Goal: Task Accomplishment & Management: Manage account settings

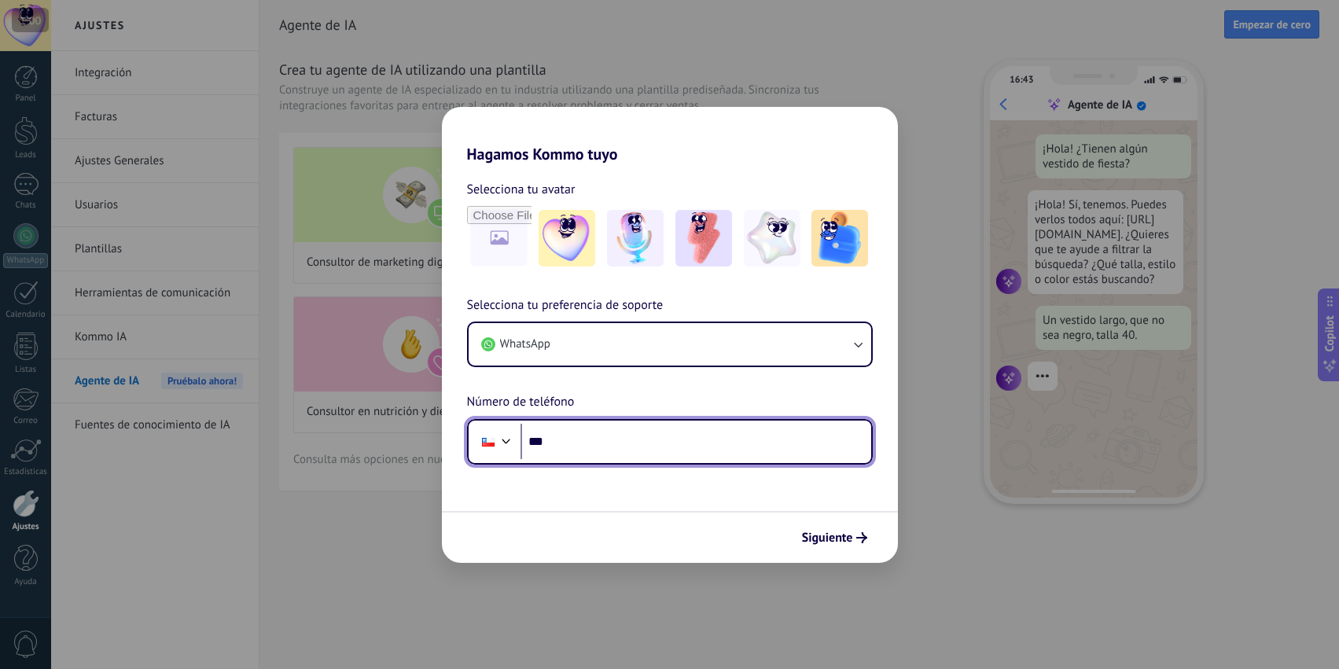
click at [649, 434] on input "***" at bounding box center [696, 442] width 351 height 36
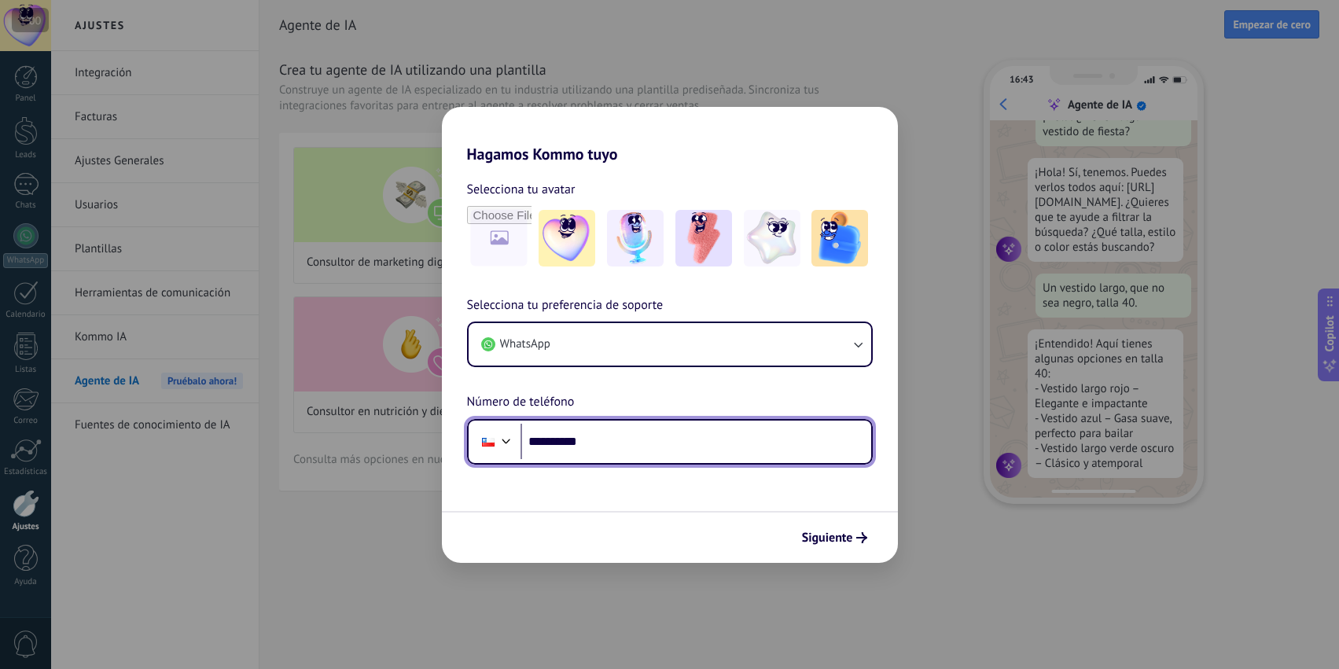
scroll to position [55, 0]
click at [598, 447] on input "**********" at bounding box center [696, 442] width 351 height 36
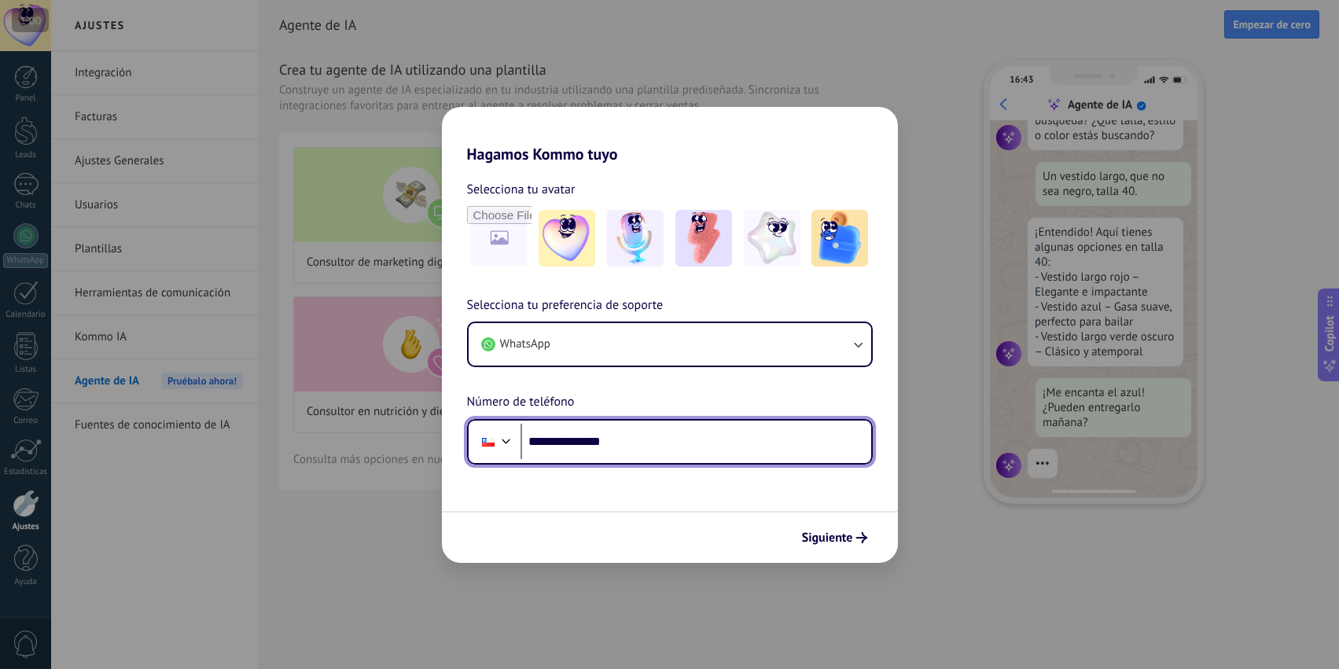
scroll to position [168, 0]
click at [585, 442] on input "**********" at bounding box center [696, 442] width 351 height 36
type input "**********"
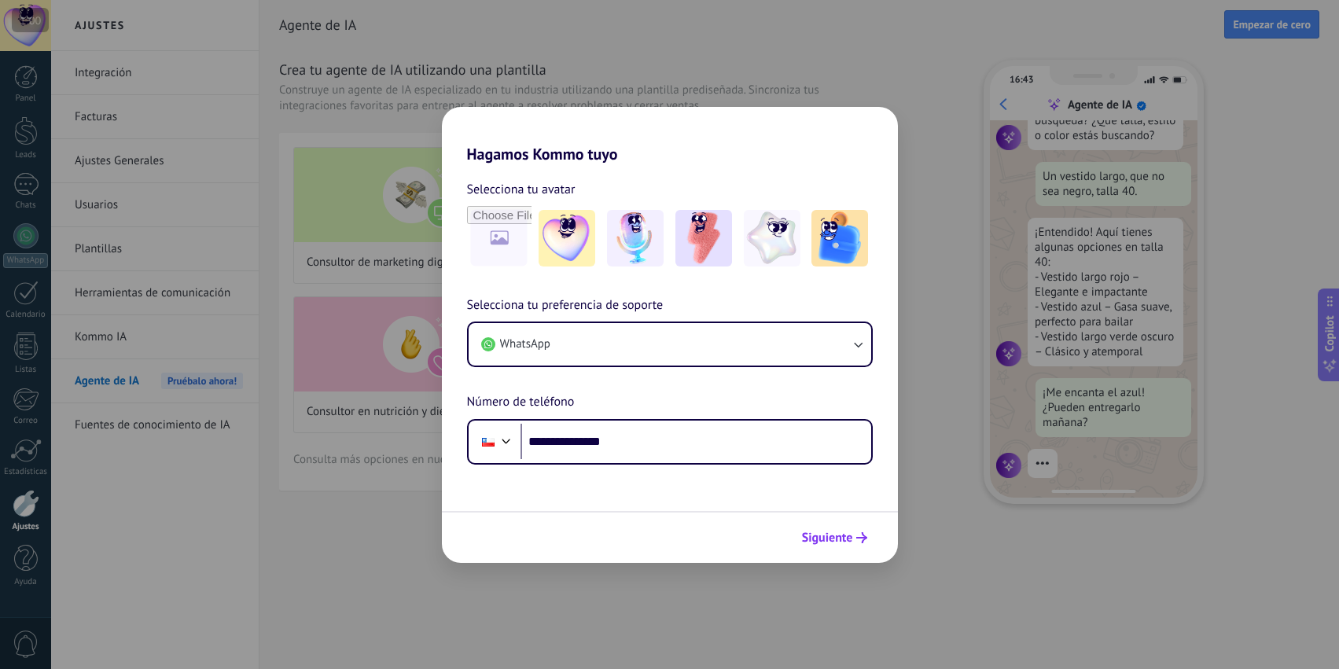
click at [844, 537] on span "Siguiente" at bounding box center [827, 537] width 51 height 11
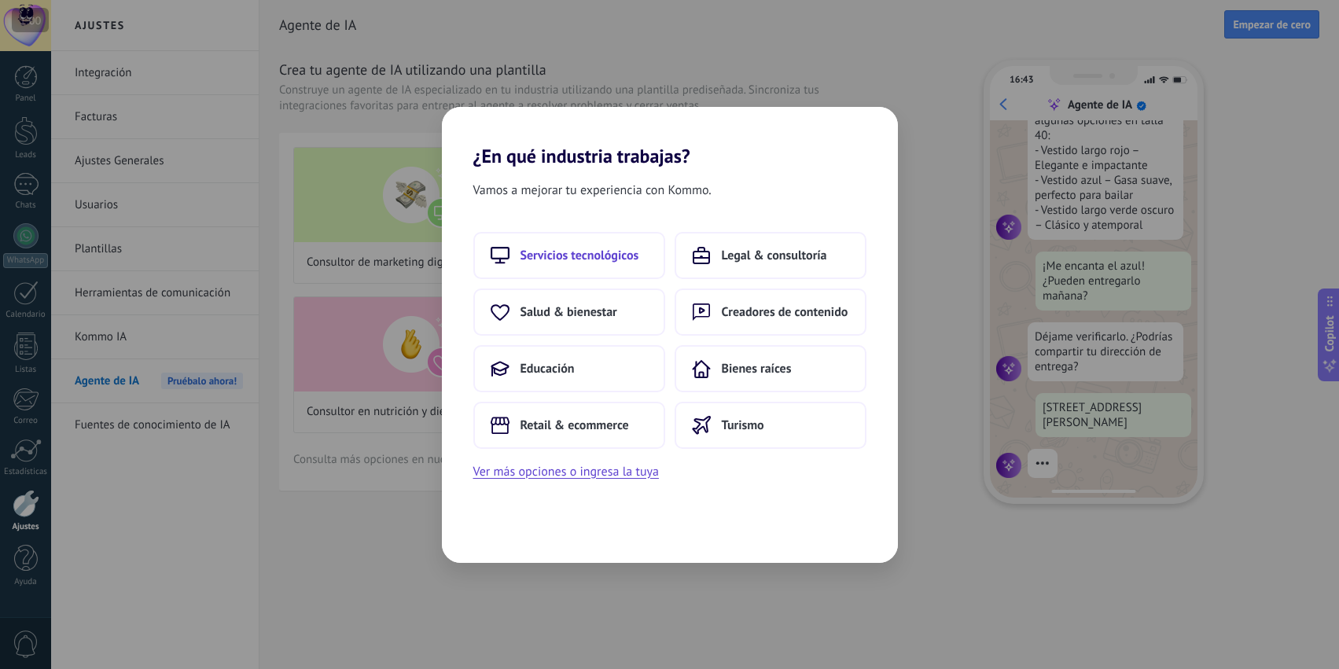
scroll to position [297, 0]
click at [587, 473] on button "Ver más opciones o ingresa la tuya" at bounding box center [566, 472] width 186 height 20
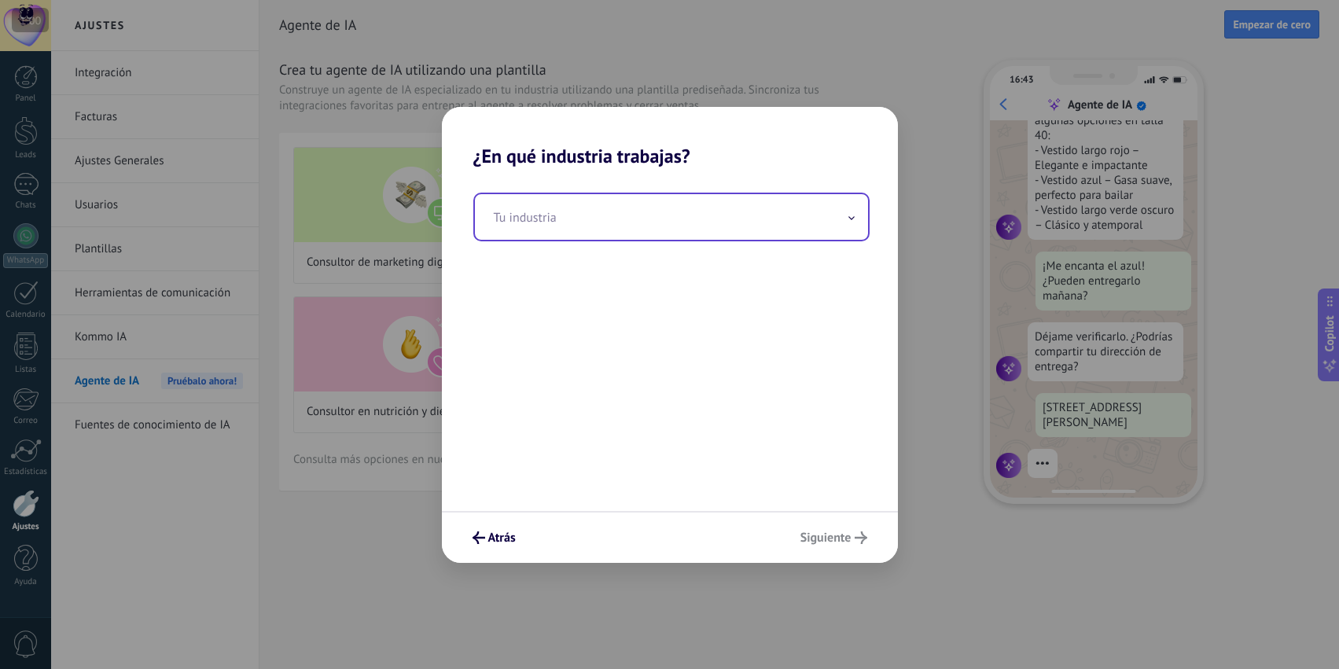
click at [662, 229] on input "text" at bounding box center [671, 217] width 393 height 46
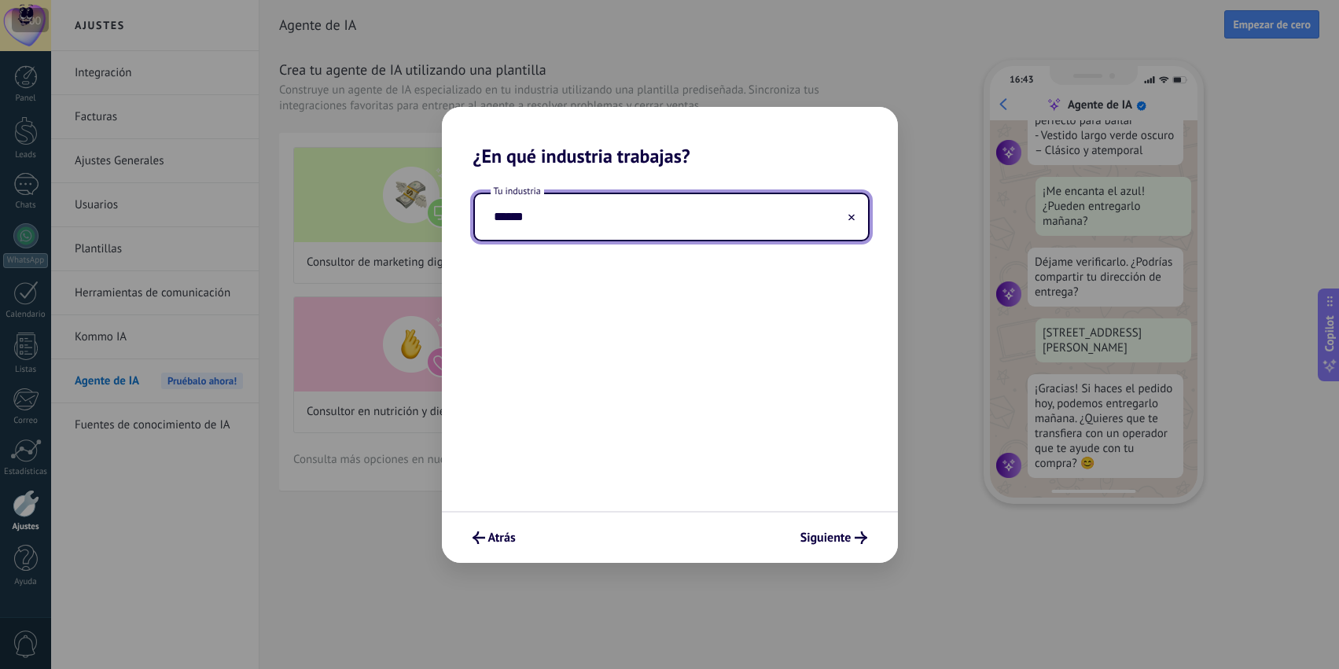
scroll to position [374, 0]
type input "*********"
click at [841, 549] on button "Siguiente" at bounding box center [833, 537] width 81 height 27
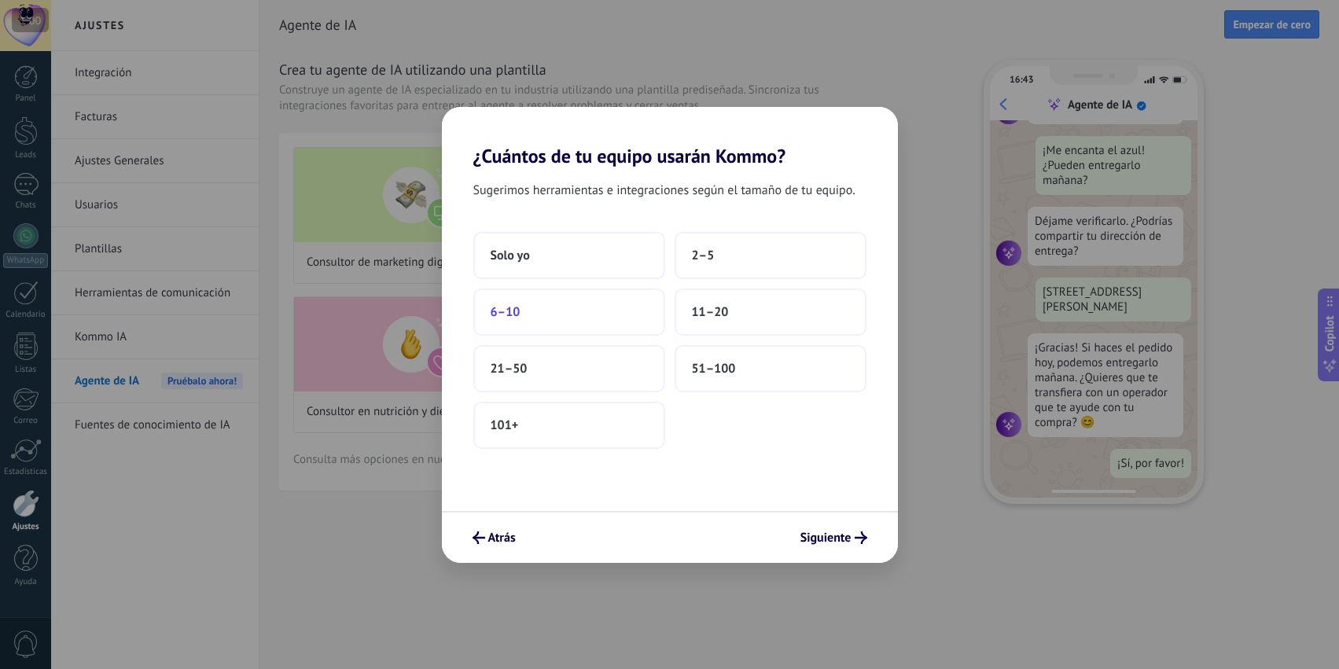
scroll to position [415, 0]
click at [594, 379] on button "21–50" at bounding box center [569, 368] width 192 height 47
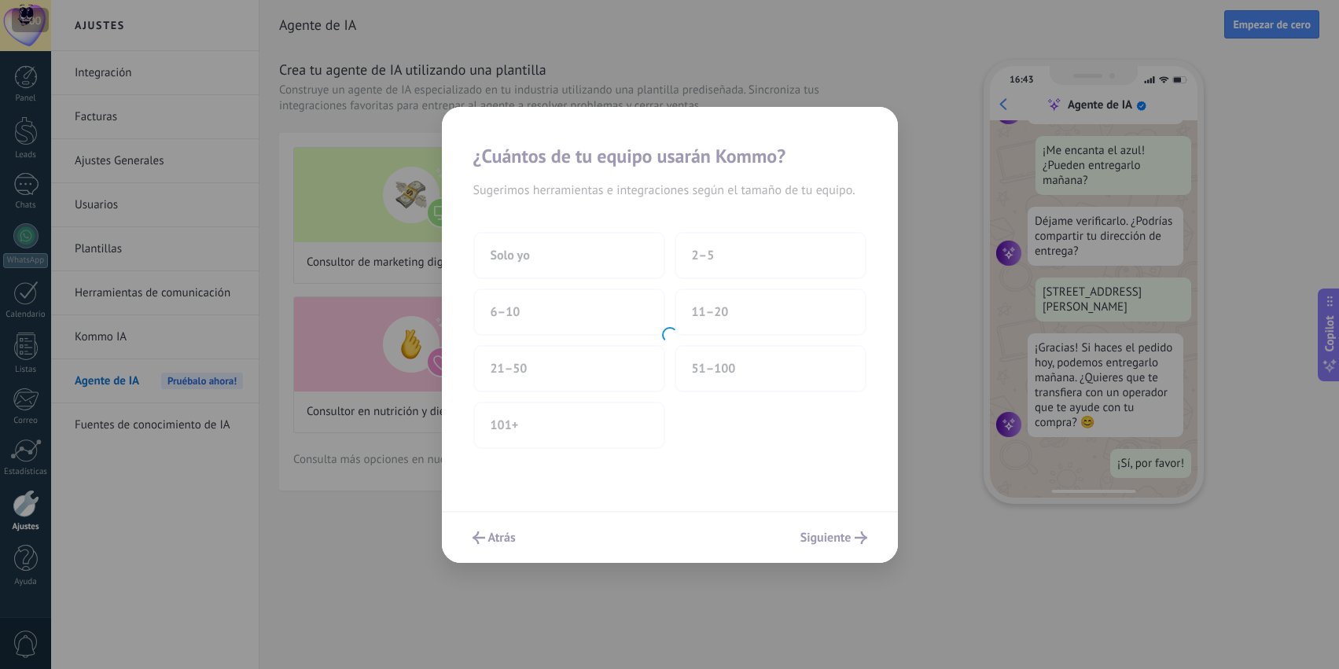
scroll to position [0, 0]
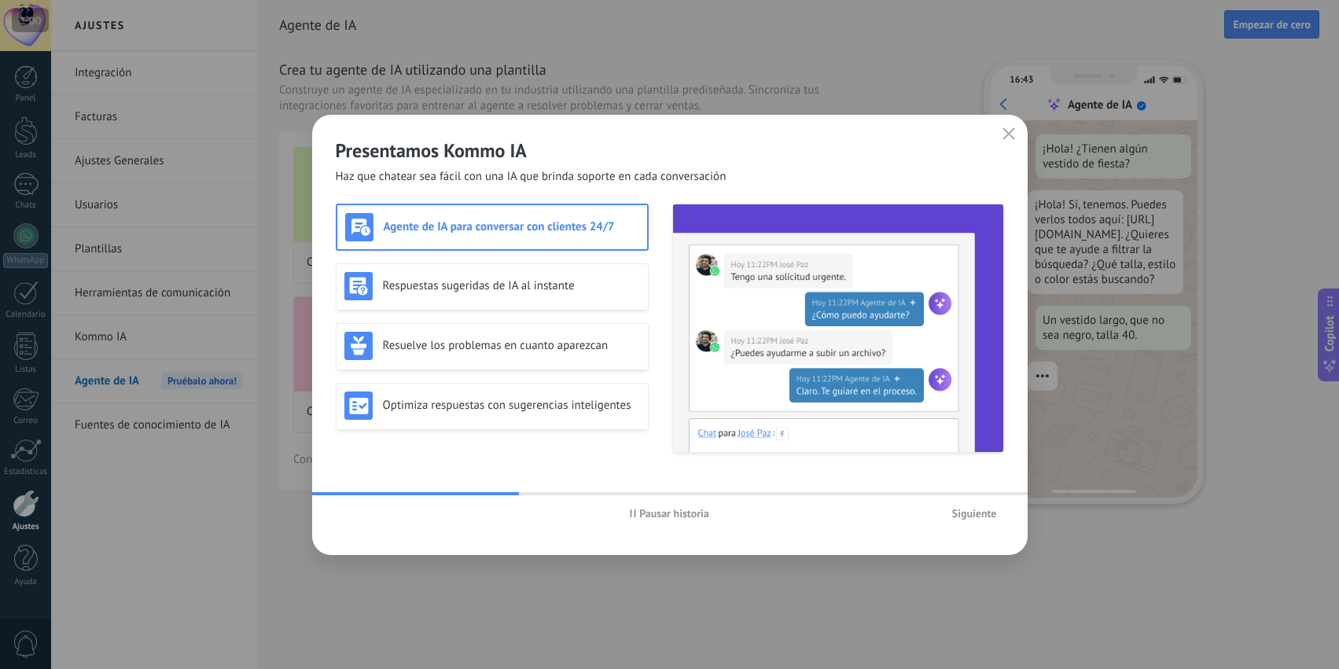
click at [973, 519] on span "Siguiente" at bounding box center [974, 513] width 45 height 11
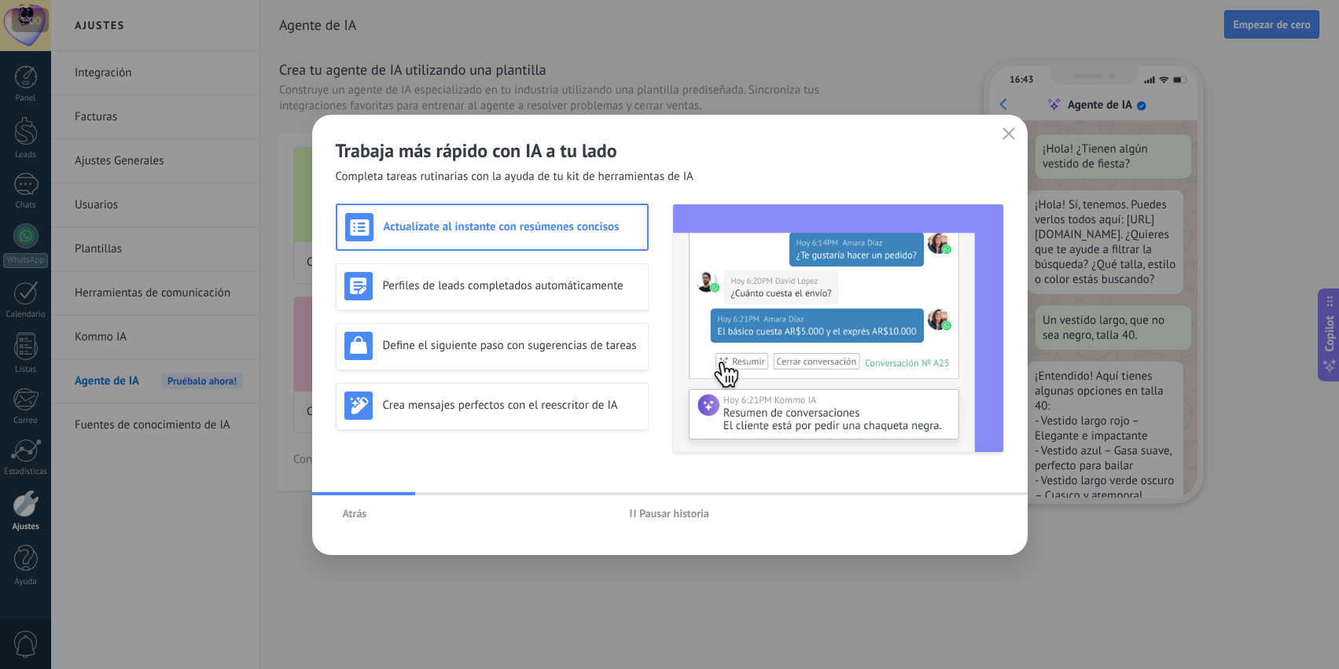
scroll to position [55, 0]
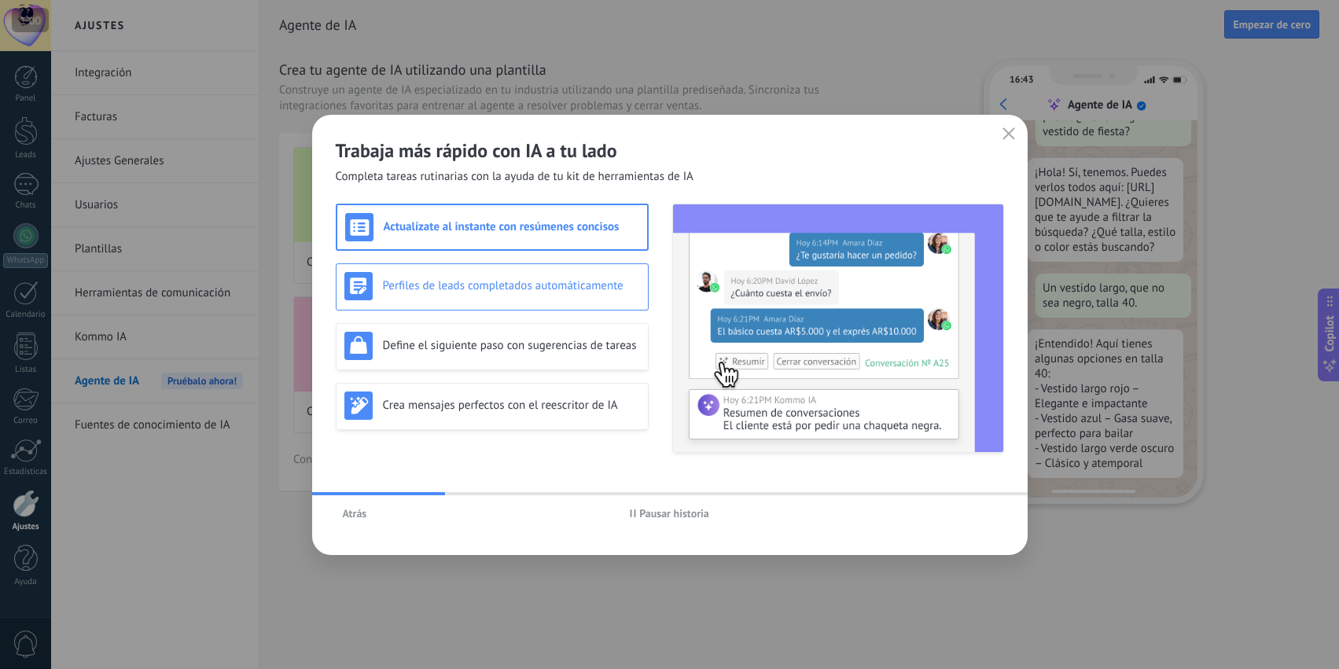
click at [572, 288] on h3 "Perfiles de leads completados automáticamente" at bounding box center [511, 285] width 257 height 15
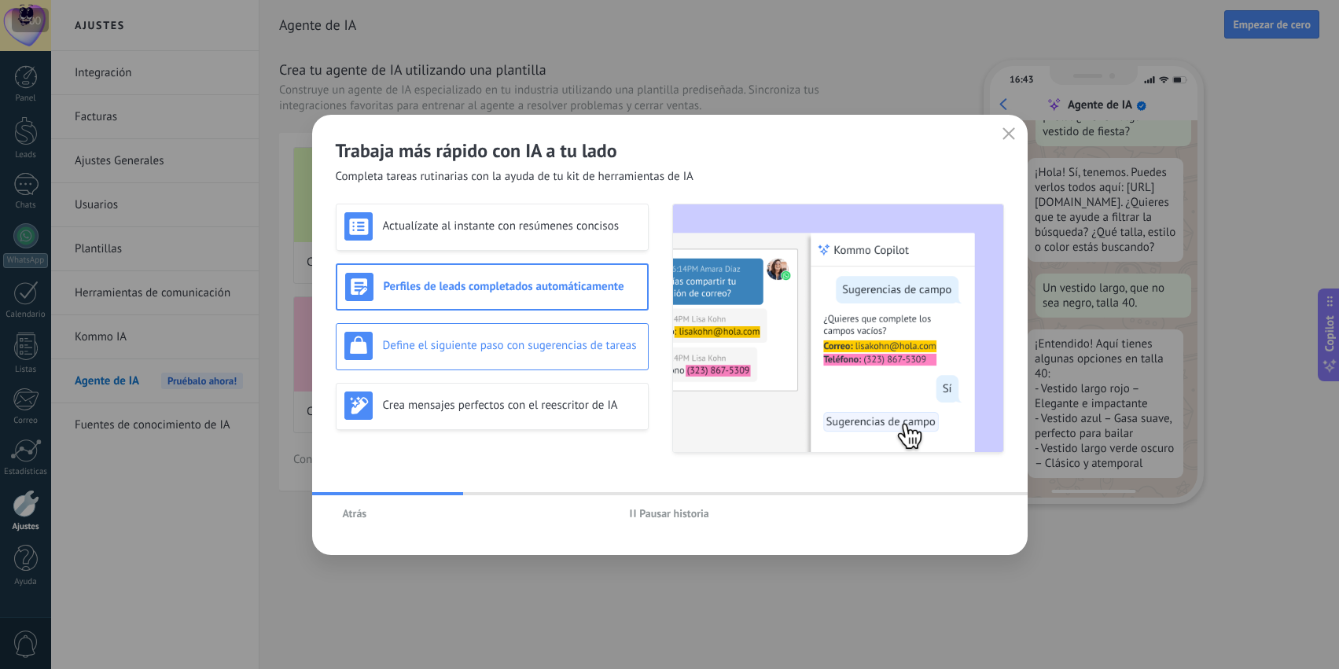
click at [566, 328] on div "Define el siguiente paso con sugerencias de tareas" at bounding box center [492, 346] width 313 height 47
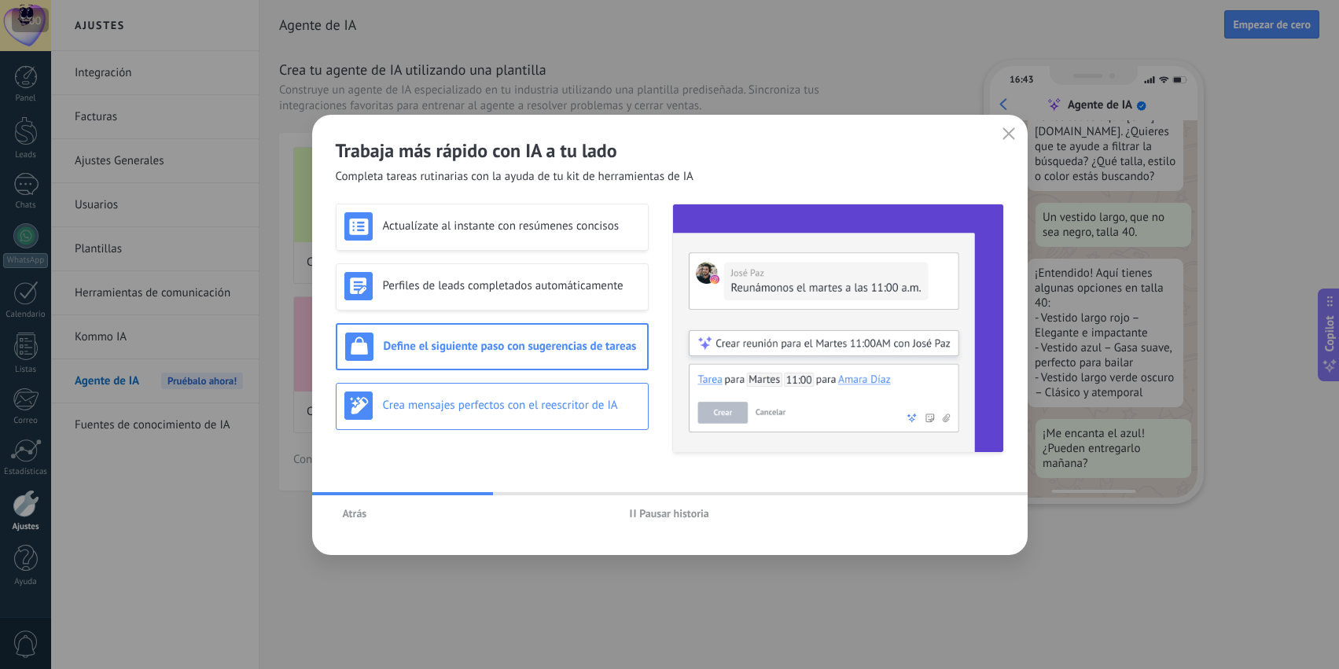
click at [566, 392] on div "Crea mensajes perfectos con el reescritor de IA" at bounding box center [492, 406] width 296 height 28
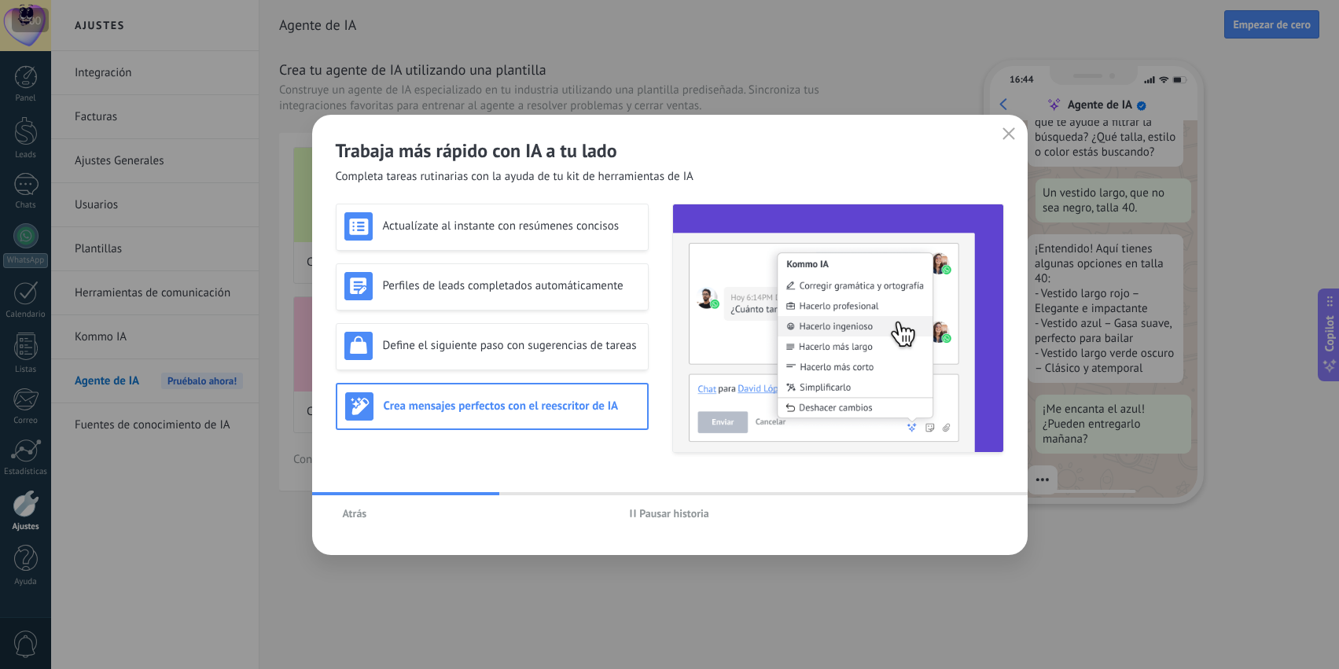
scroll to position [168, 0]
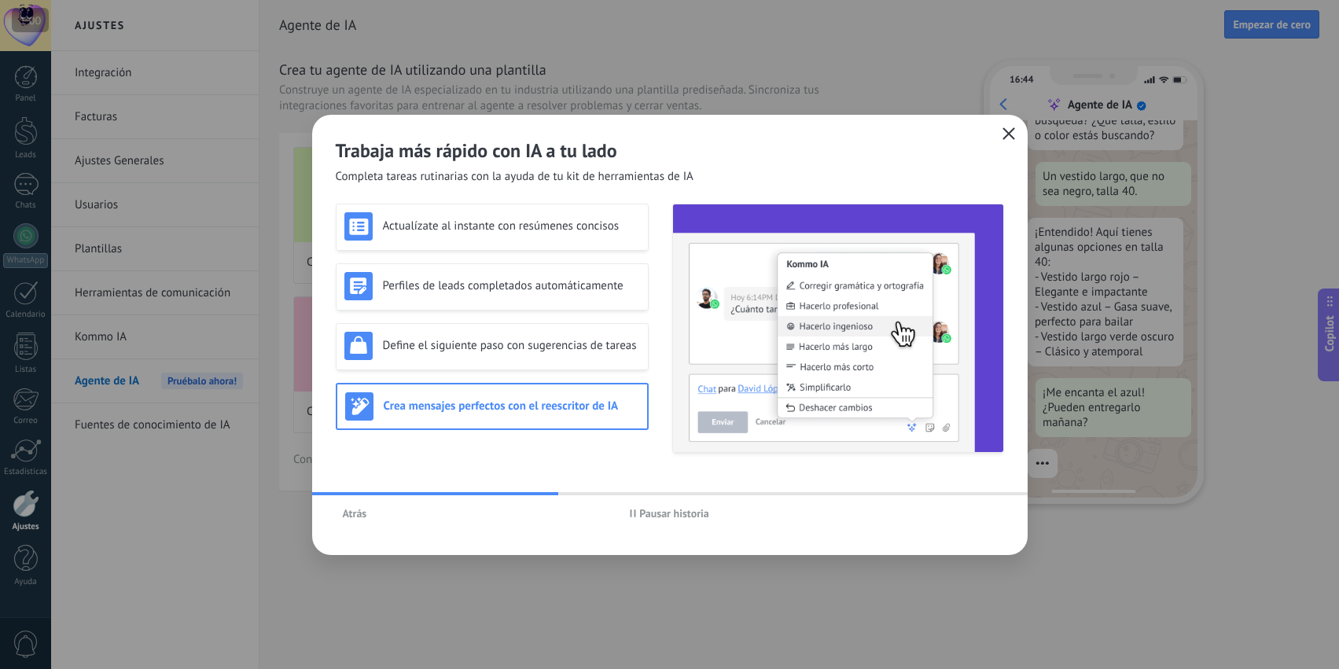
click at [1010, 130] on icon "button" at bounding box center [1009, 133] width 13 height 13
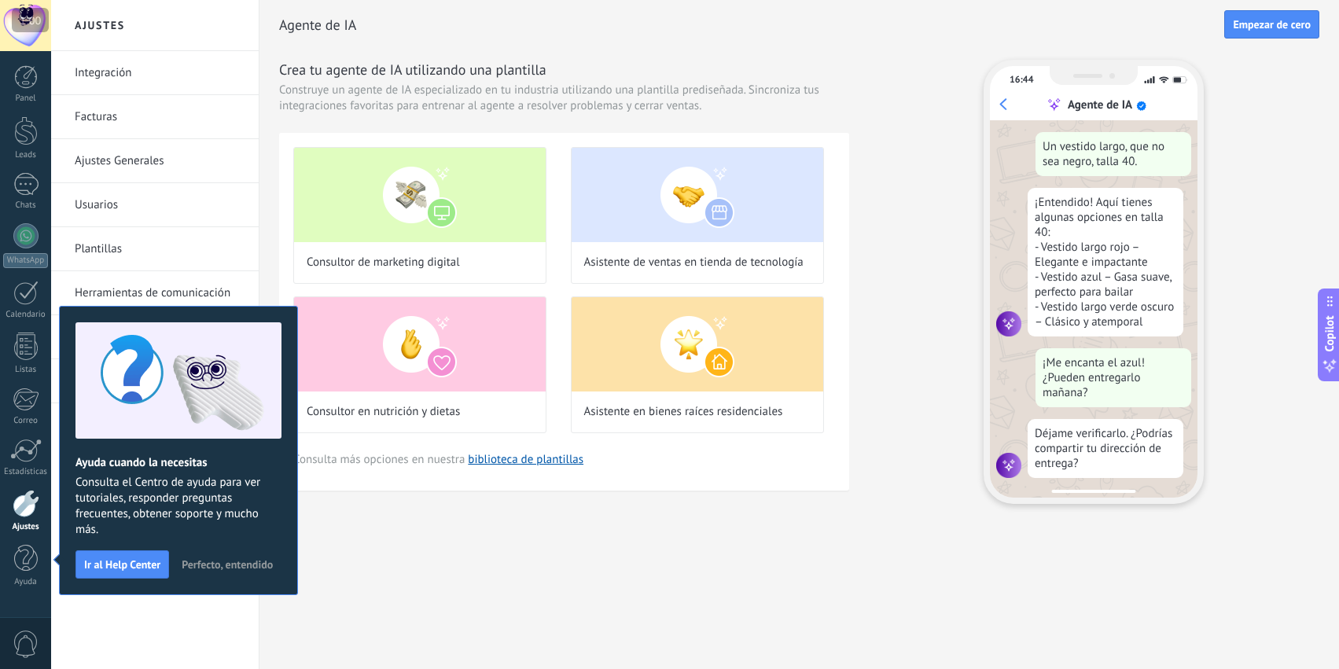
scroll to position [199, 0]
click at [224, 559] on span "Perfecto, entendido" at bounding box center [227, 564] width 91 height 11
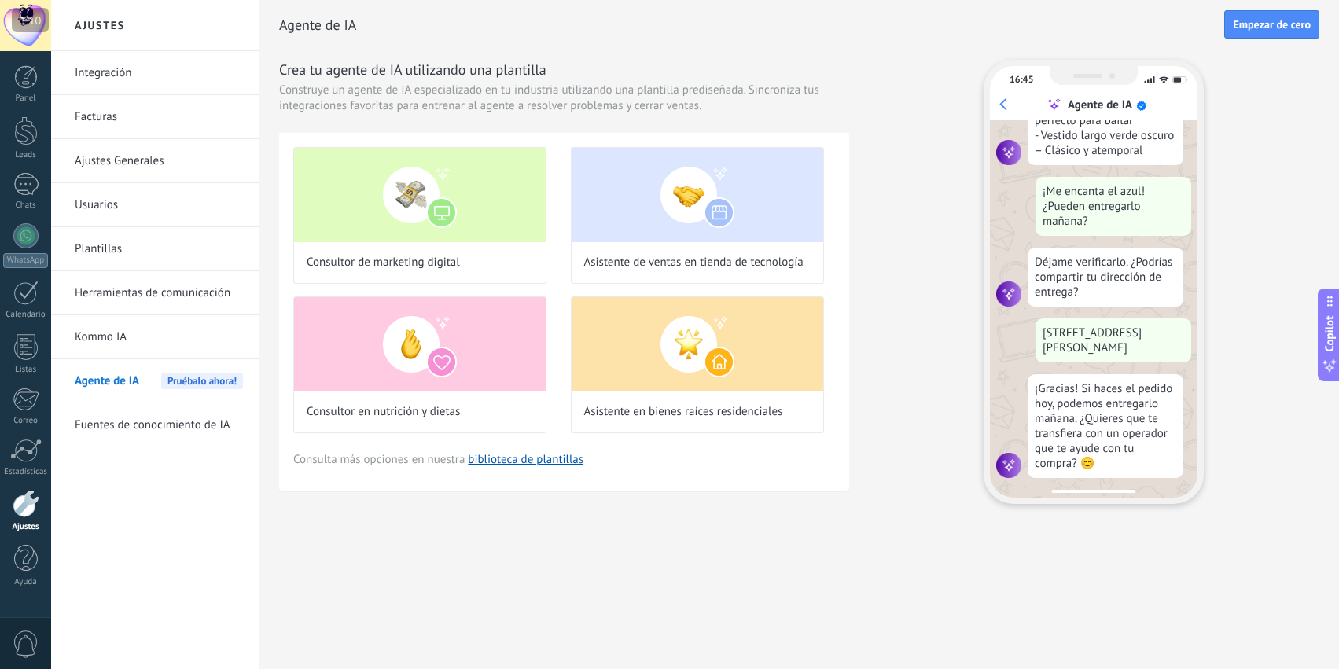
scroll to position [374, 0]
click at [109, 83] on link "Integración" at bounding box center [159, 73] width 168 height 44
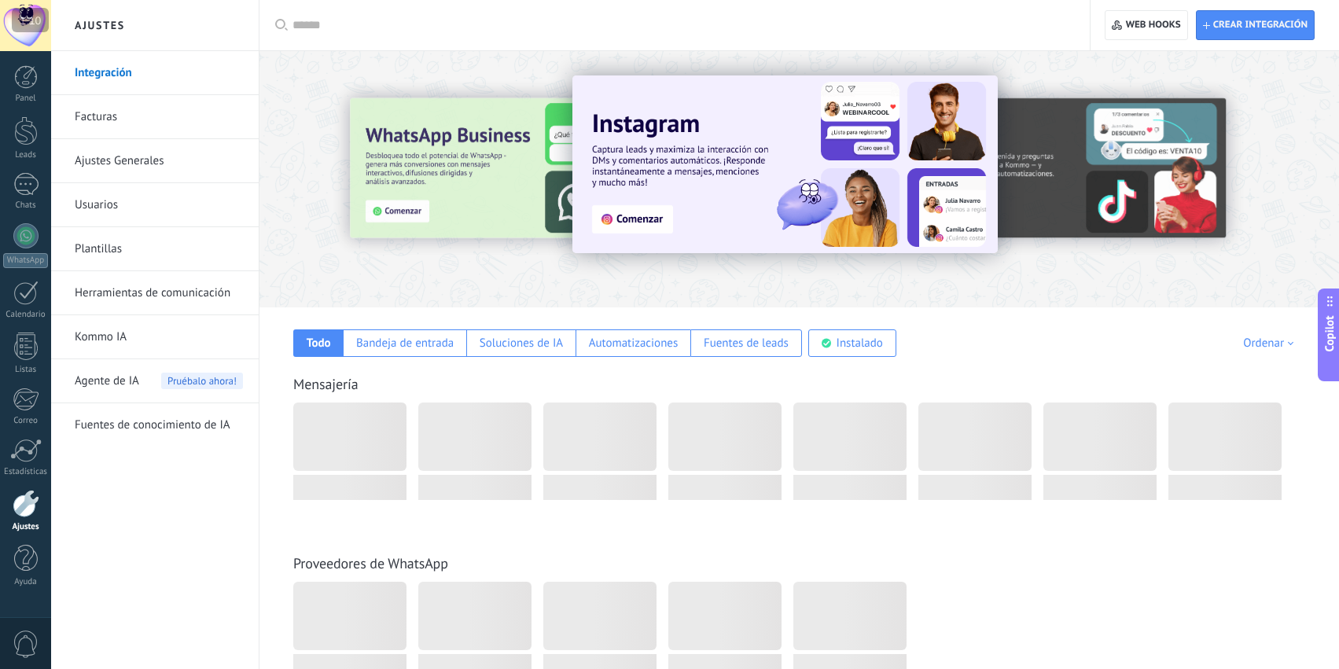
click at [499, 173] on div at bounding box center [414, 179] width 344 height 142
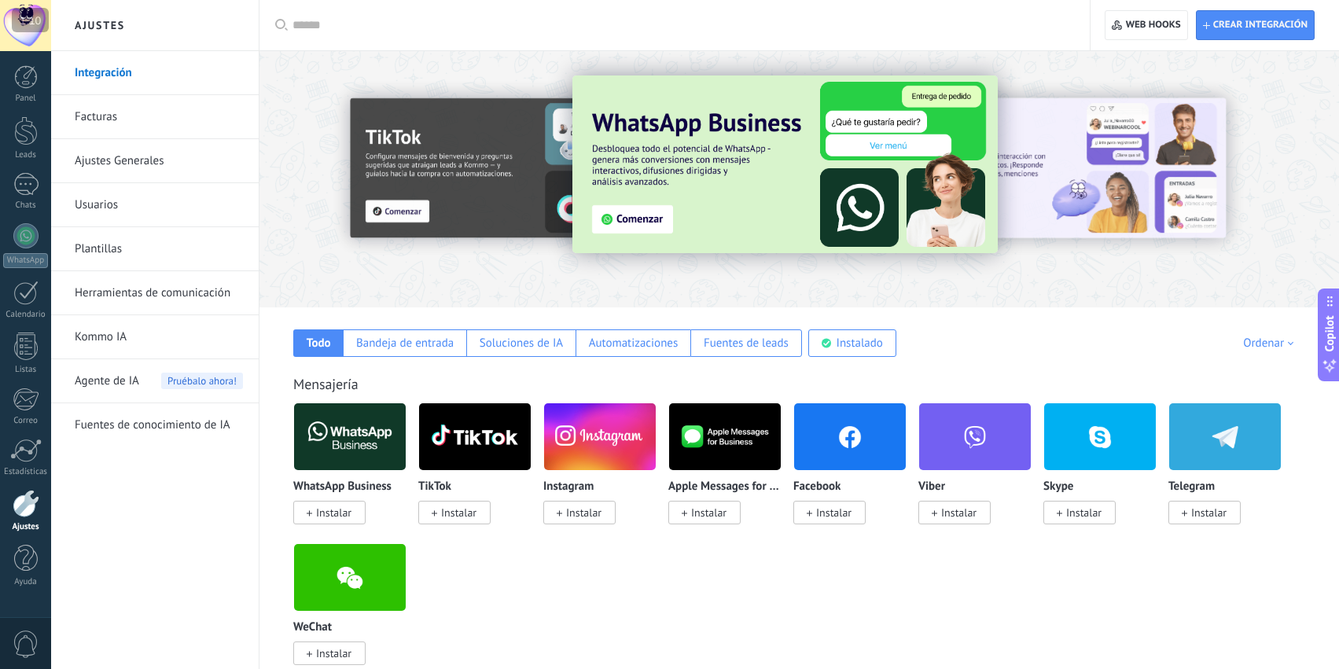
click at [482, 156] on div at bounding box center [414, 179] width 344 height 142
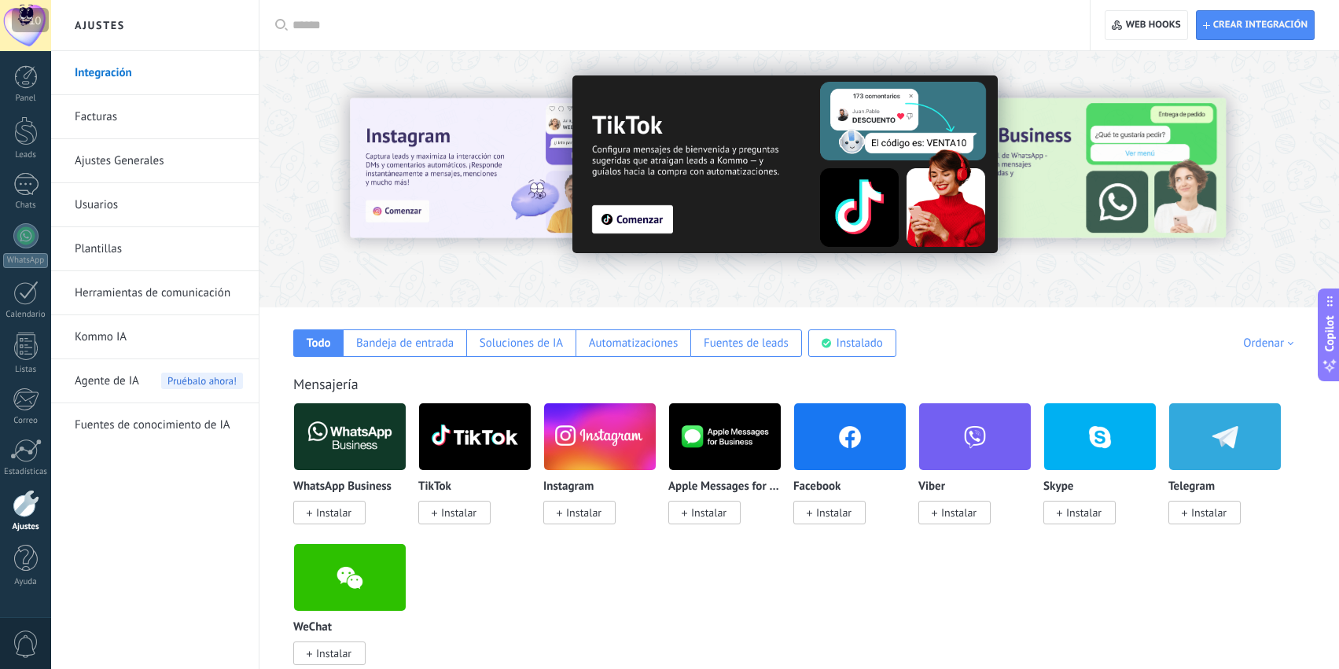
click at [482, 156] on div at bounding box center [414, 179] width 344 height 142
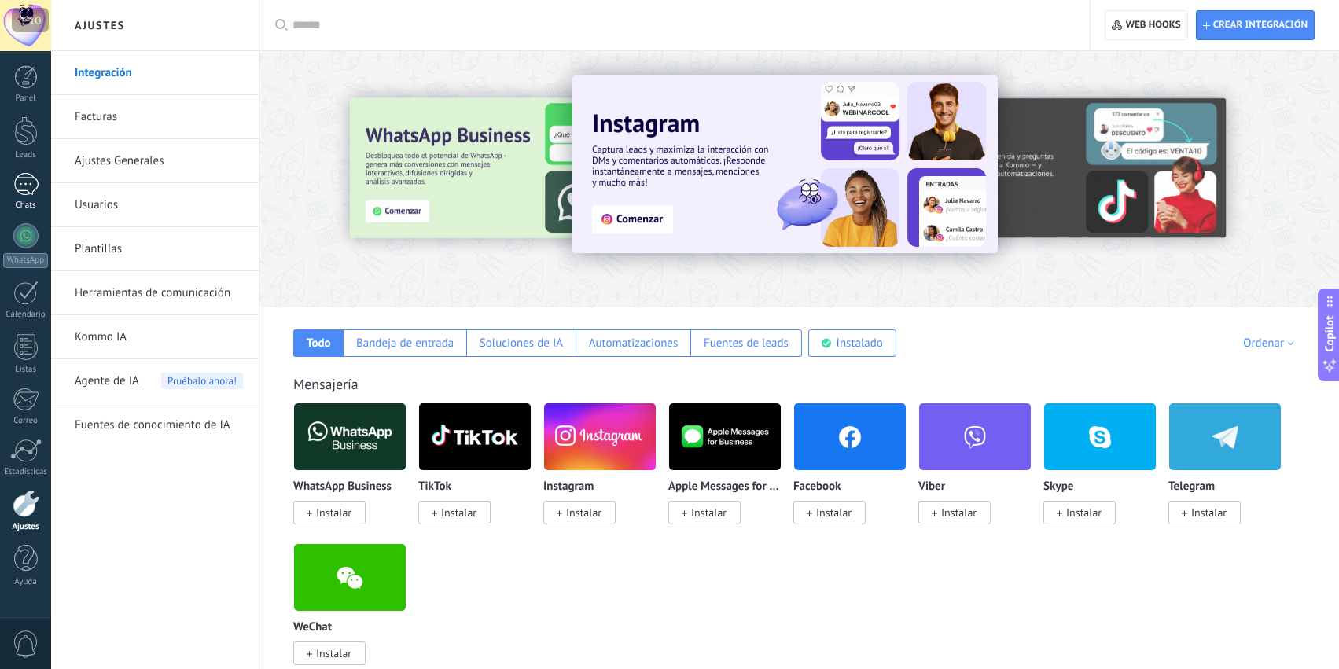
click at [24, 191] on div at bounding box center [25, 184] width 25 height 23
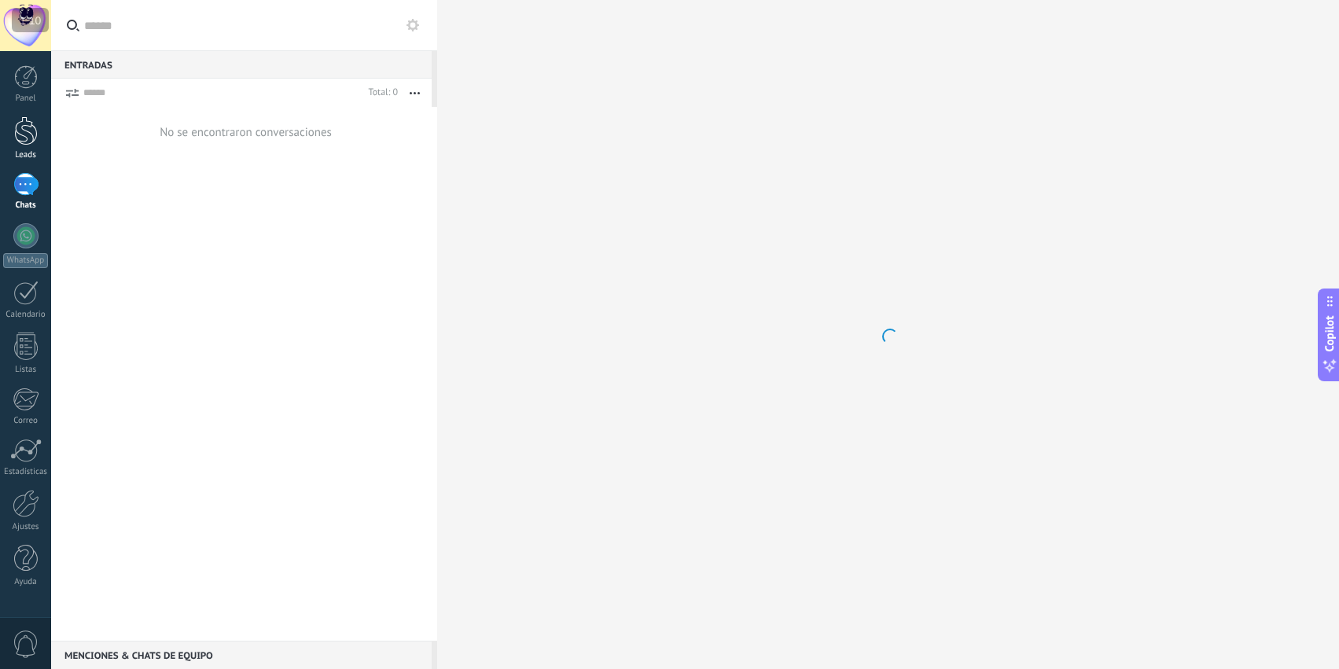
click at [35, 116] on div at bounding box center [26, 130] width 24 height 29
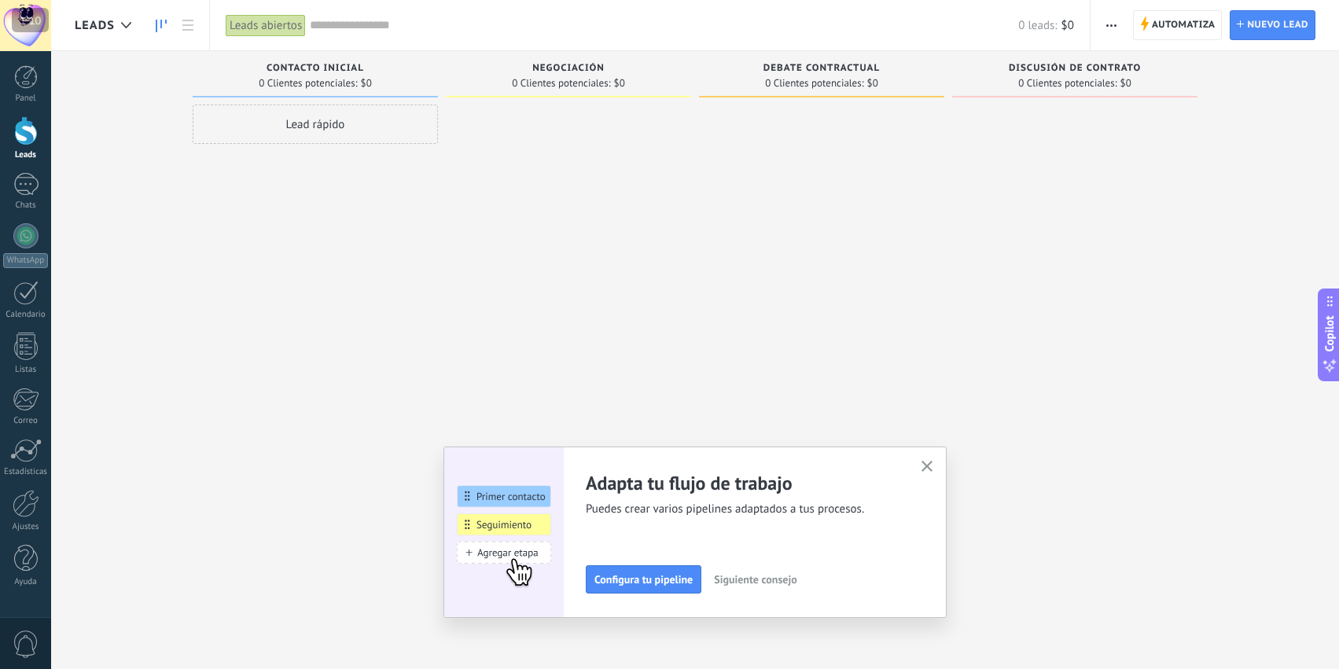
click at [597, 89] on div "Negociación 0 Clientes potenciales: $0" at bounding box center [568, 74] width 245 height 46
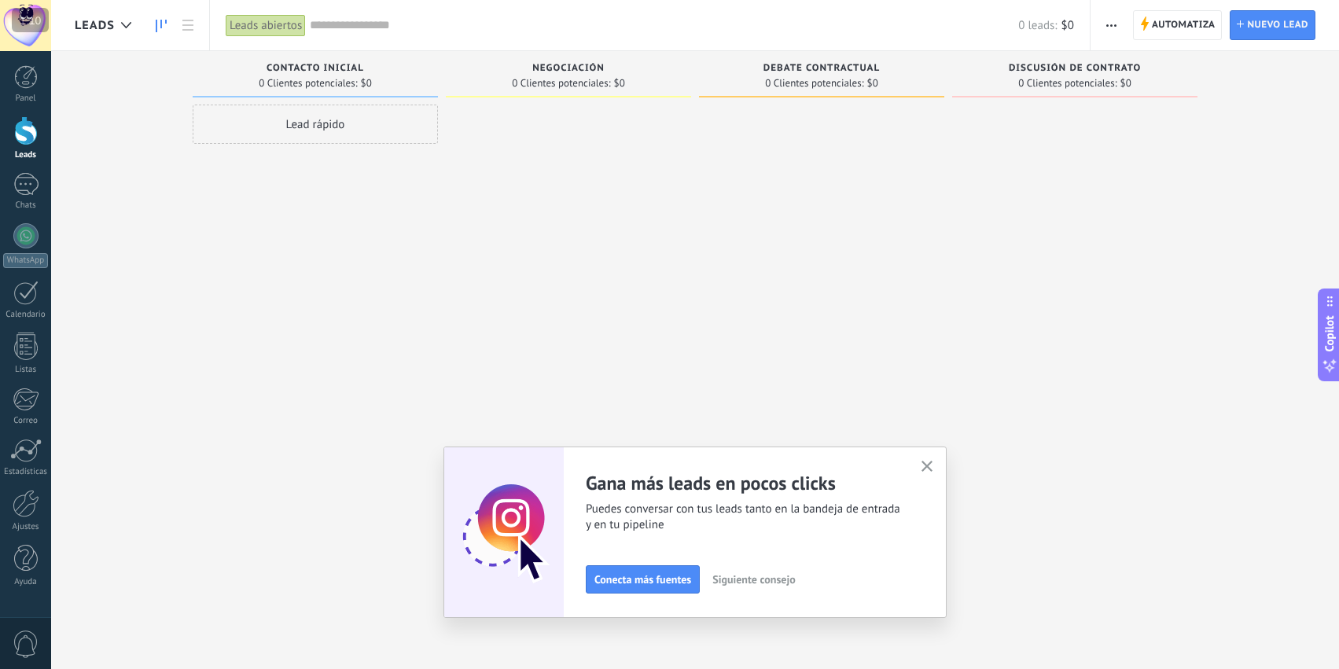
click at [770, 580] on span "Siguiente consejo" at bounding box center [753, 579] width 83 height 11
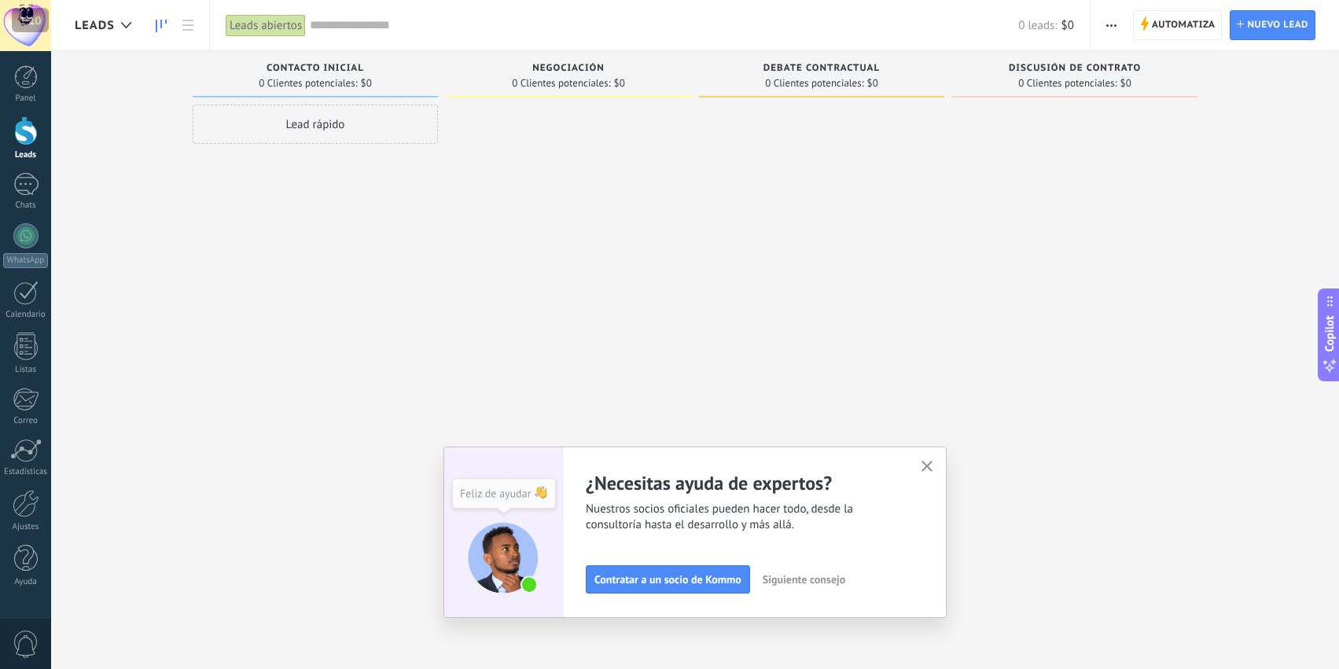
click at [770, 580] on span "Siguiente consejo" at bounding box center [804, 579] width 83 height 11
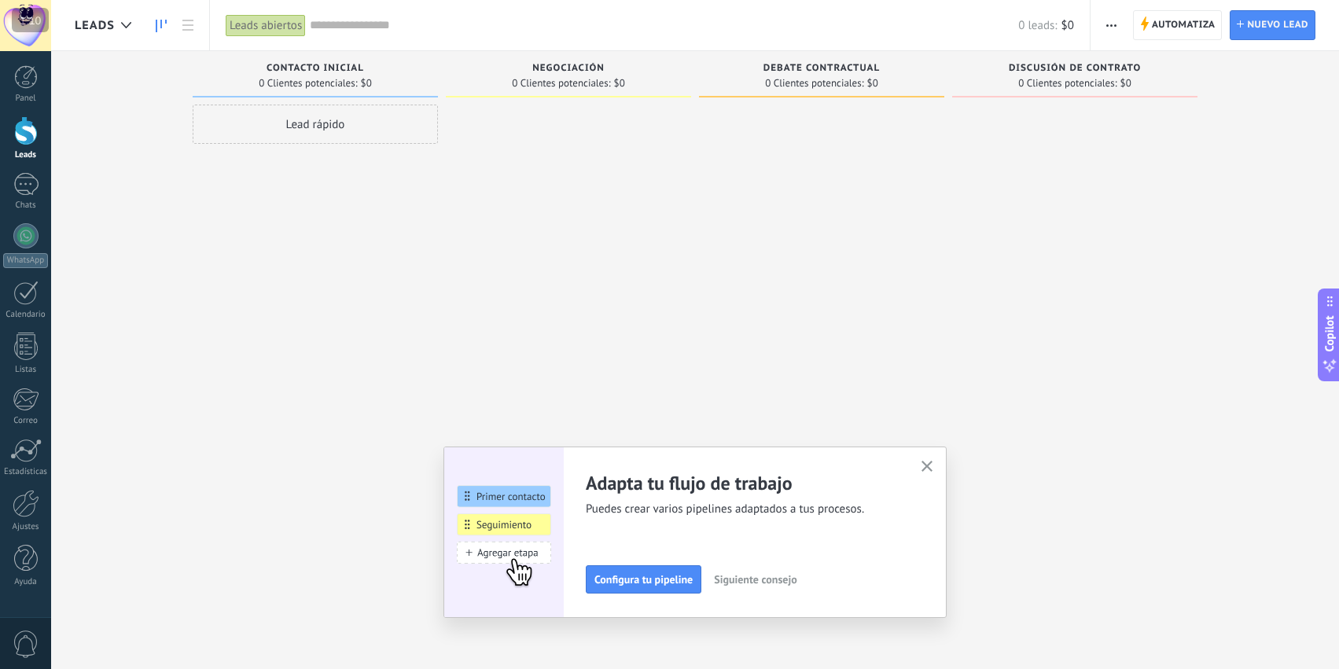
click at [770, 580] on span "Siguiente consejo" at bounding box center [755, 579] width 83 height 11
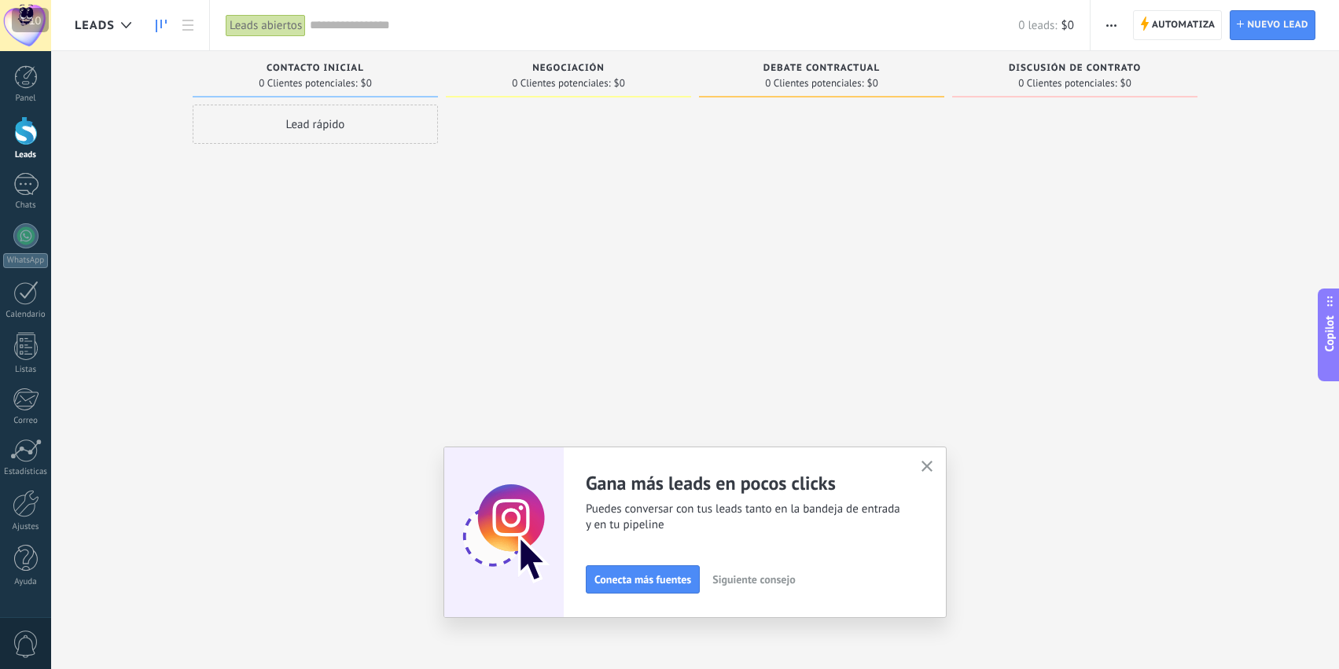
click at [770, 580] on span "Siguiente consejo" at bounding box center [753, 579] width 83 height 11
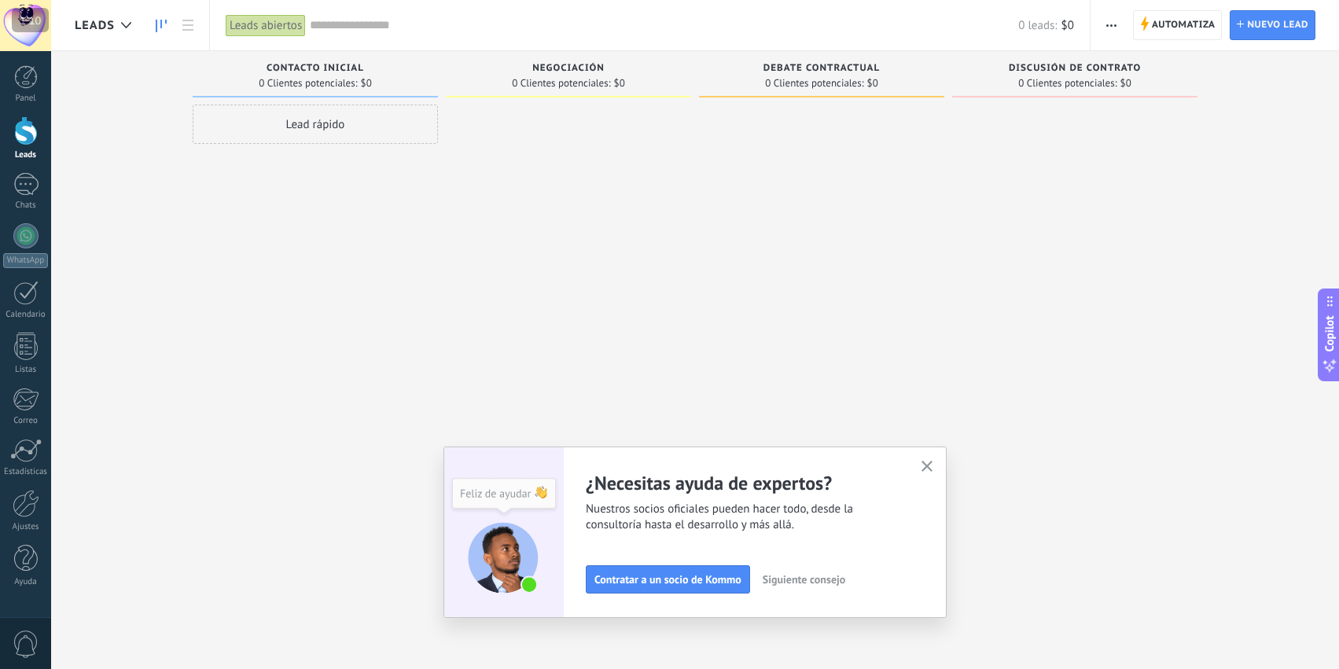
click at [770, 580] on span "Siguiente consejo" at bounding box center [804, 579] width 83 height 11
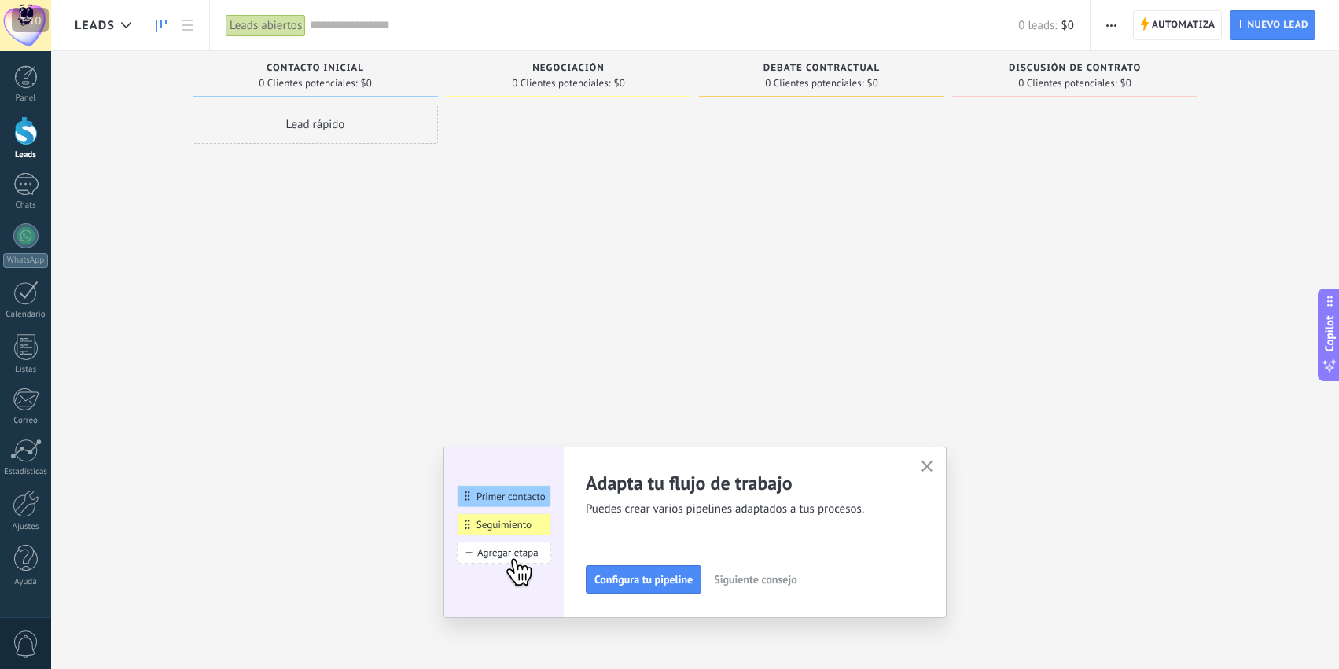
click at [519, 528] on img at bounding box center [504, 532] width 120 height 171
click at [782, 576] on span "Siguiente consejo" at bounding box center [755, 579] width 83 height 11
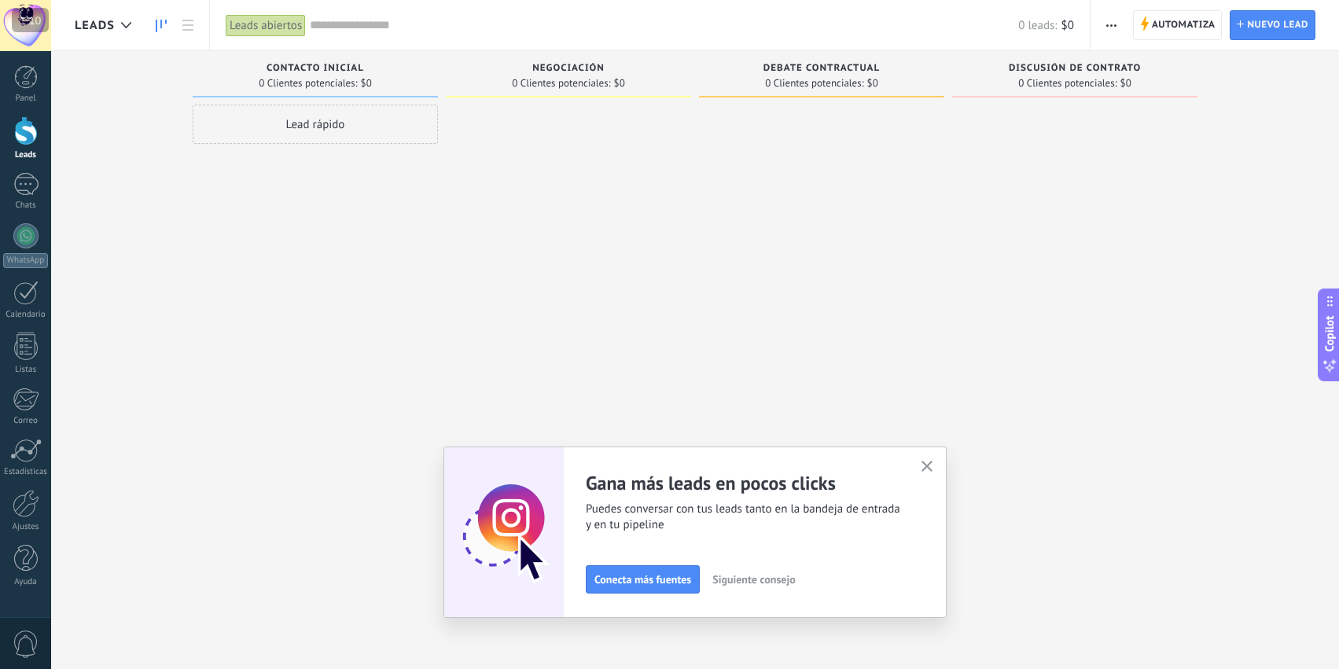
click at [767, 580] on span "Siguiente consejo" at bounding box center [753, 579] width 83 height 11
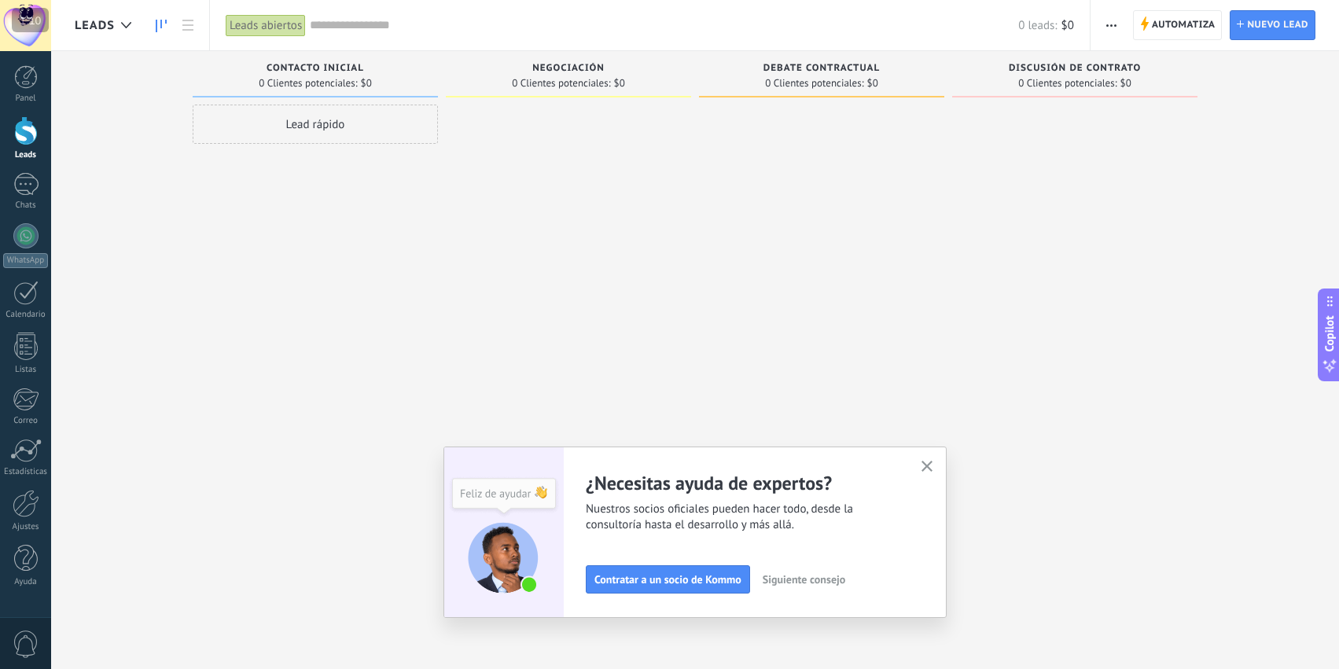
click at [926, 473] on button "button" at bounding box center [928, 467] width 20 height 21
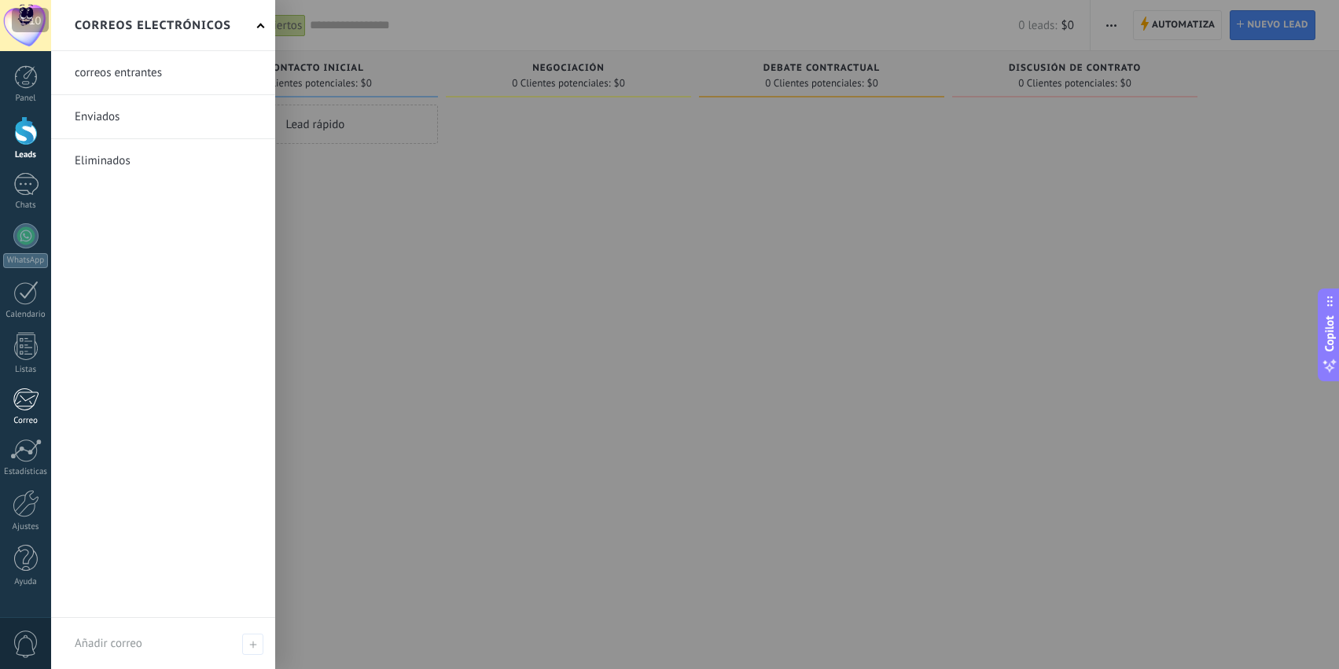
click at [22, 407] on div at bounding box center [26, 400] width 26 height 24
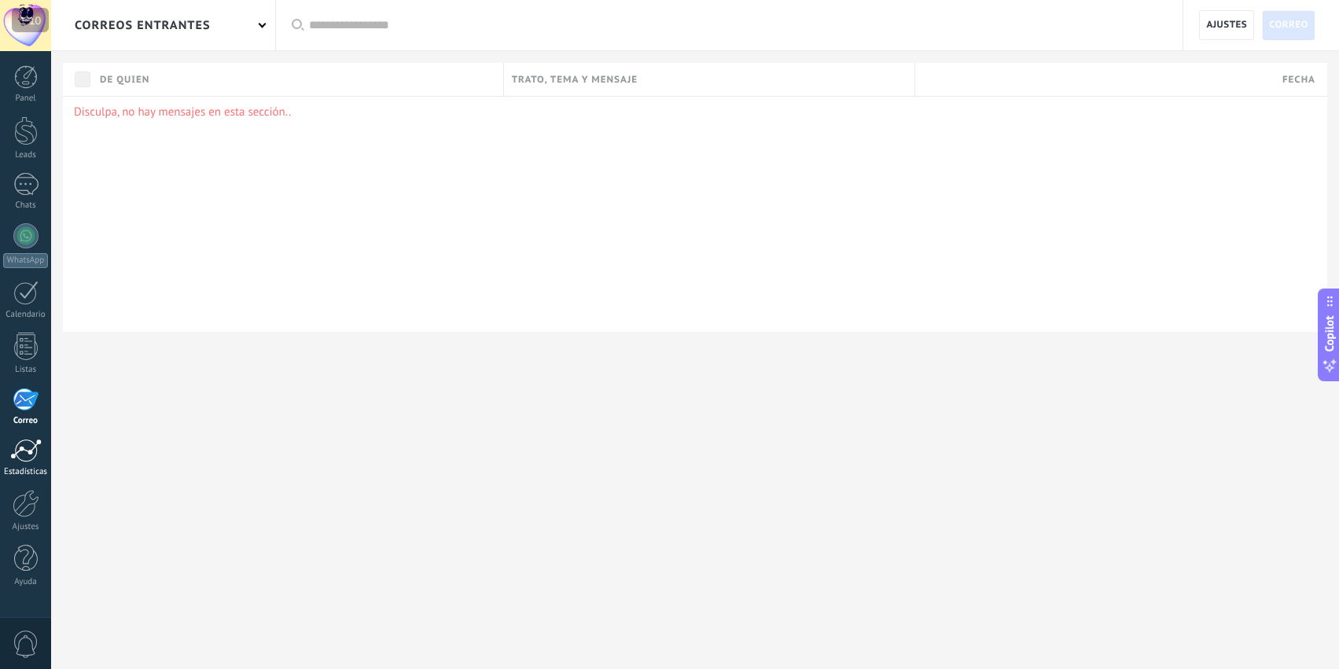
click at [27, 467] on div "Estadísticas" at bounding box center [26, 472] width 46 height 10
click at [28, 497] on div at bounding box center [26, 504] width 27 height 28
click at [27, 545] on div at bounding box center [26, 559] width 24 height 28
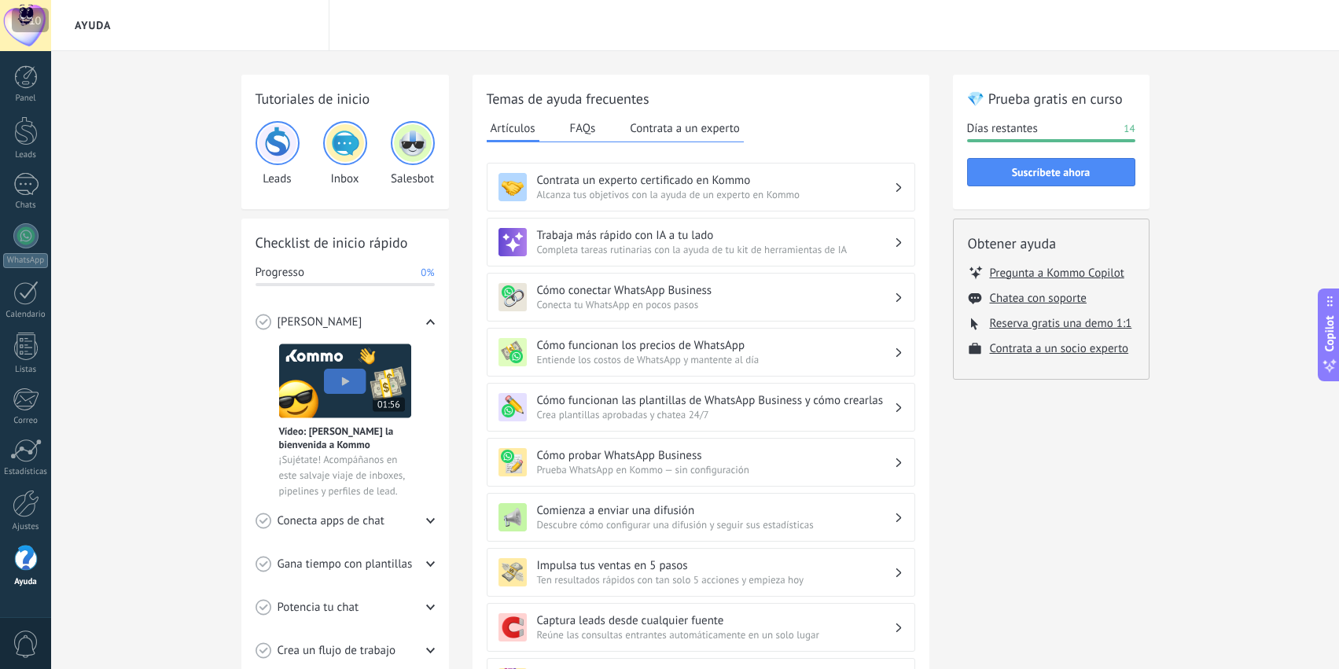
click at [588, 125] on button "FAQs" at bounding box center [583, 128] width 34 height 24
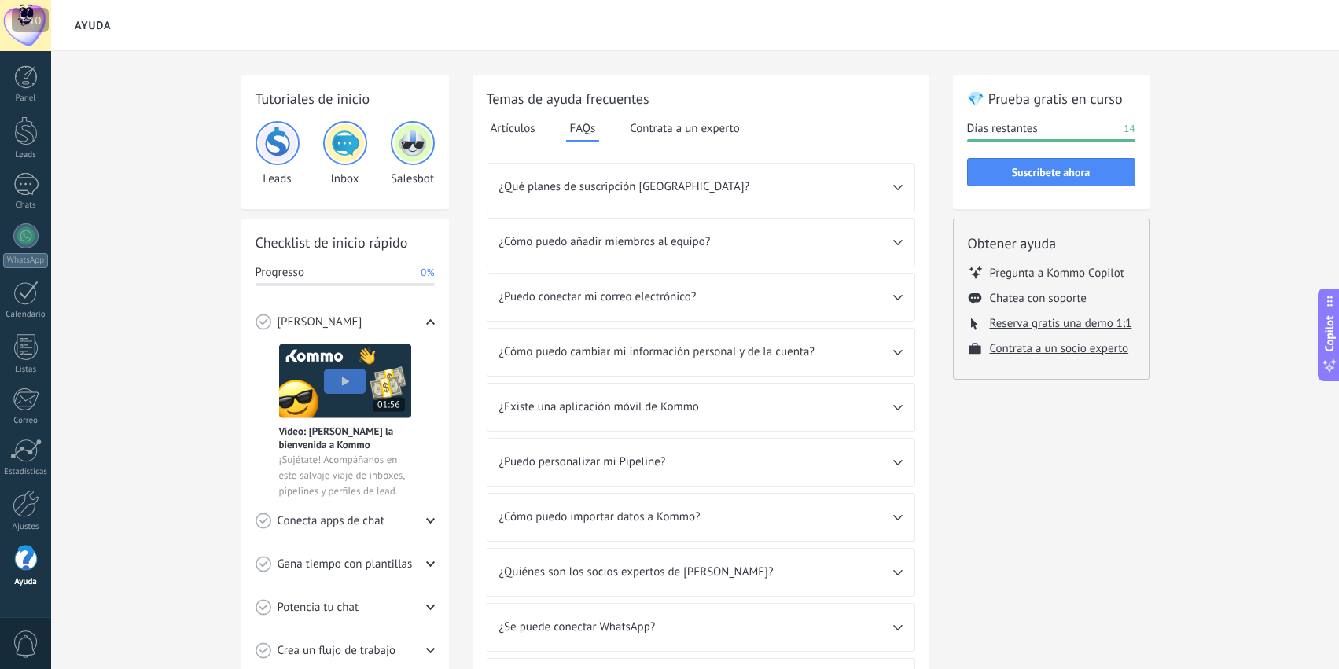
click at [679, 137] on button "Contrata a un experto" at bounding box center [684, 128] width 117 height 24
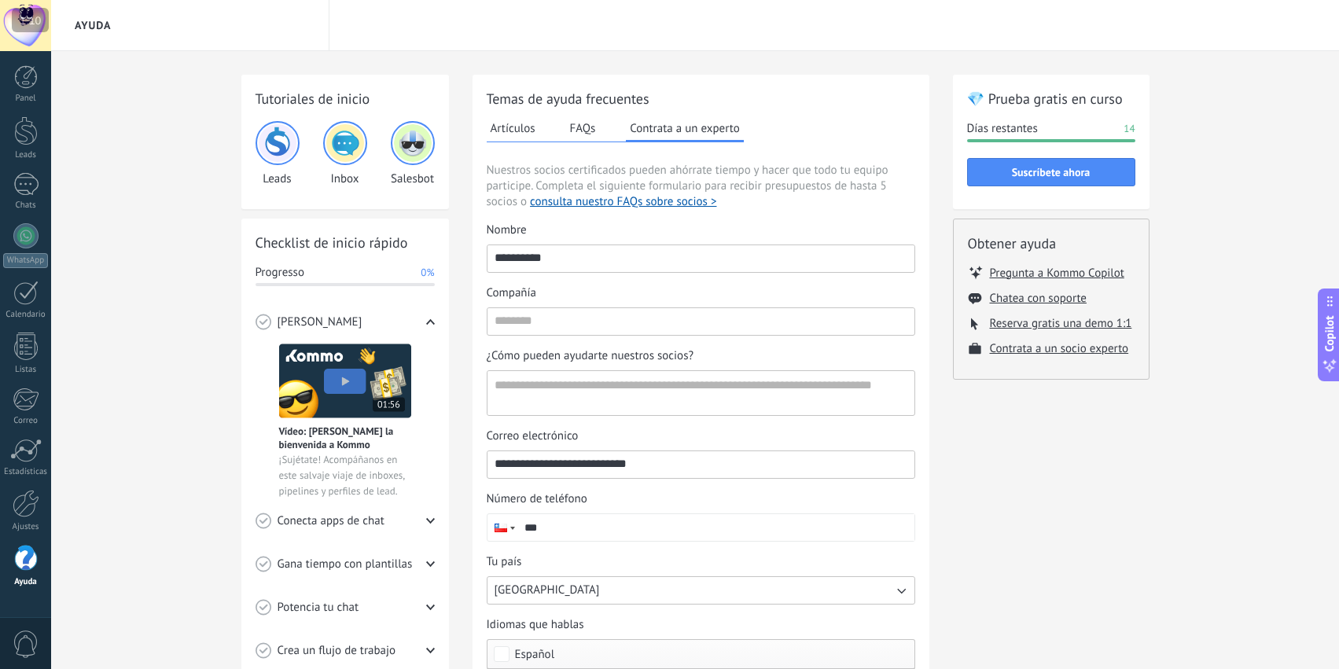
click at [506, 138] on button "Artículos" at bounding box center [513, 128] width 53 height 24
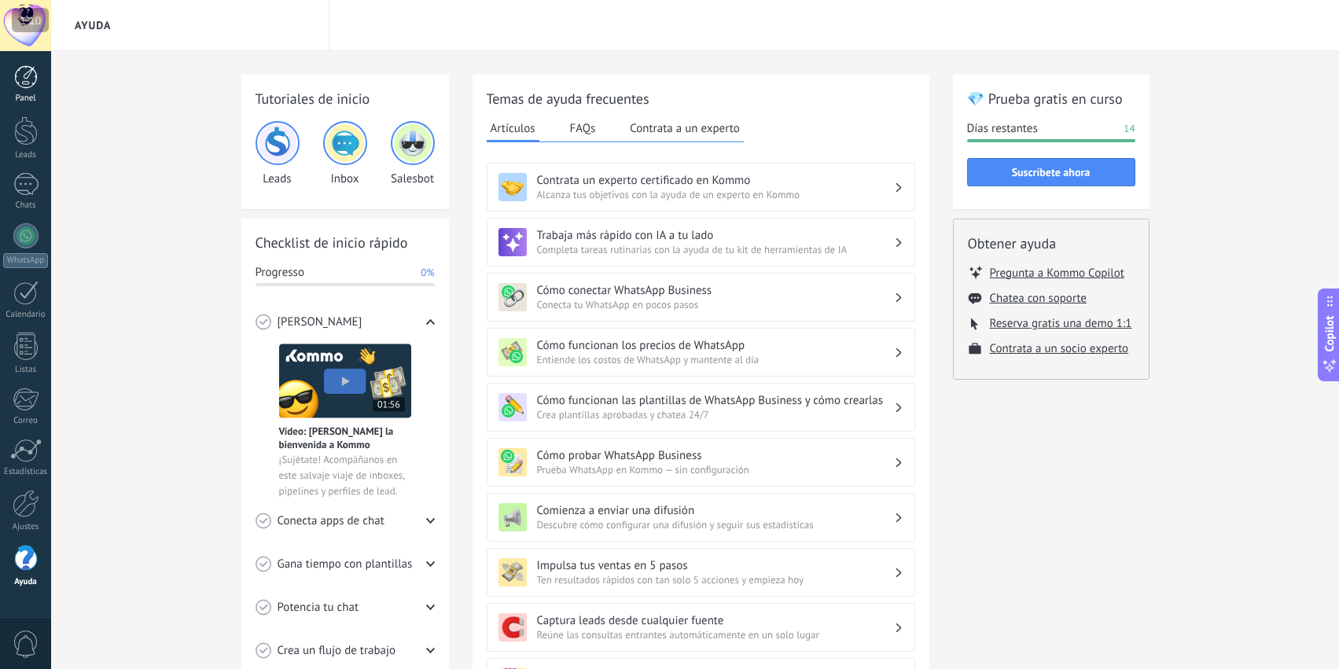
click at [35, 70] on div at bounding box center [26, 77] width 24 height 24
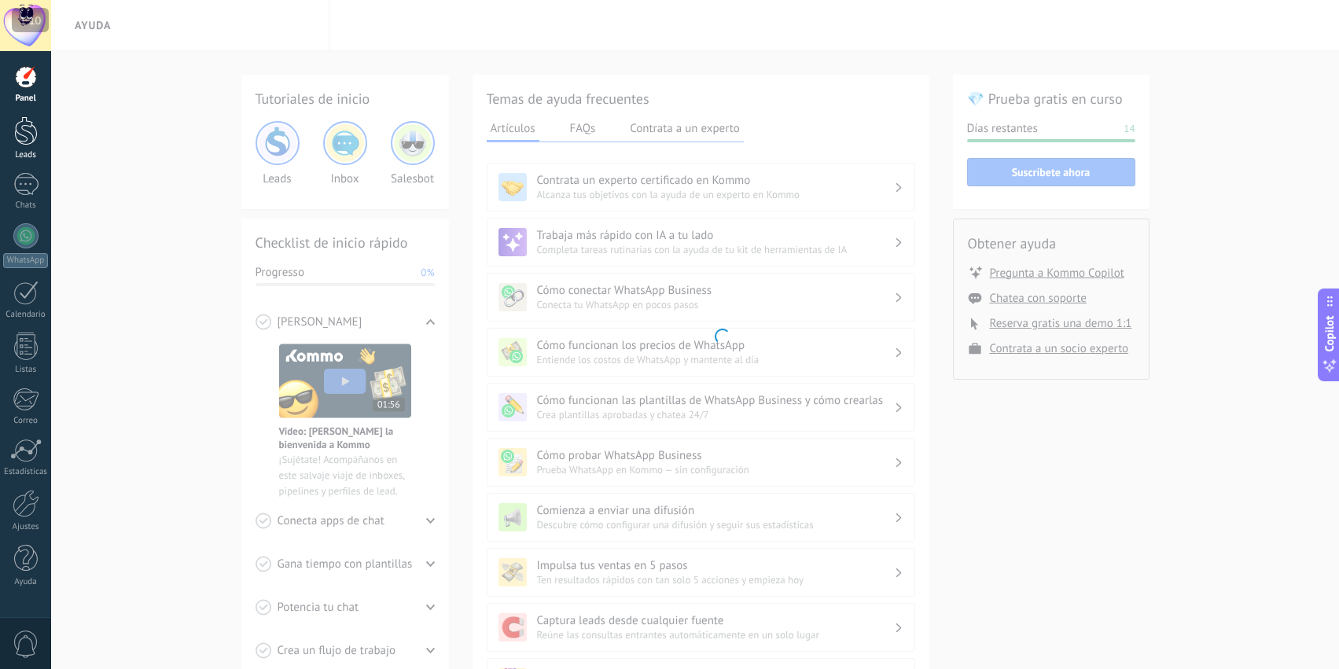
click at [26, 151] on div "Leads" at bounding box center [26, 155] width 46 height 10
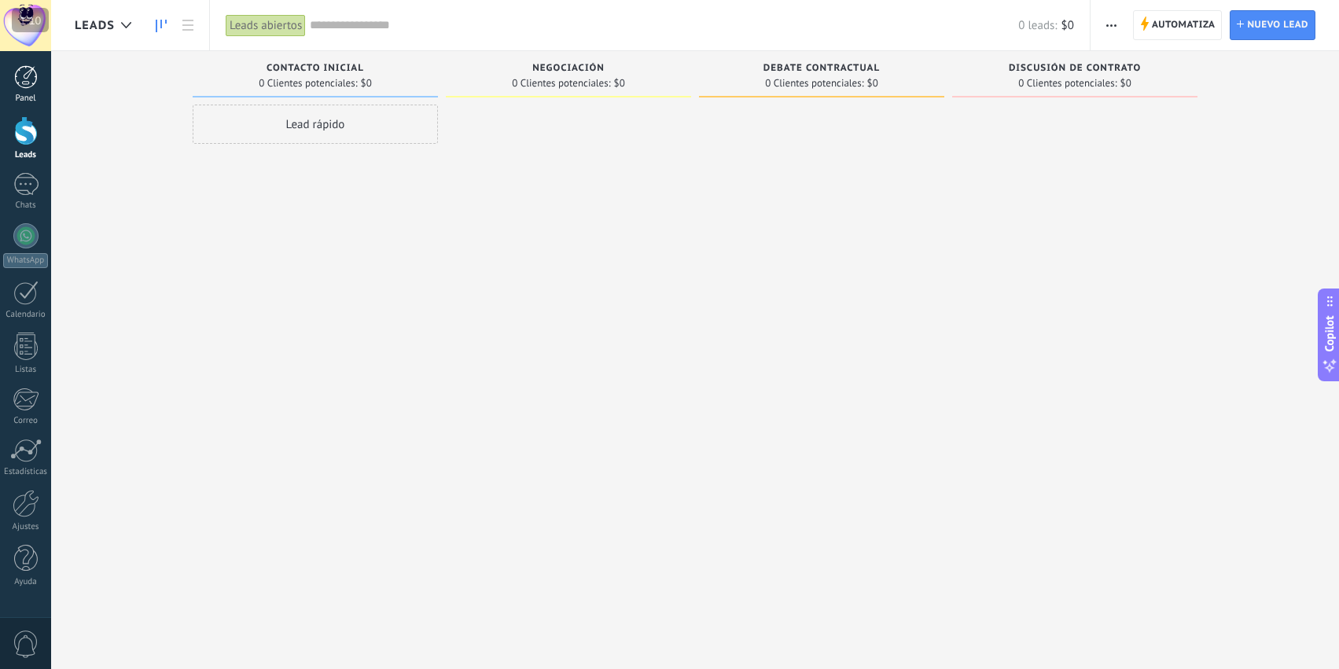
click at [22, 94] on div "Panel" at bounding box center [26, 99] width 46 height 10
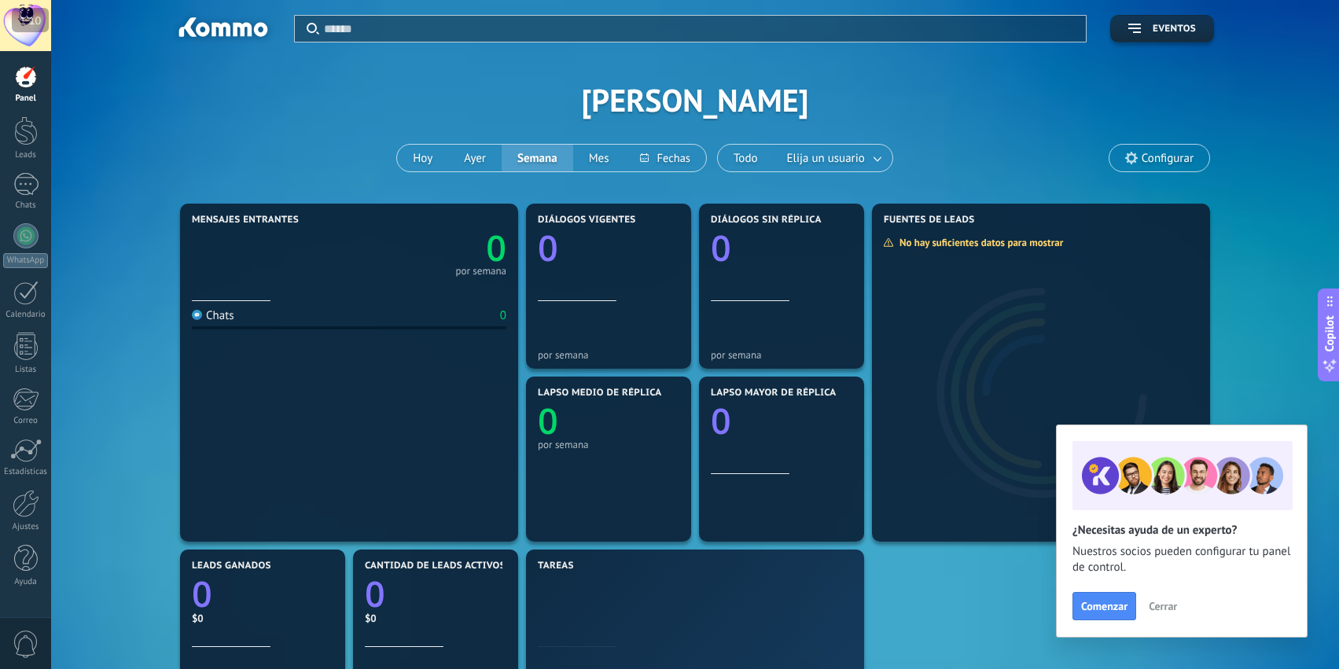
click at [333, 159] on div "Aplicar Eventos luchito Hoy Ayer Semana Mes Todo Elija un usuario Configurar" at bounding box center [695, 100] width 1241 height 200
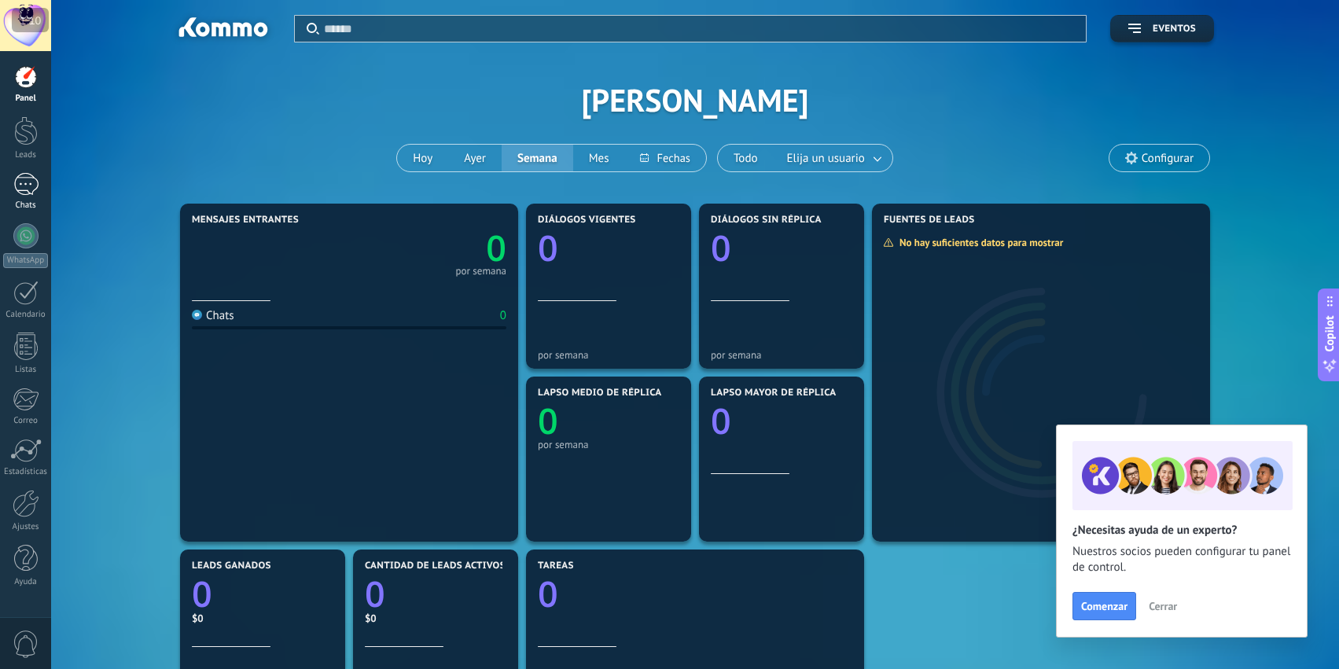
click at [21, 180] on div at bounding box center [25, 184] width 25 height 23
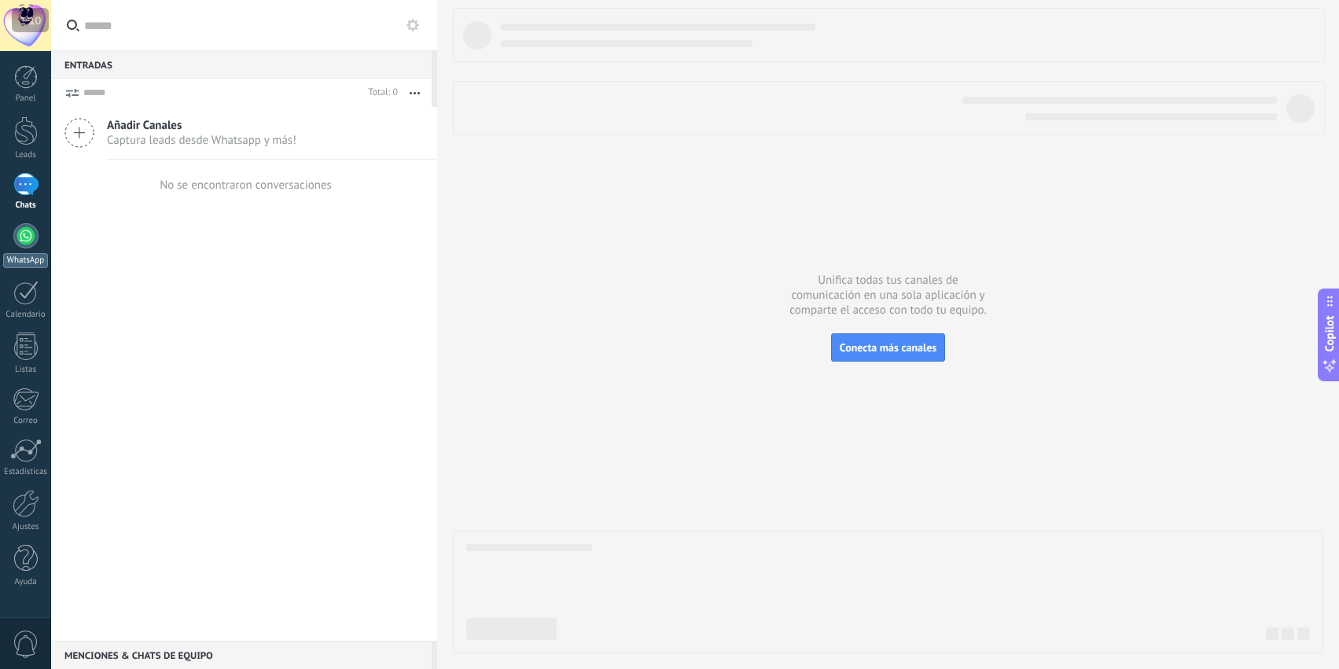
click at [17, 241] on div at bounding box center [25, 235] width 25 height 25
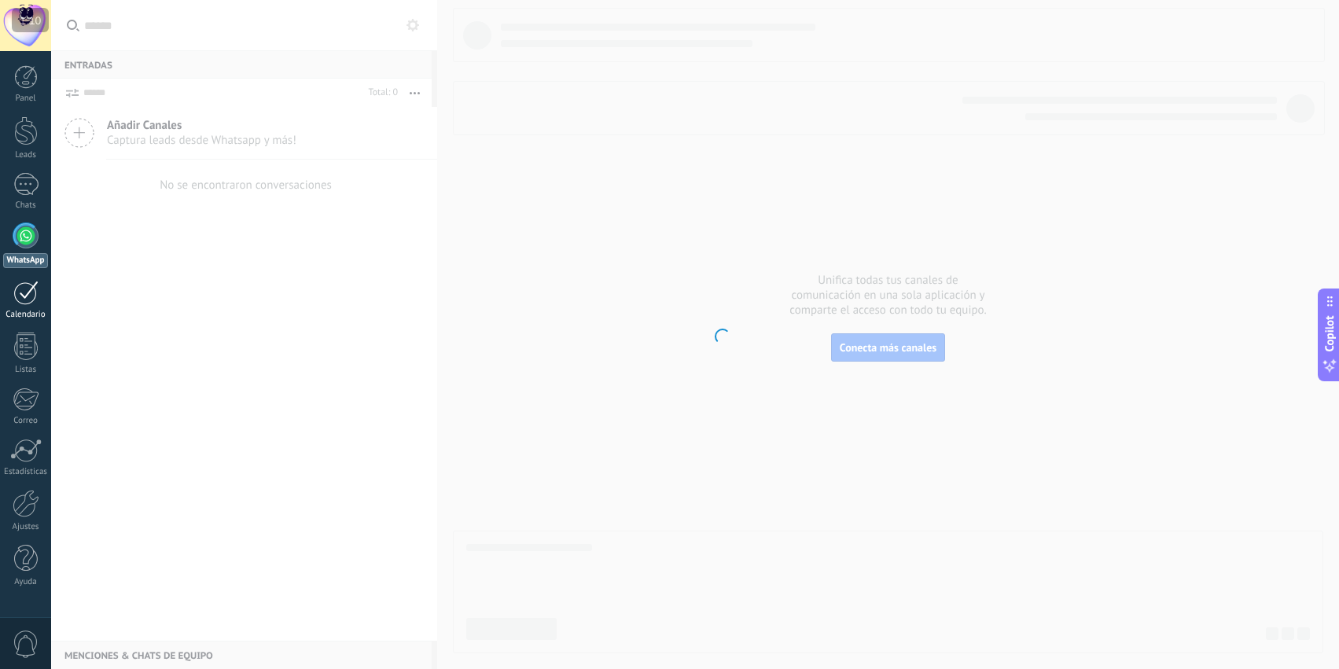
click at [17, 290] on div at bounding box center [25, 293] width 25 height 24
click at [21, 339] on div at bounding box center [26, 347] width 24 height 28
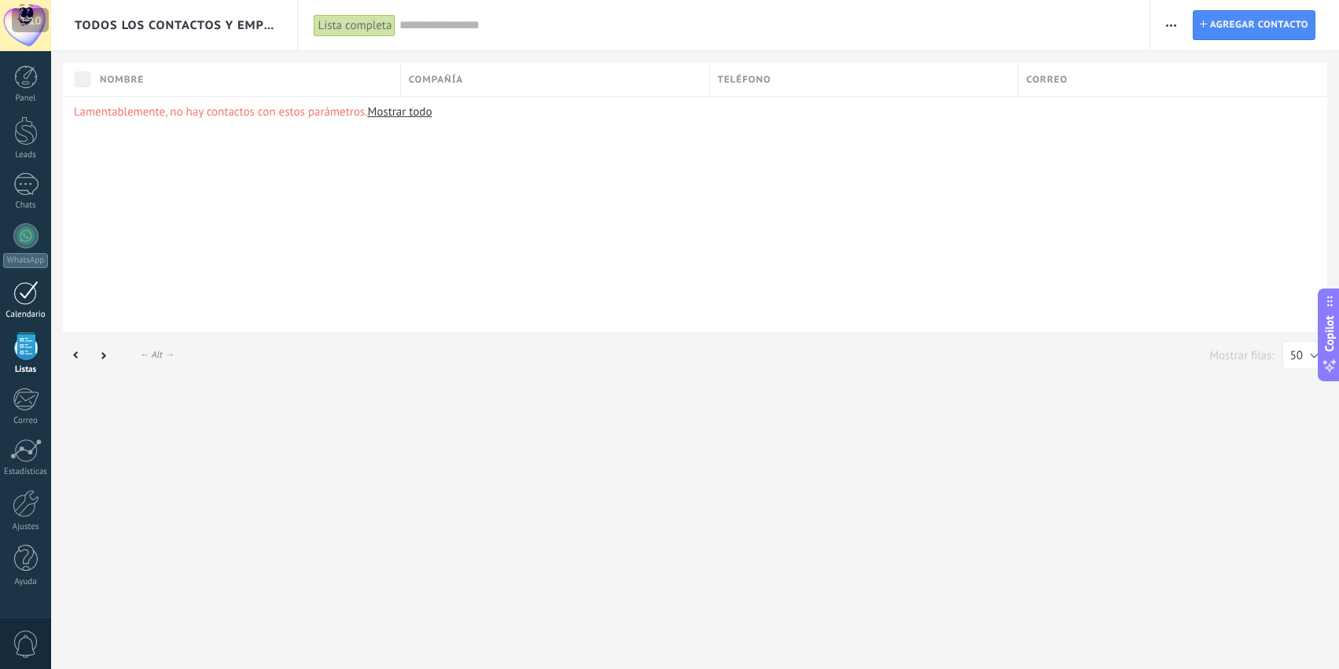
click at [30, 293] on div at bounding box center [25, 293] width 25 height 24
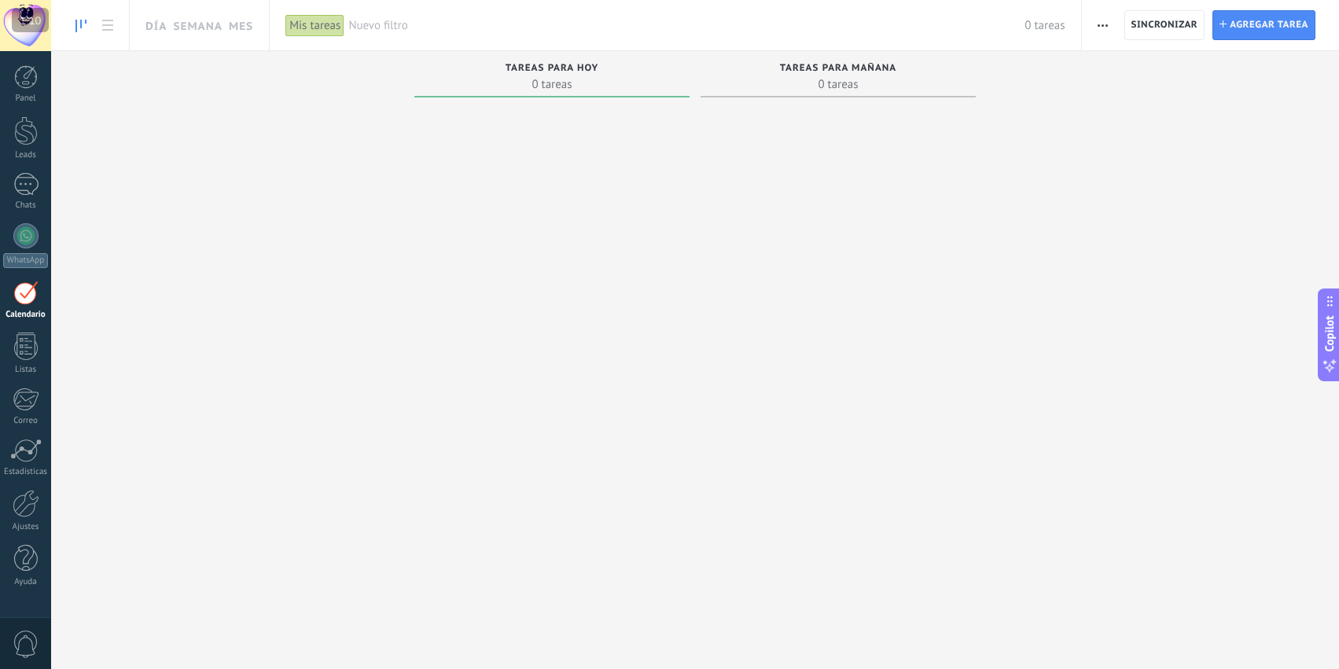
click at [28, 325] on div "Panel Leads Chats WhatsApp Clientes" at bounding box center [25, 334] width 51 height 538
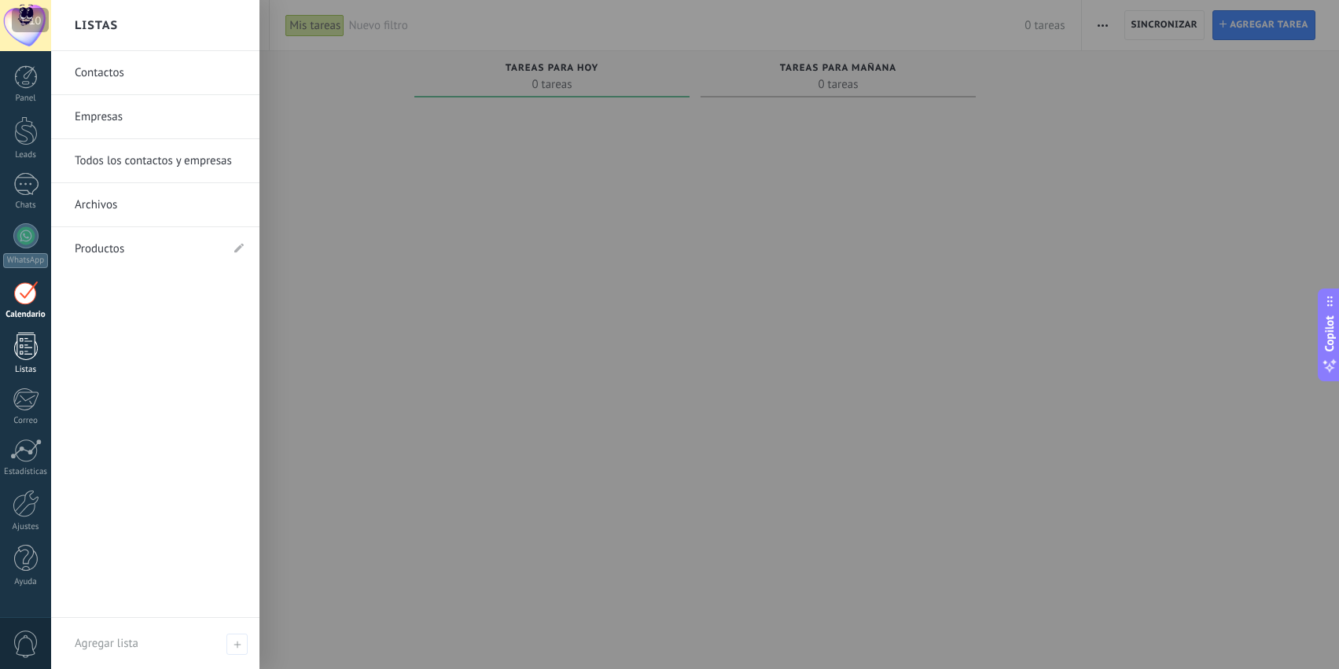
click at [25, 340] on div at bounding box center [26, 347] width 24 height 28
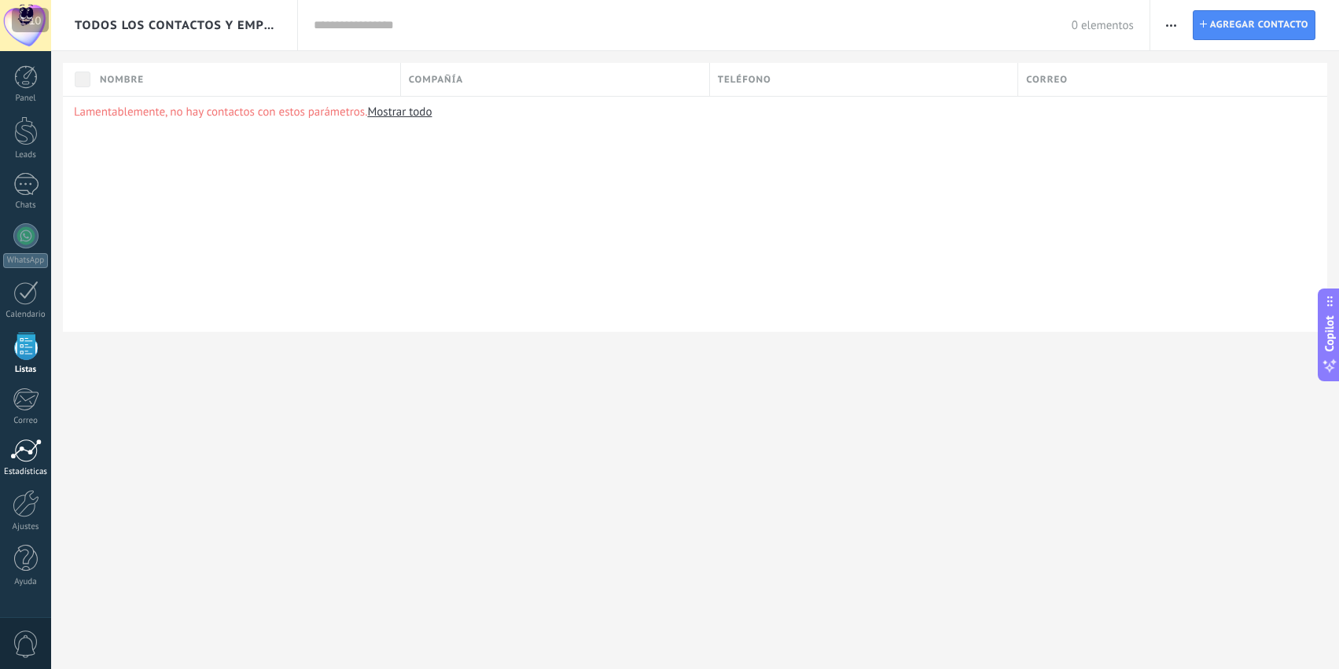
click at [21, 454] on div at bounding box center [25, 451] width 31 height 24
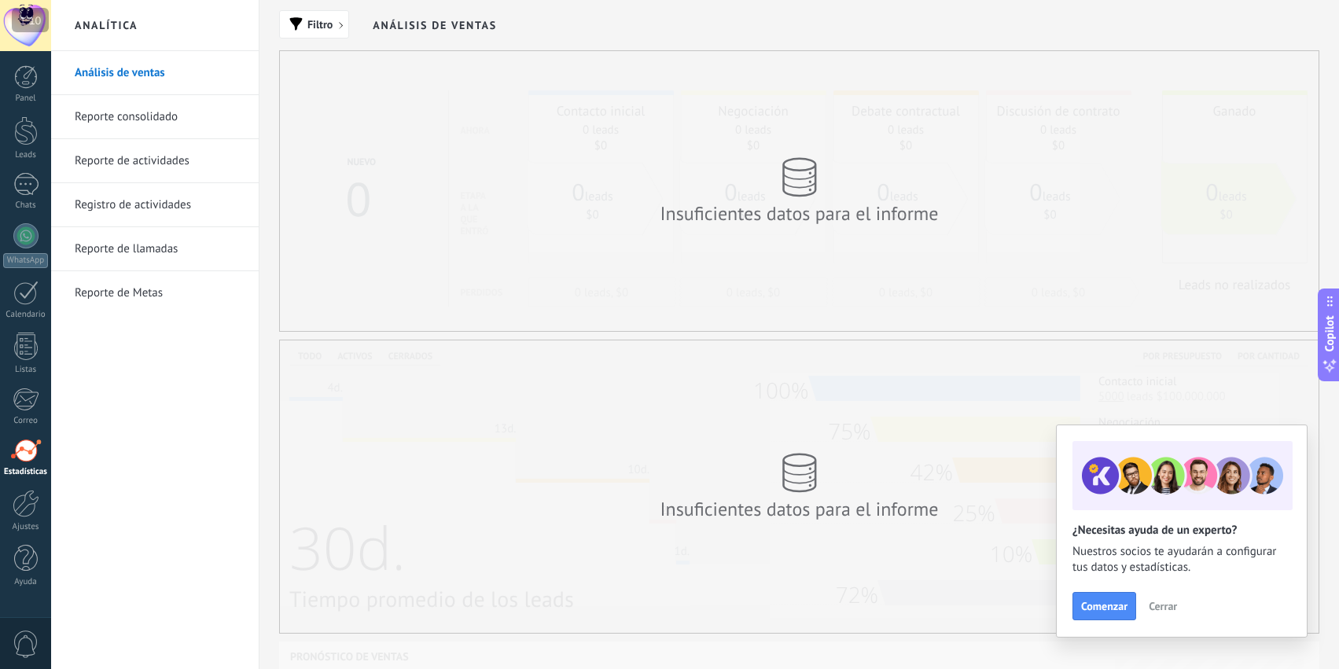
click at [28, 167] on div "Panel Leads Chats WhatsApp Clientes" at bounding box center [25, 334] width 51 height 538
click at [28, 153] on div "Leads" at bounding box center [26, 155] width 46 height 10
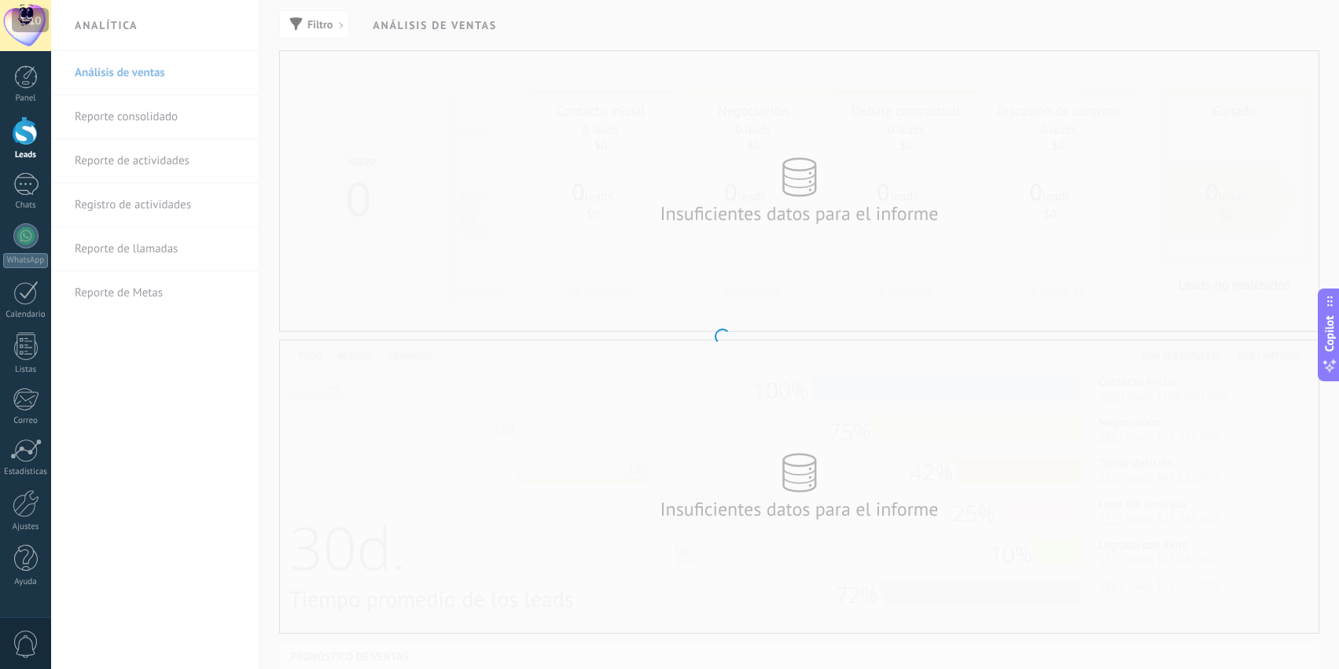
click at [31, 139] on div at bounding box center [26, 130] width 24 height 29
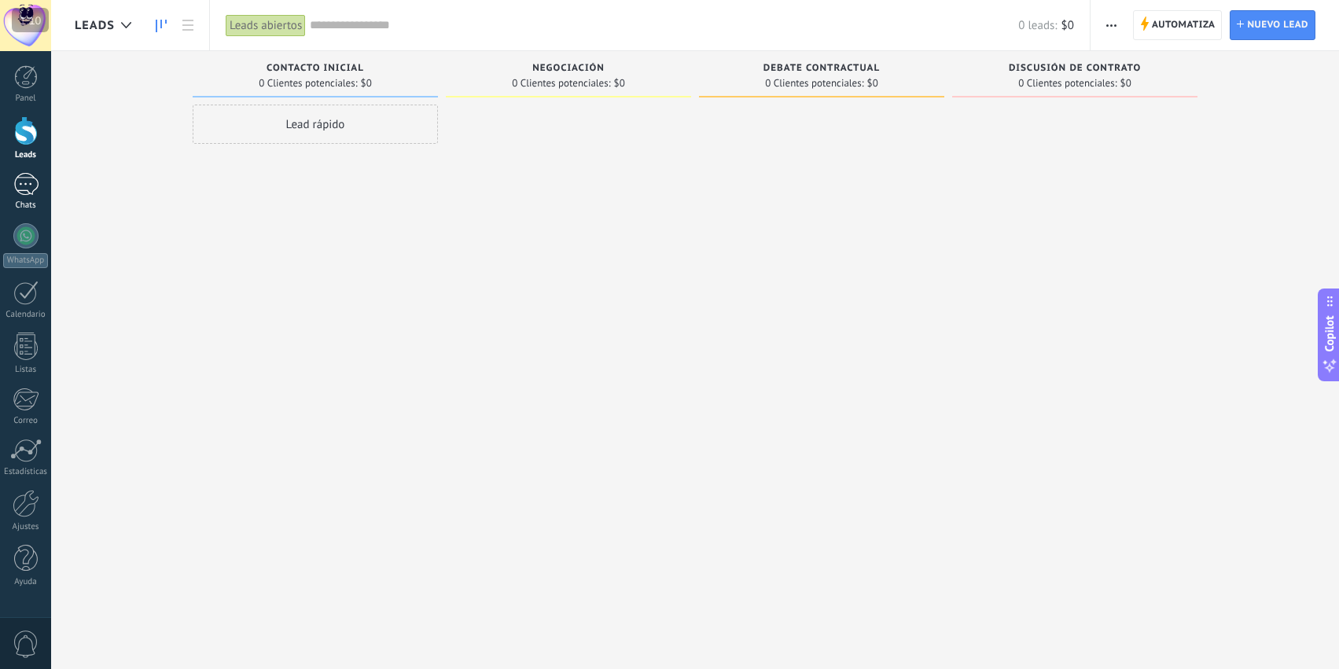
click at [31, 185] on div at bounding box center [25, 184] width 25 height 23
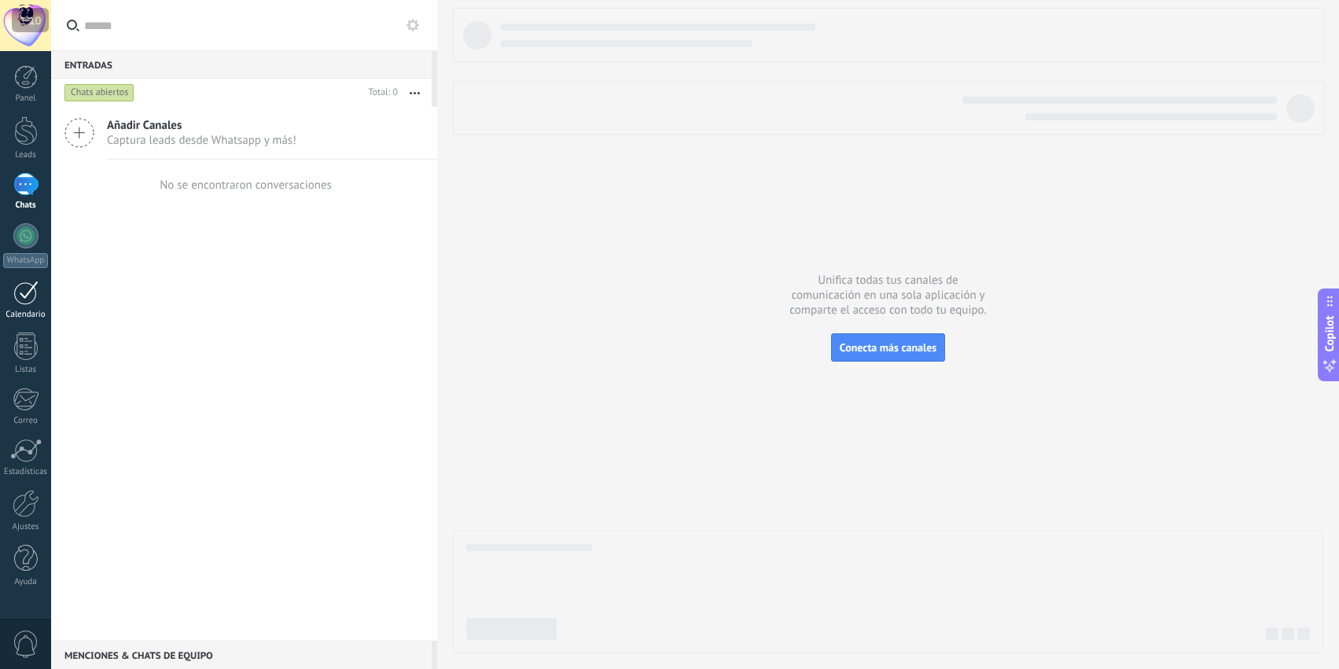
click at [28, 303] on div at bounding box center [25, 293] width 25 height 24
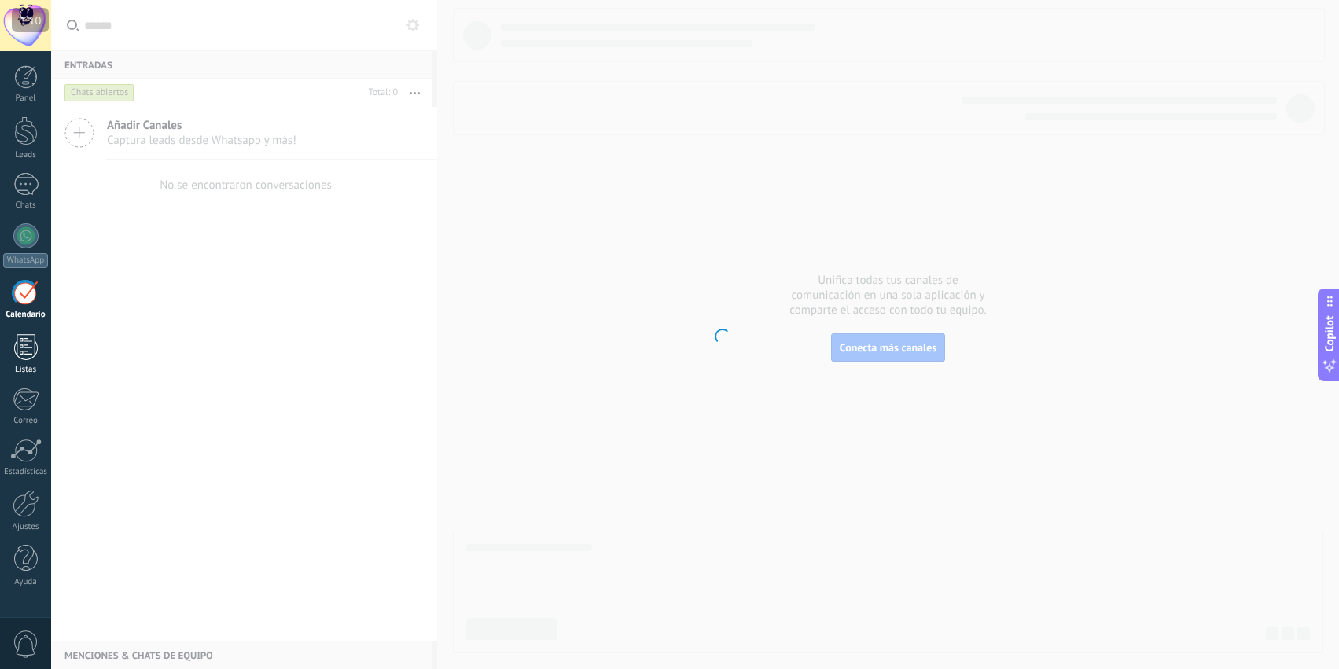
click at [27, 351] on div at bounding box center [26, 347] width 24 height 28
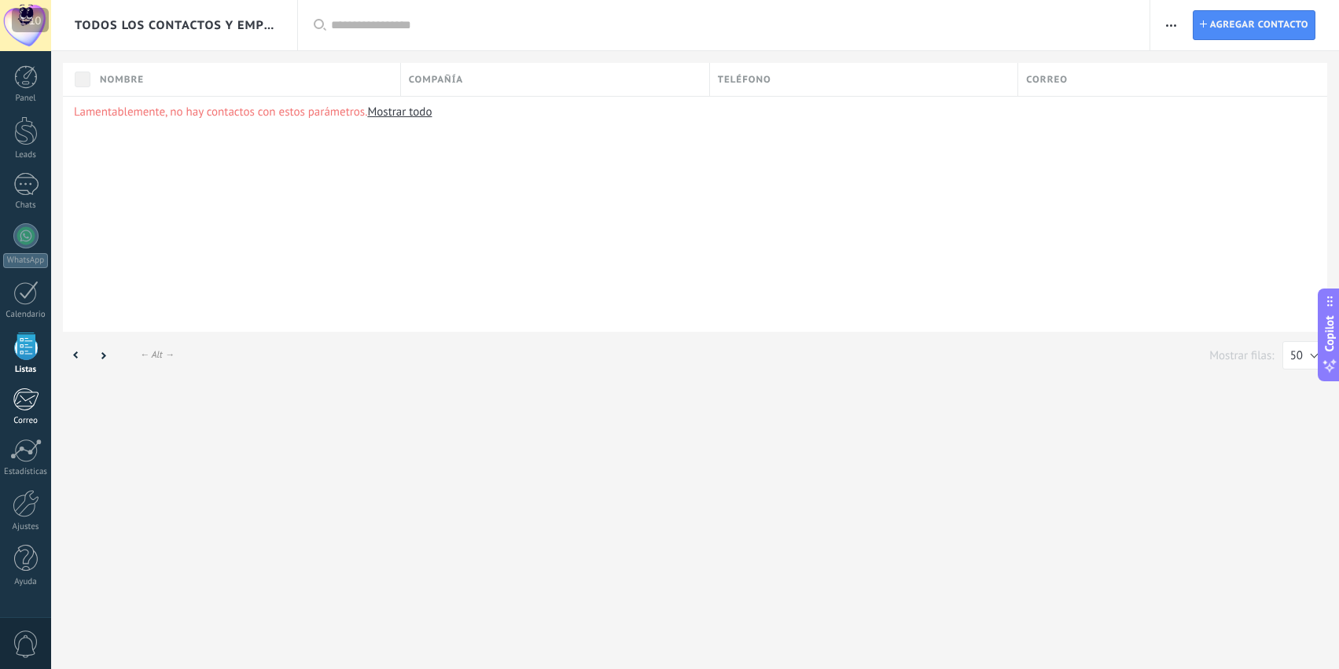
click at [22, 397] on div at bounding box center [26, 400] width 26 height 24
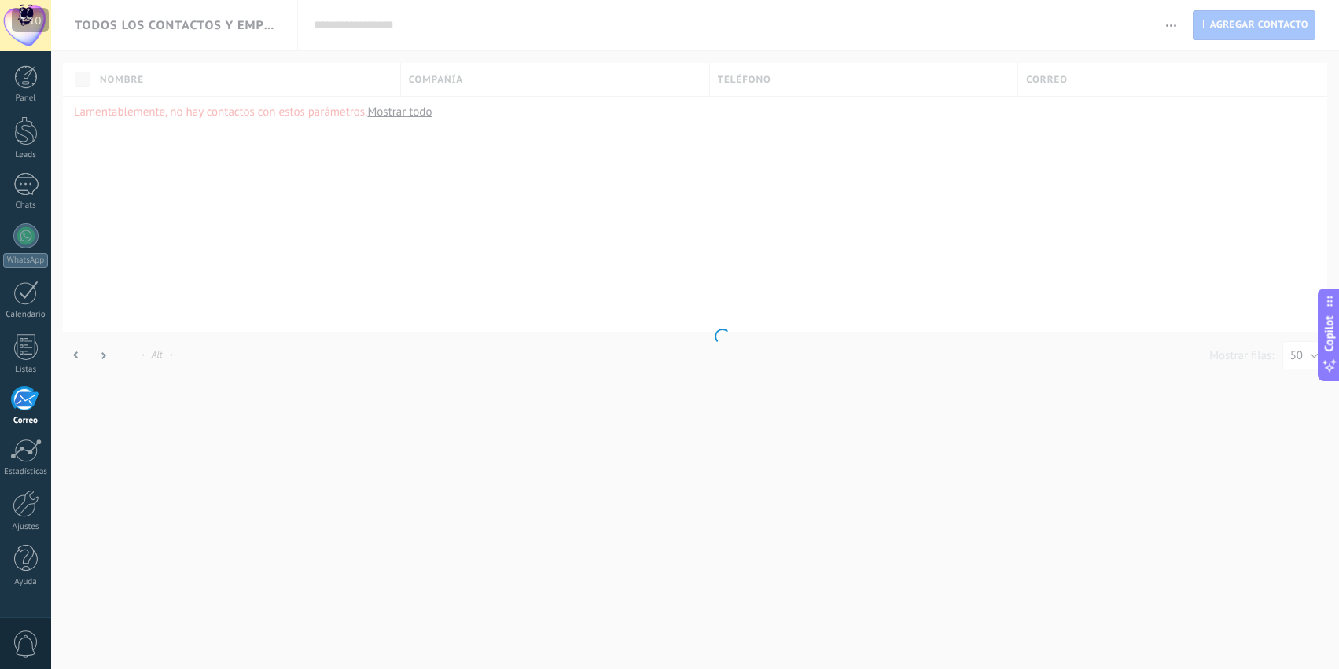
click at [22, 435] on div "Panel Leads Chats WhatsApp Clientes" at bounding box center [25, 334] width 51 height 538
click at [28, 93] on link "Panel" at bounding box center [25, 84] width 51 height 39
click at [28, 150] on div "Leads" at bounding box center [26, 155] width 46 height 10
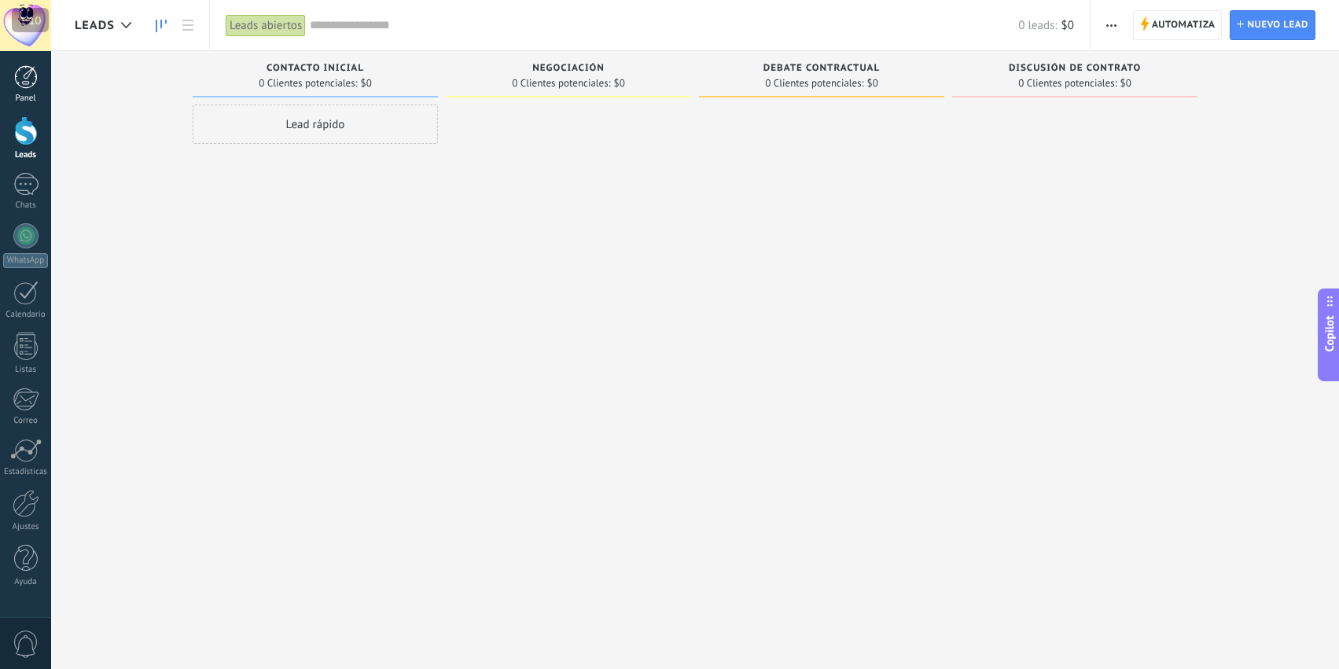
click at [26, 92] on link "Panel" at bounding box center [25, 84] width 51 height 39
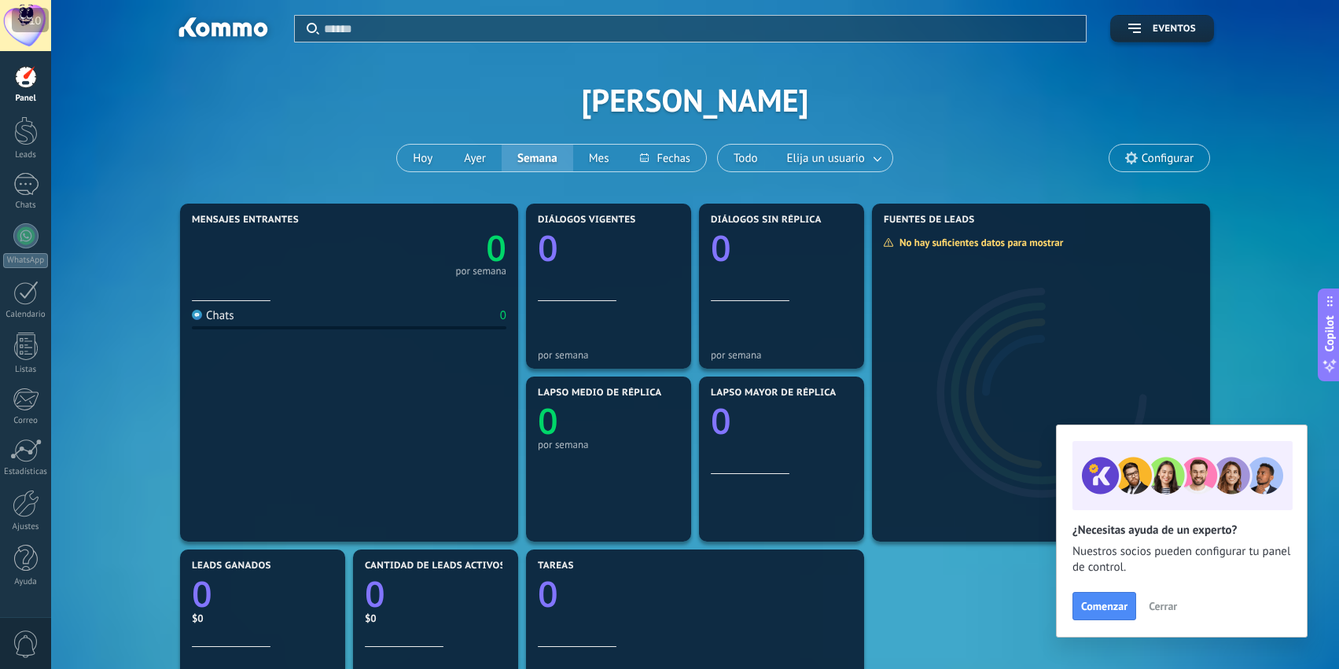
click at [13, 638] on span "0" at bounding box center [26, 645] width 27 height 28
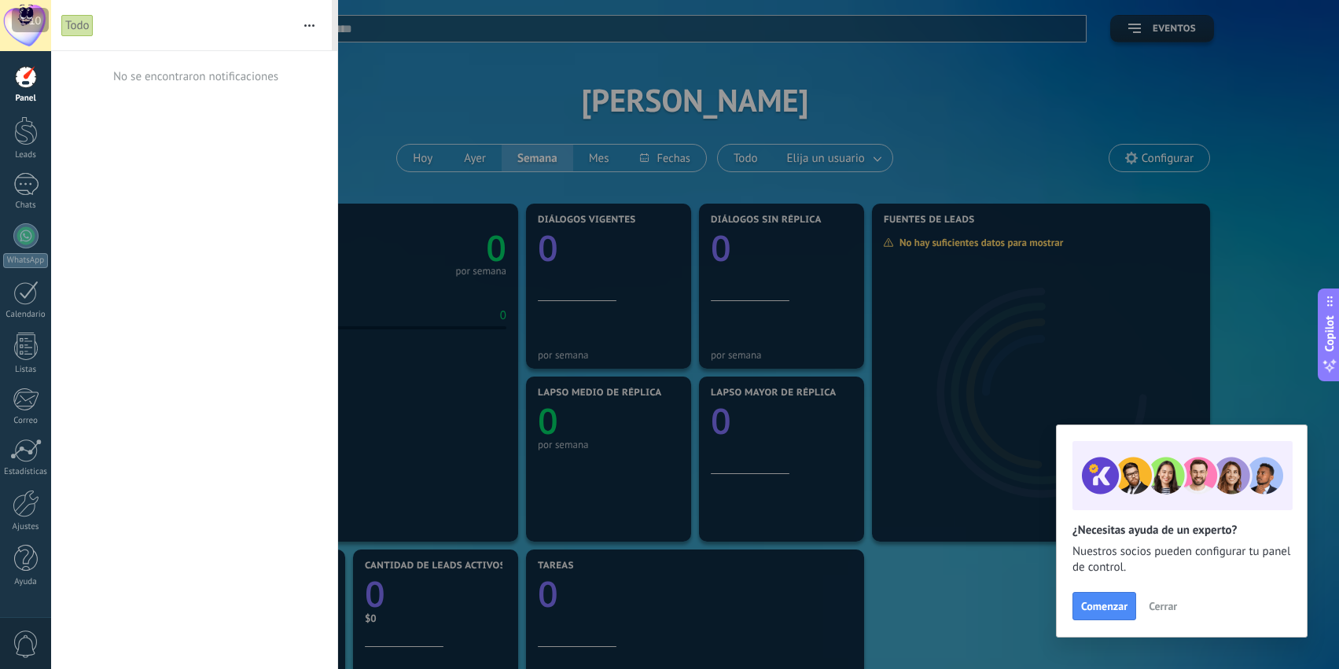
click at [26, 480] on div "Panel Leads Chats WhatsApp Clientes" at bounding box center [25, 334] width 51 height 538
click at [18, 508] on div at bounding box center [26, 504] width 27 height 28
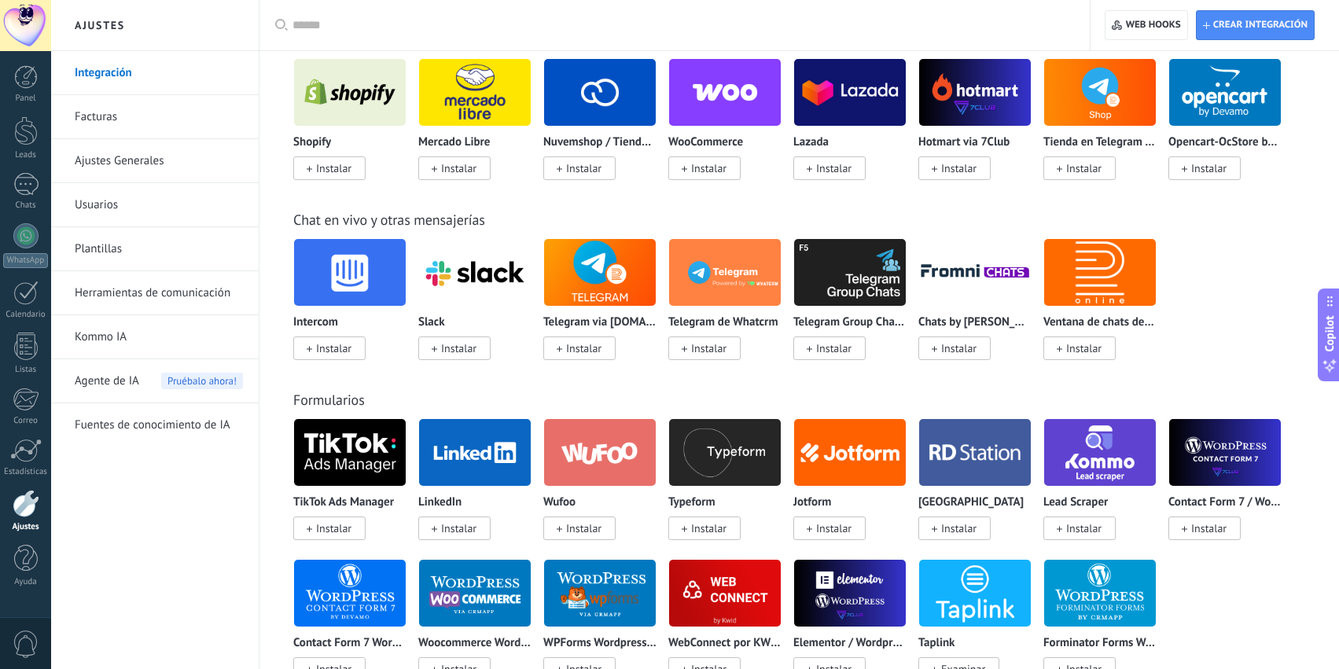
scroll to position [848, 0]
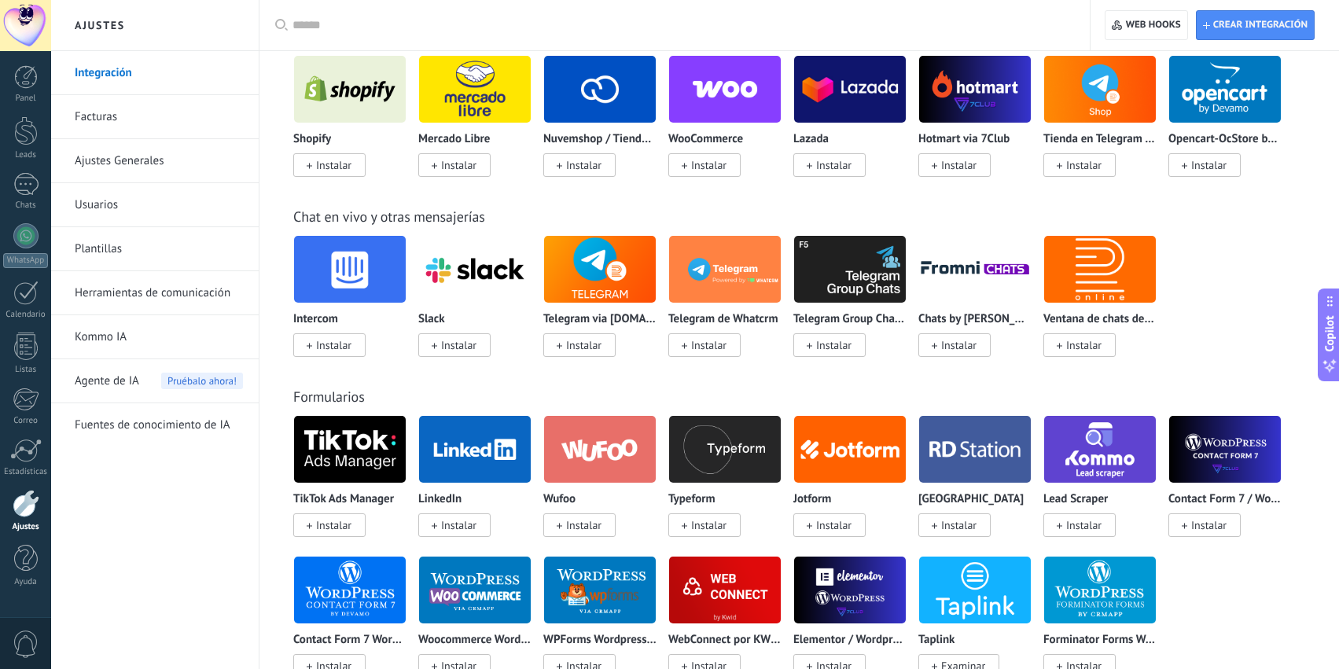
click at [1112, 443] on img at bounding box center [1100, 449] width 112 height 76
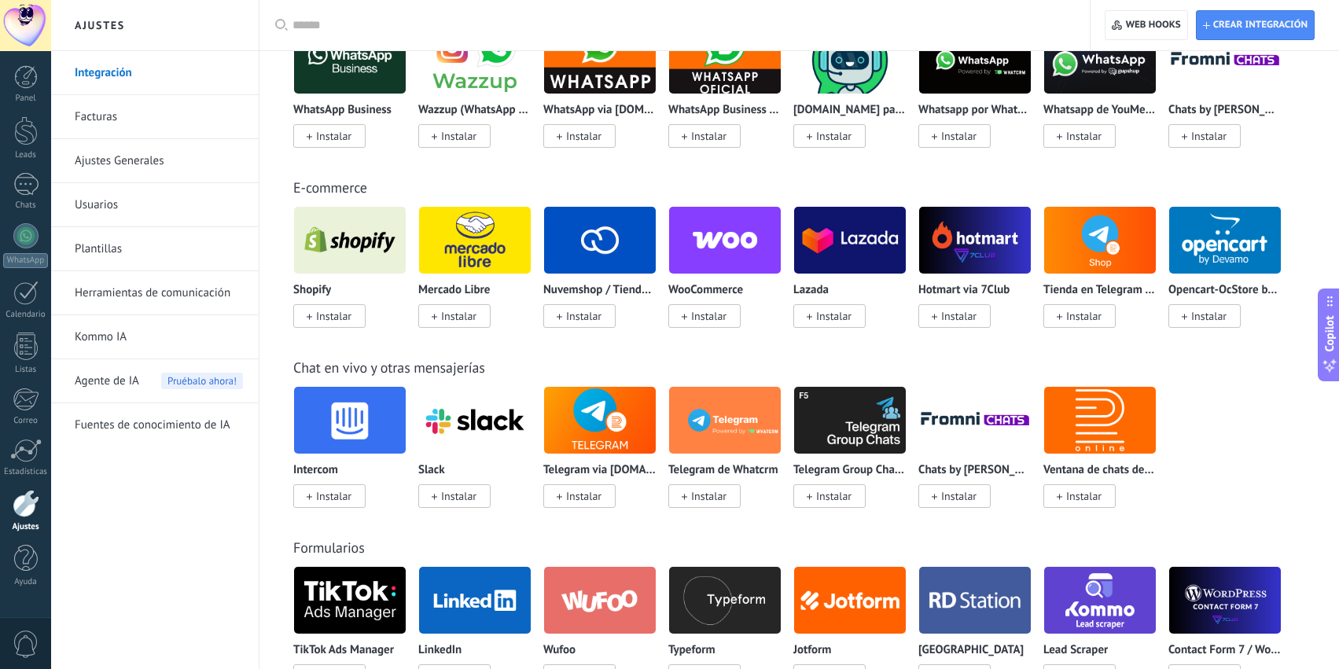
scroll to position [0, 0]
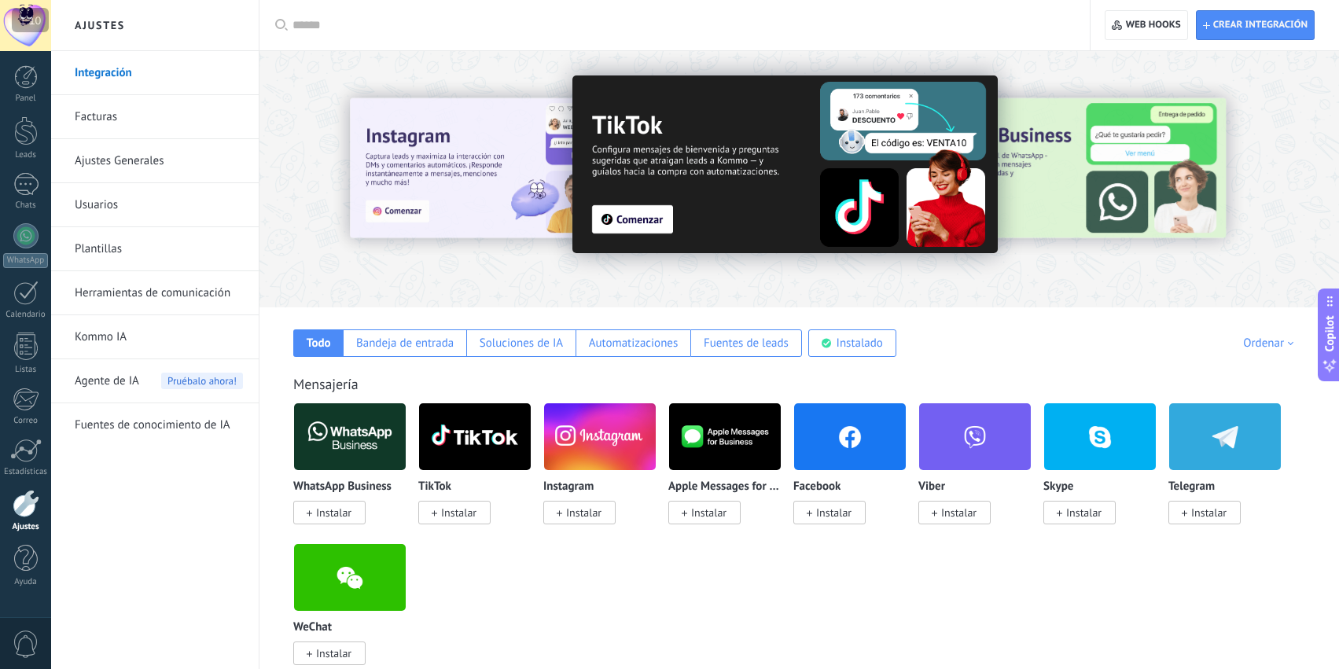
click at [29, 432] on div "Panel Leads Chats WhatsApp Clientes" at bounding box center [25, 334] width 51 height 538
click at [28, 443] on div at bounding box center [25, 451] width 31 height 24
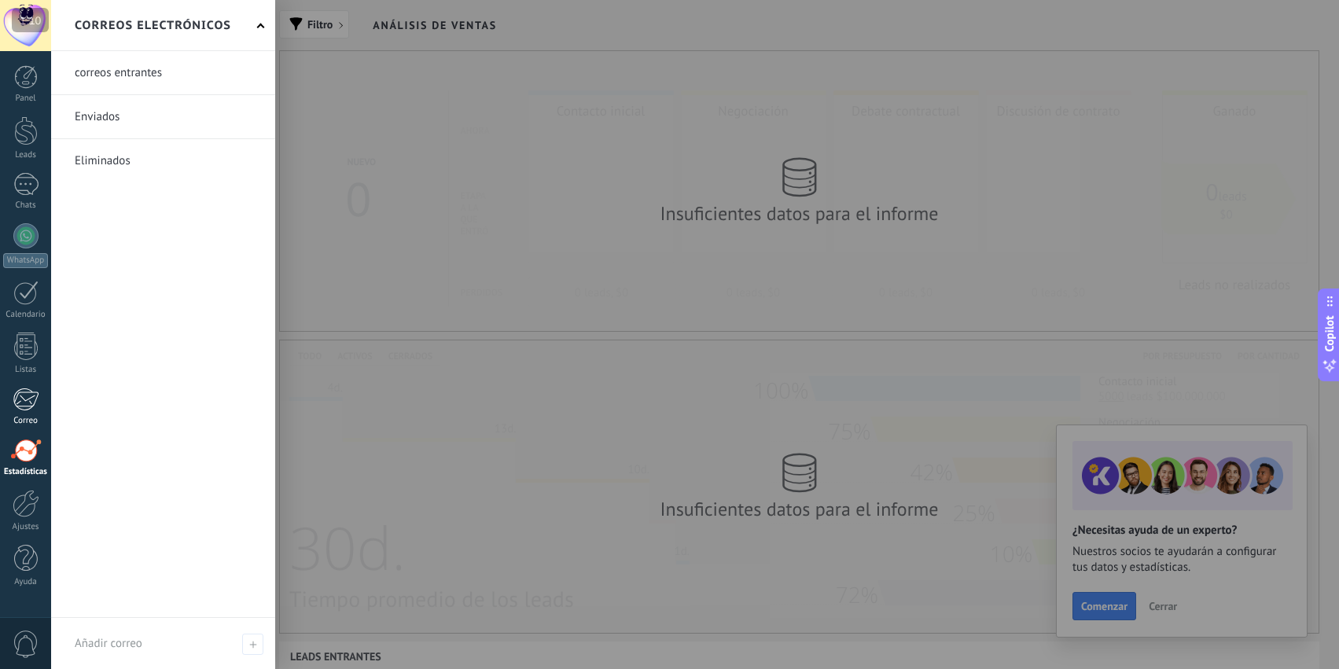
click at [38, 411] on link "Correo" at bounding box center [25, 407] width 51 height 39
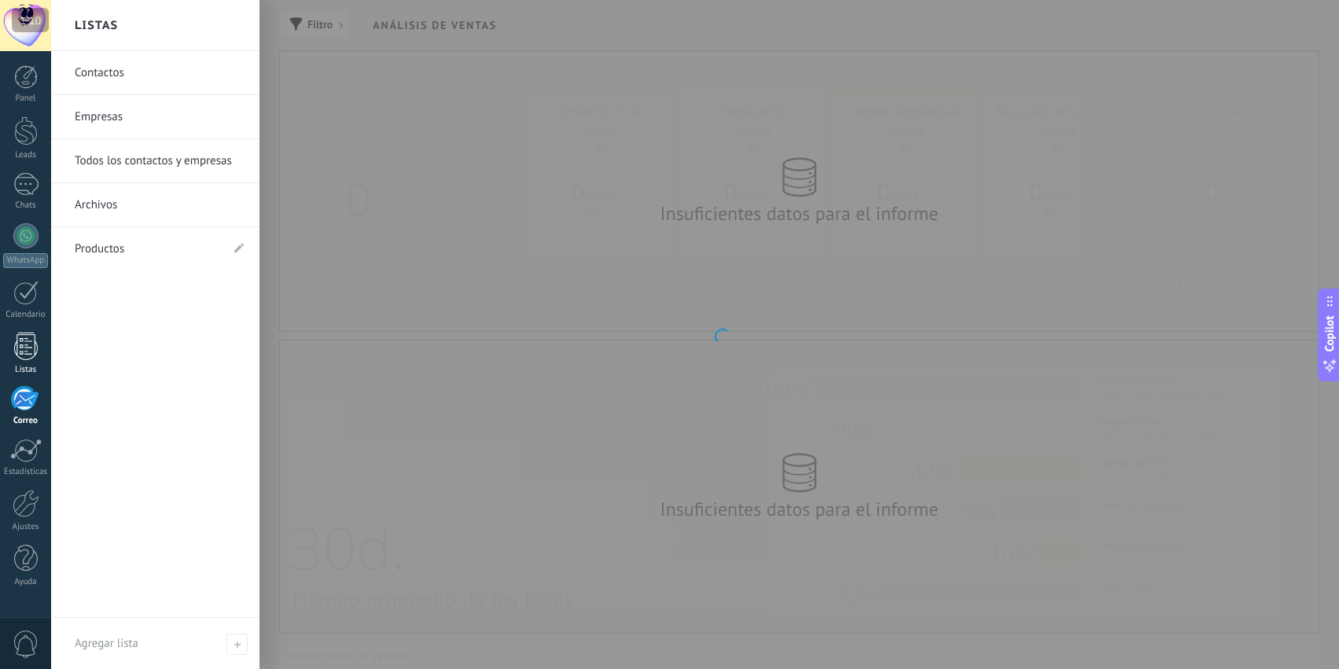
click at [28, 358] on div at bounding box center [26, 347] width 24 height 28
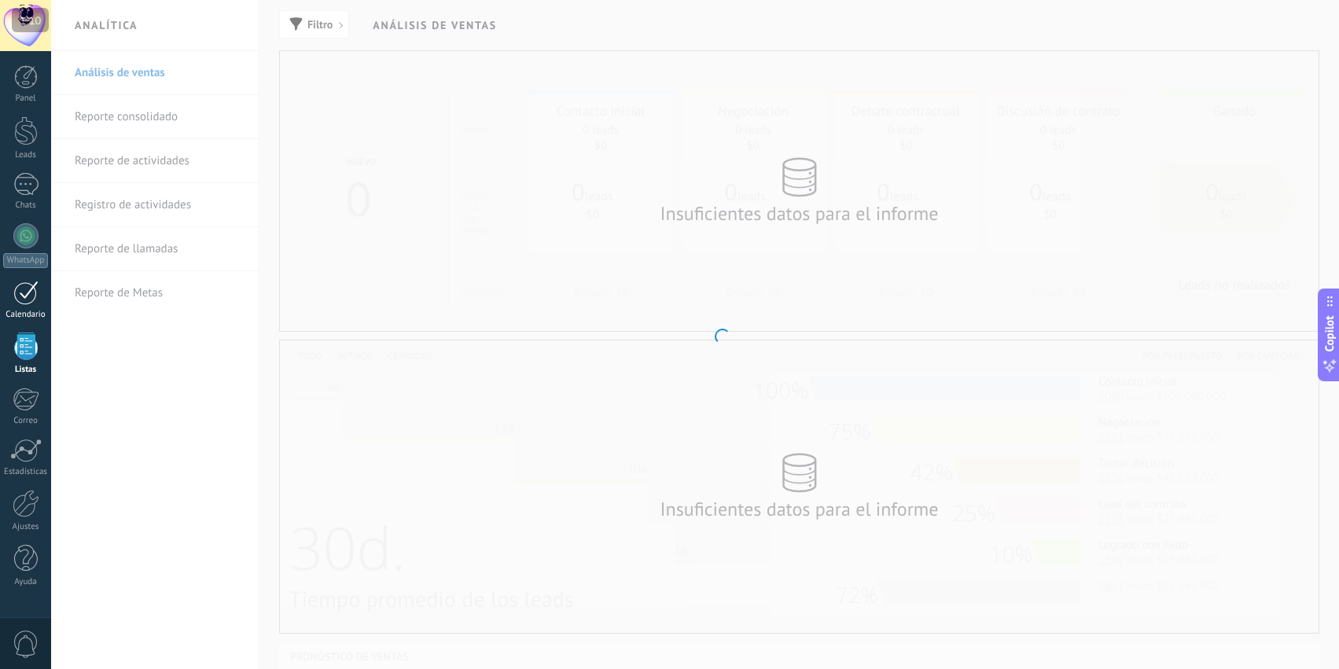
click at [24, 311] on div "Calendario" at bounding box center [26, 315] width 46 height 10
click at [27, 242] on div at bounding box center [25, 235] width 25 height 25
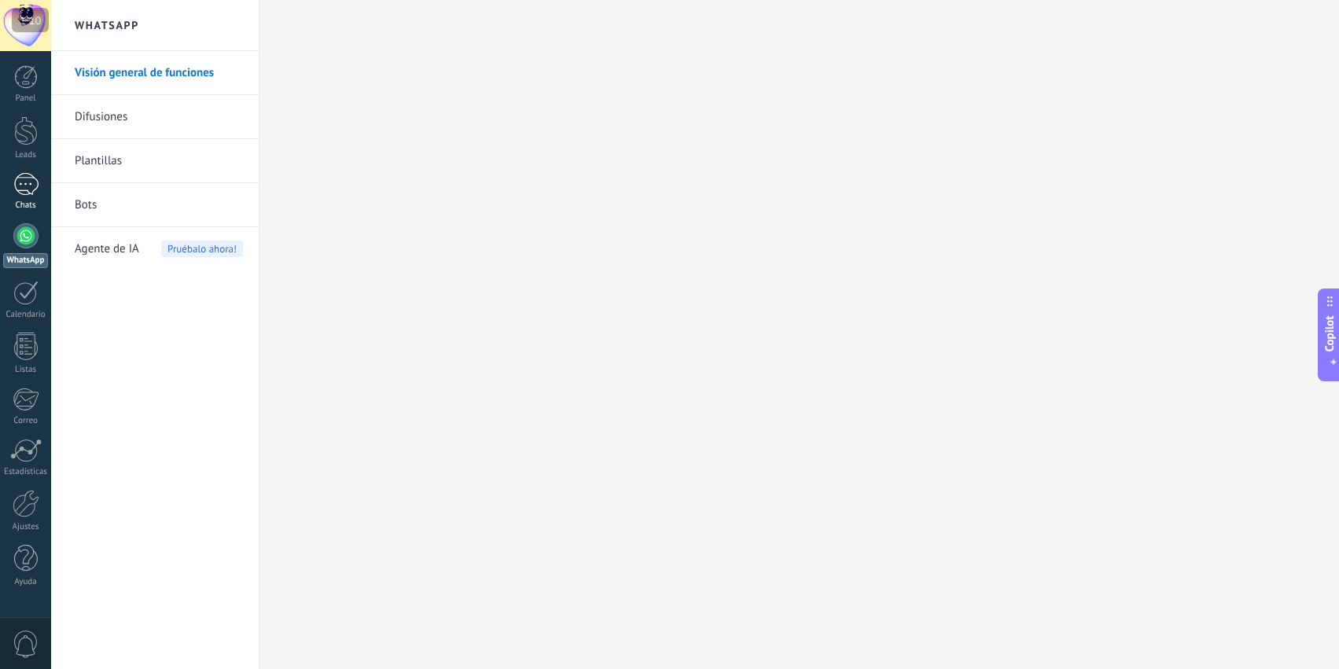
click at [27, 182] on div at bounding box center [25, 184] width 25 height 23
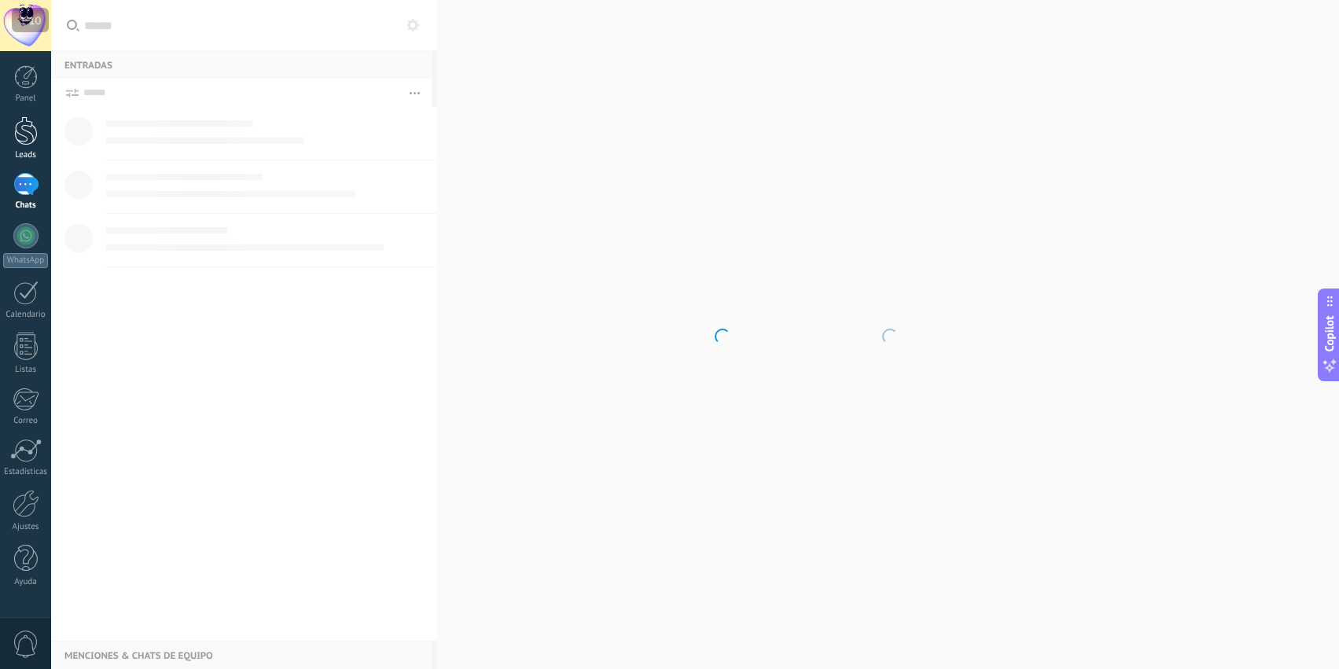
click at [29, 134] on div at bounding box center [26, 130] width 24 height 29
click at [29, 95] on div "Panel" at bounding box center [26, 99] width 46 height 10
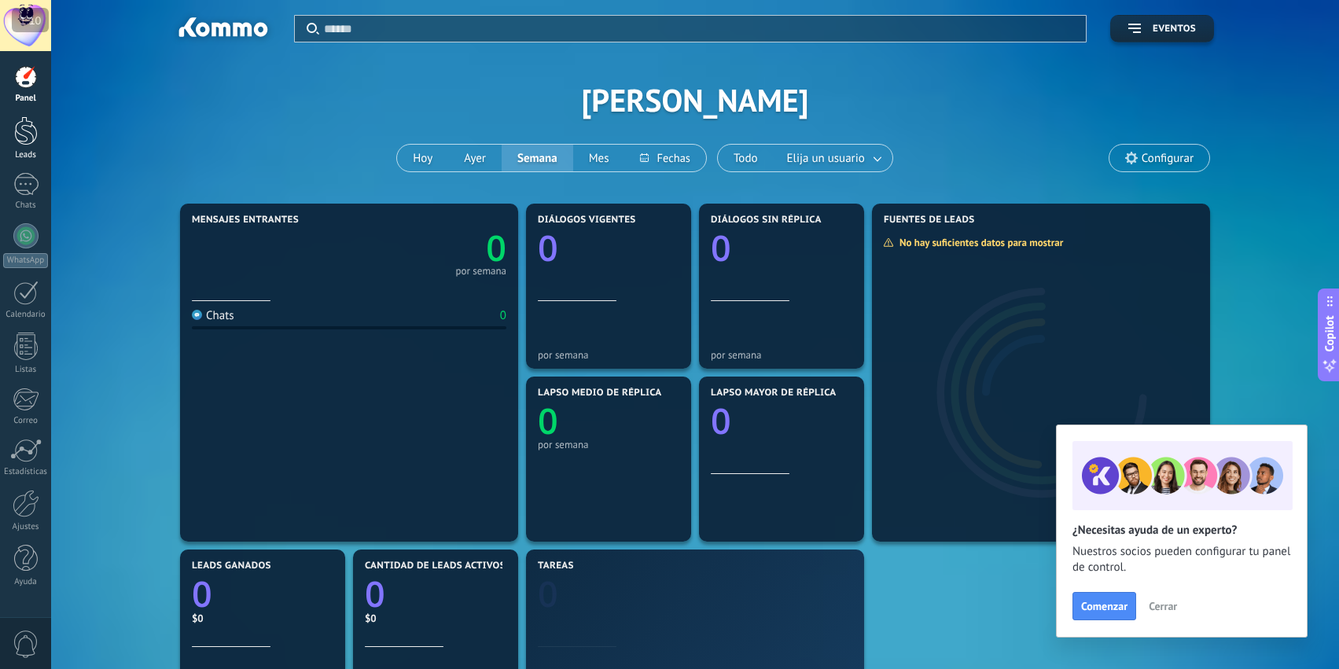
click at [28, 136] on div at bounding box center [26, 130] width 24 height 29
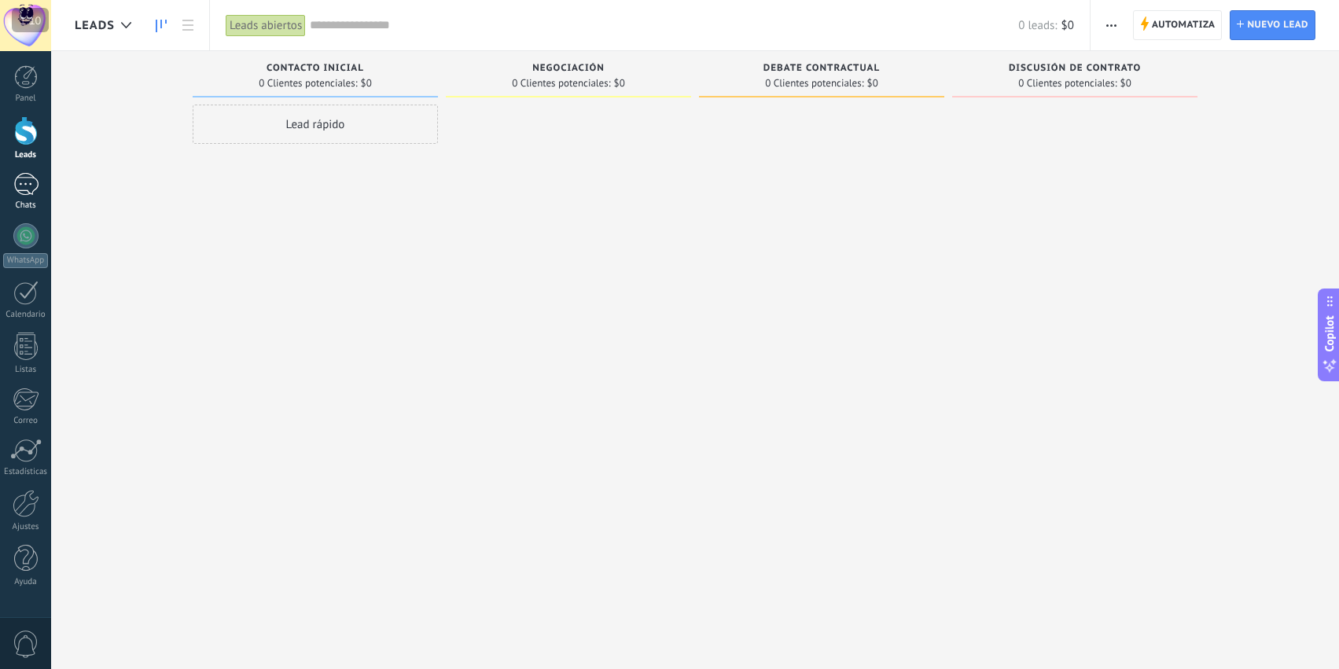
click at [12, 187] on link "Chats" at bounding box center [25, 192] width 51 height 38
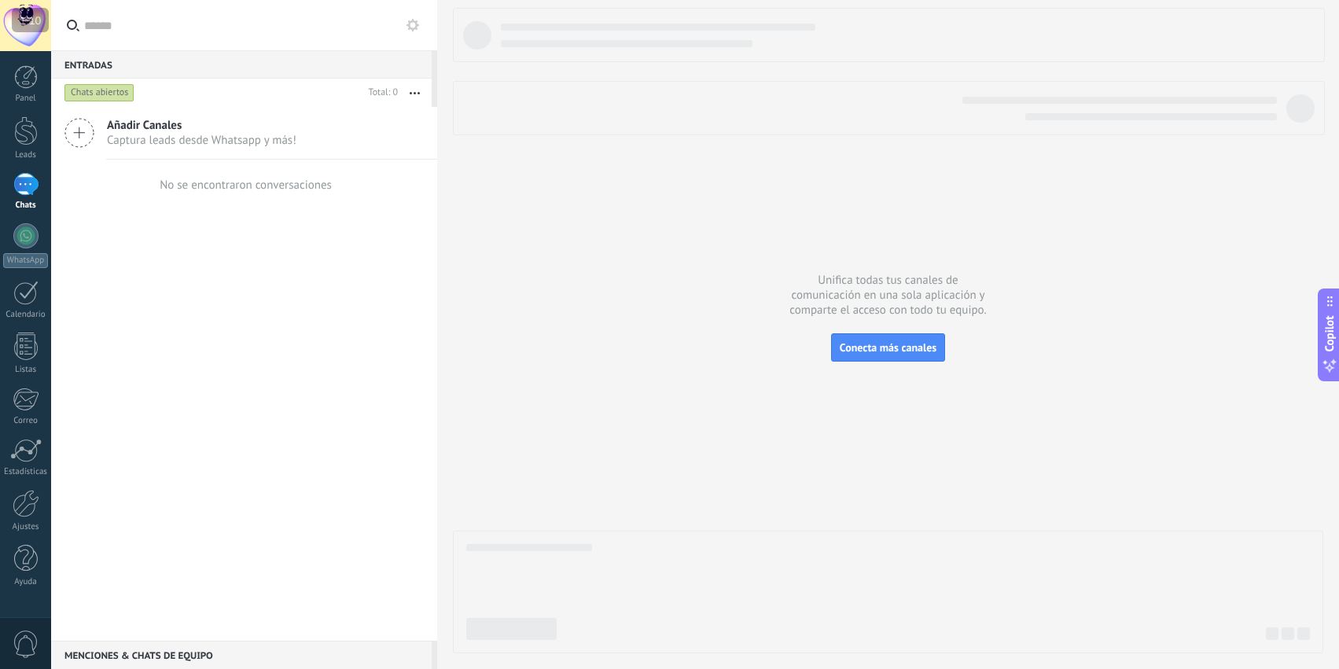
click at [28, 222] on div "Panel Leads Chats WhatsApp Clientes" at bounding box center [25, 334] width 51 height 538
click at [27, 234] on div at bounding box center [25, 235] width 25 height 25
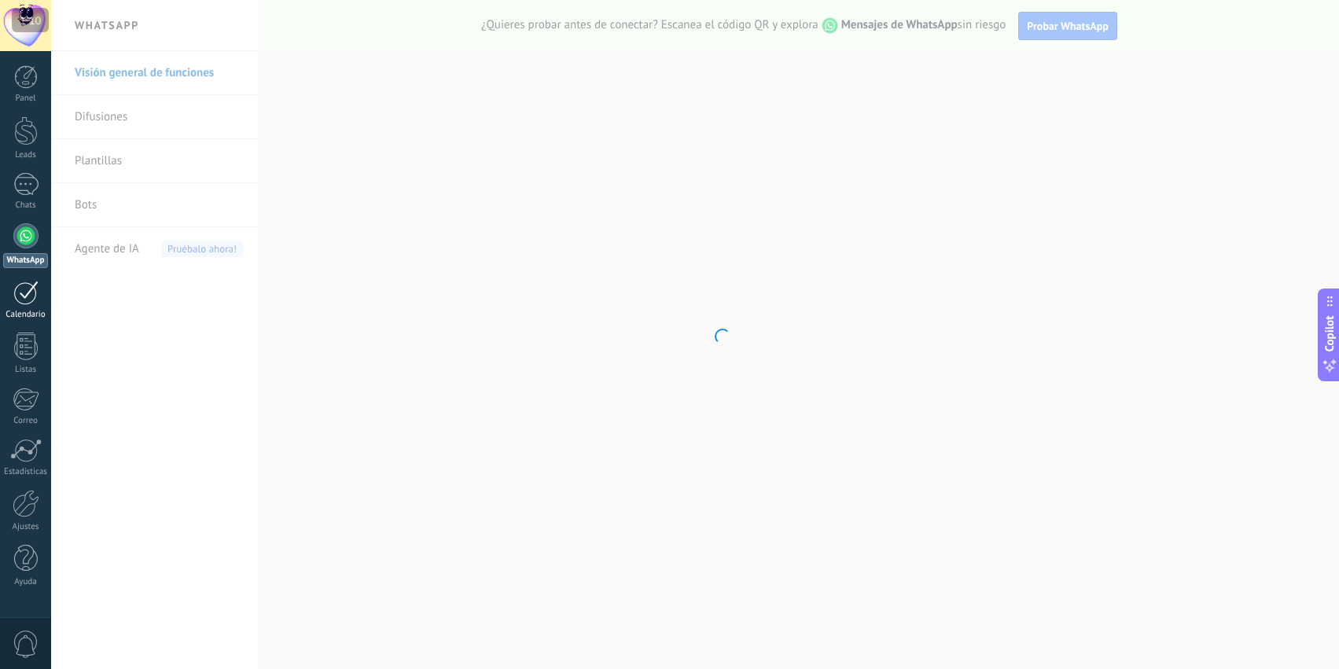
click at [24, 291] on div at bounding box center [25, 293] width 25 height 24
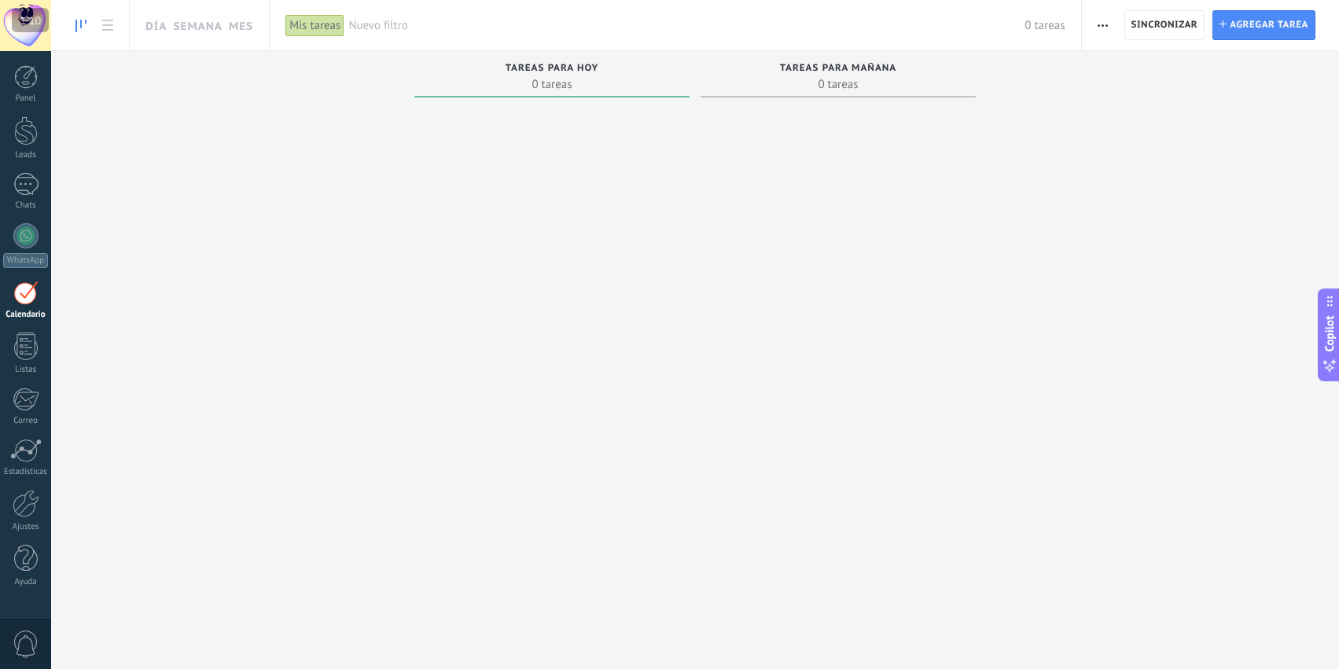
click at [778, 83] on span "0 tareas" at bounding box center [837, 84] width 259 height 16
click at [802, 77] on span "0 tareas" at bounding box center [837, 84] width 259 height 16
click at [807, 70] on span "Tareas para mañana" at bounding box center [838, 68] width 117 height 11
click at [21, 94] on div "Panel" at bounding box center [26, 99] width 46 height 10
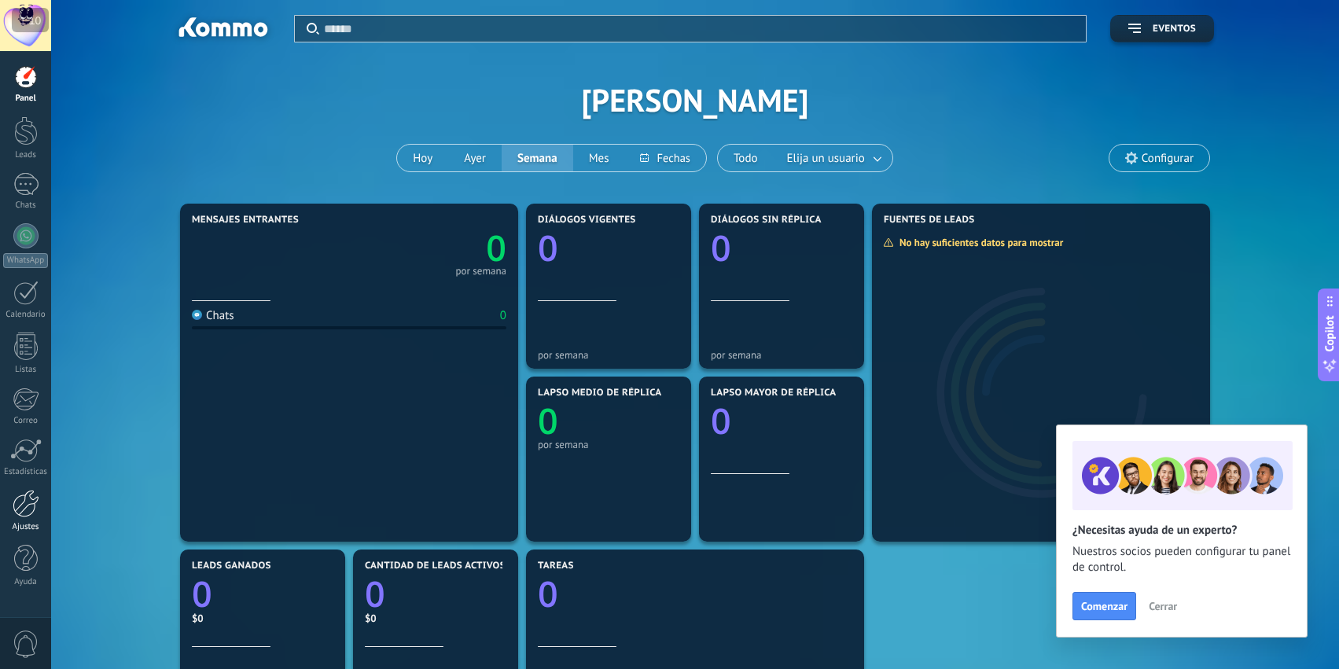
click at [22, 528] on div "Ajustes" at bounding box center [26, 527] width 46 height 10
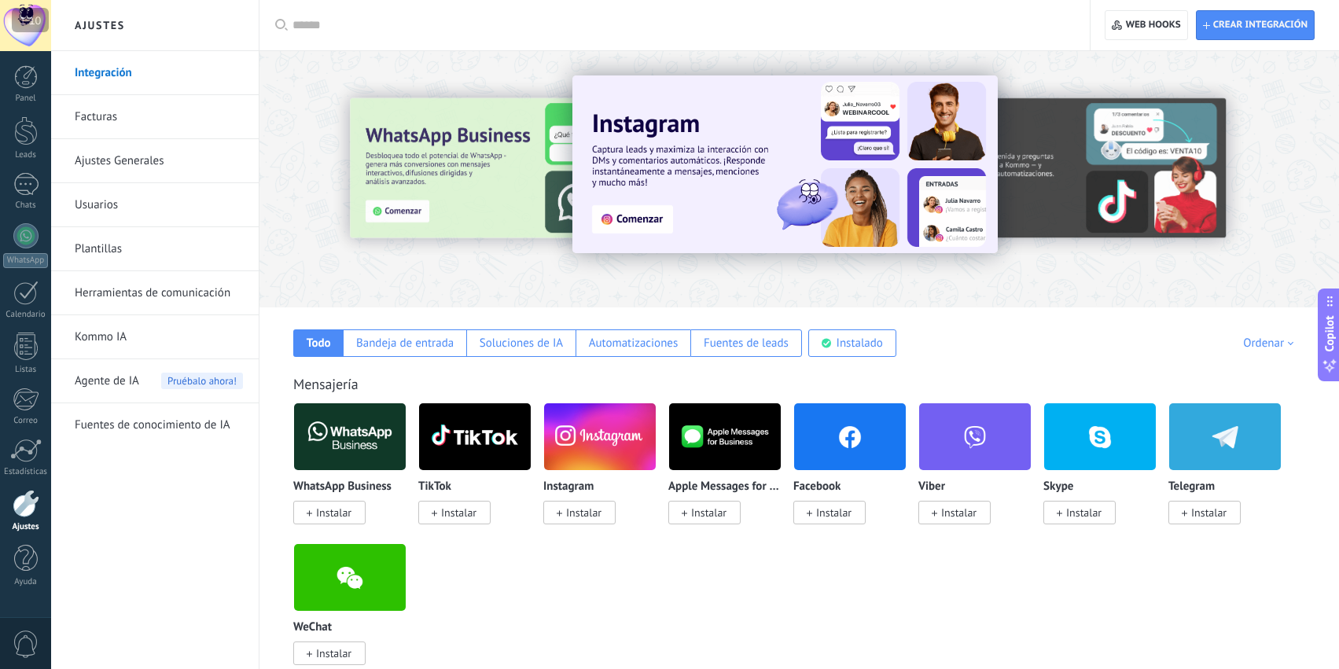
click at [135, 160] on link "Ajustes Generales" at bounding box center [159, 161] width 168 height 44
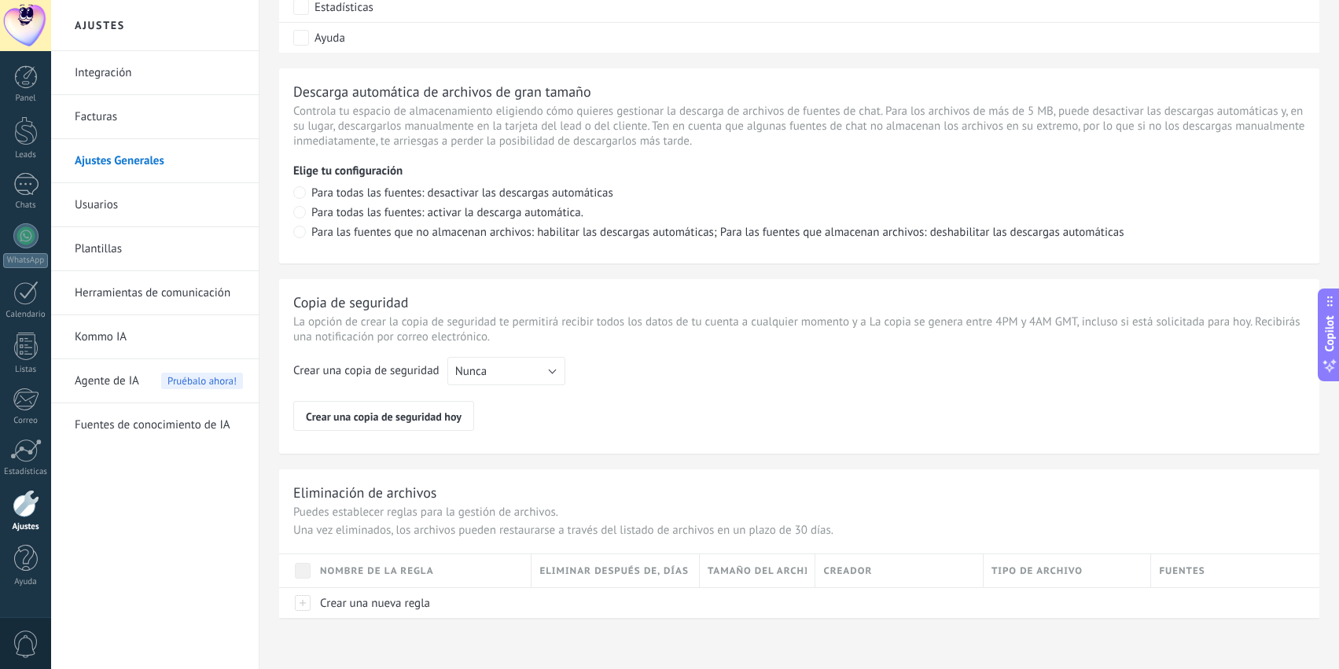
scroll to position [1073, 0]
click at [116, 127] on link "Facturas" at bounding box center [159, 117] width 168 height 44
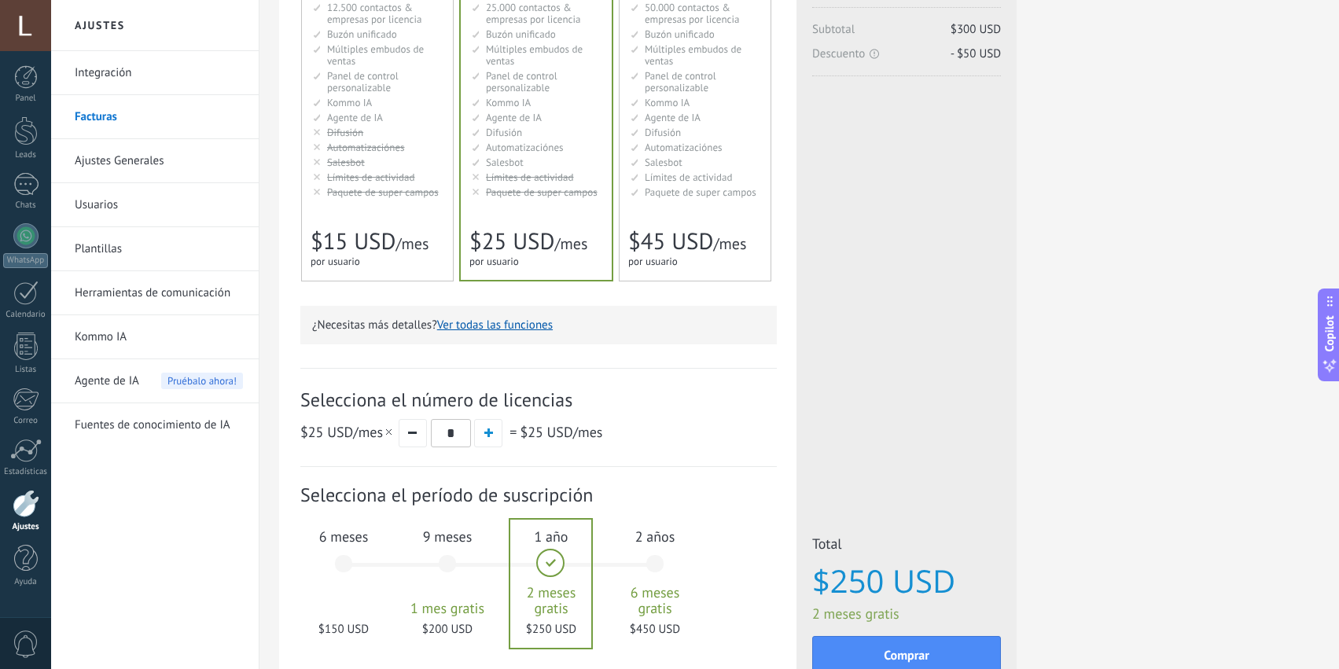
scroll to position [340, 0]
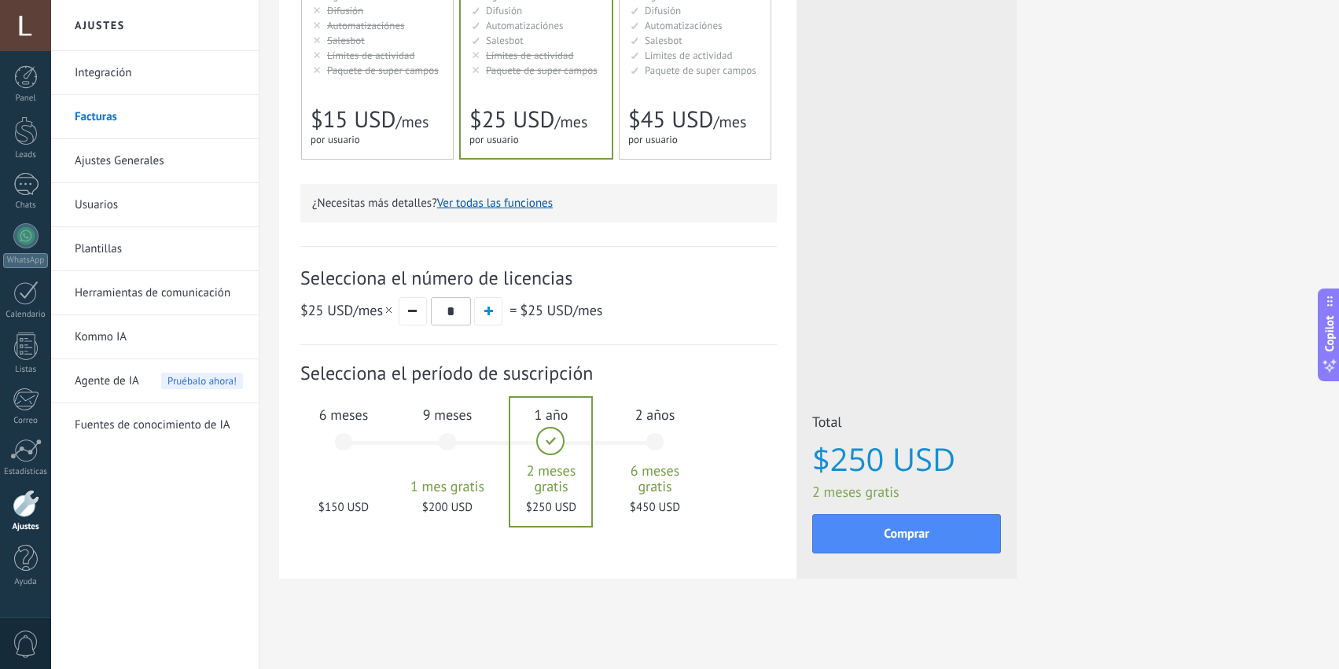
click at [347, 442] on div "6 meses $150 USD" at bounding box center [343, 449] width 85 height 111
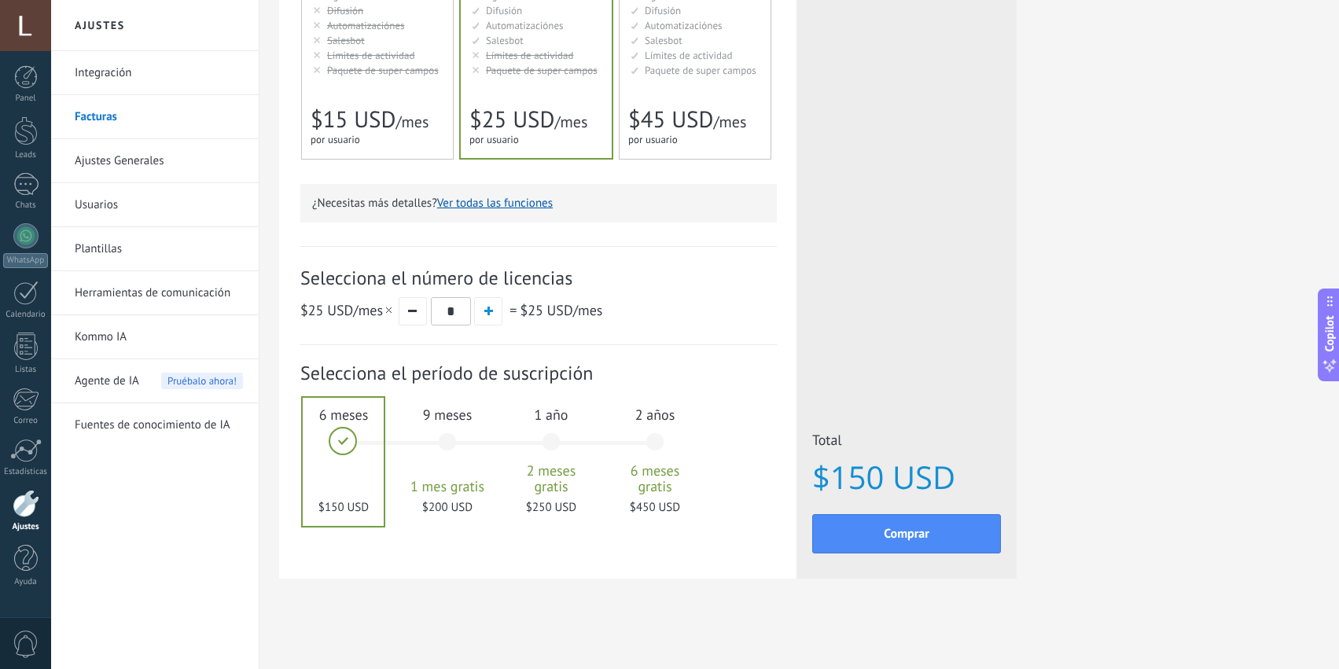
click at [546, 437] on div "1 año 2 meses gratis $250 USD" at bounding box center [551, 449] width 85 height 111
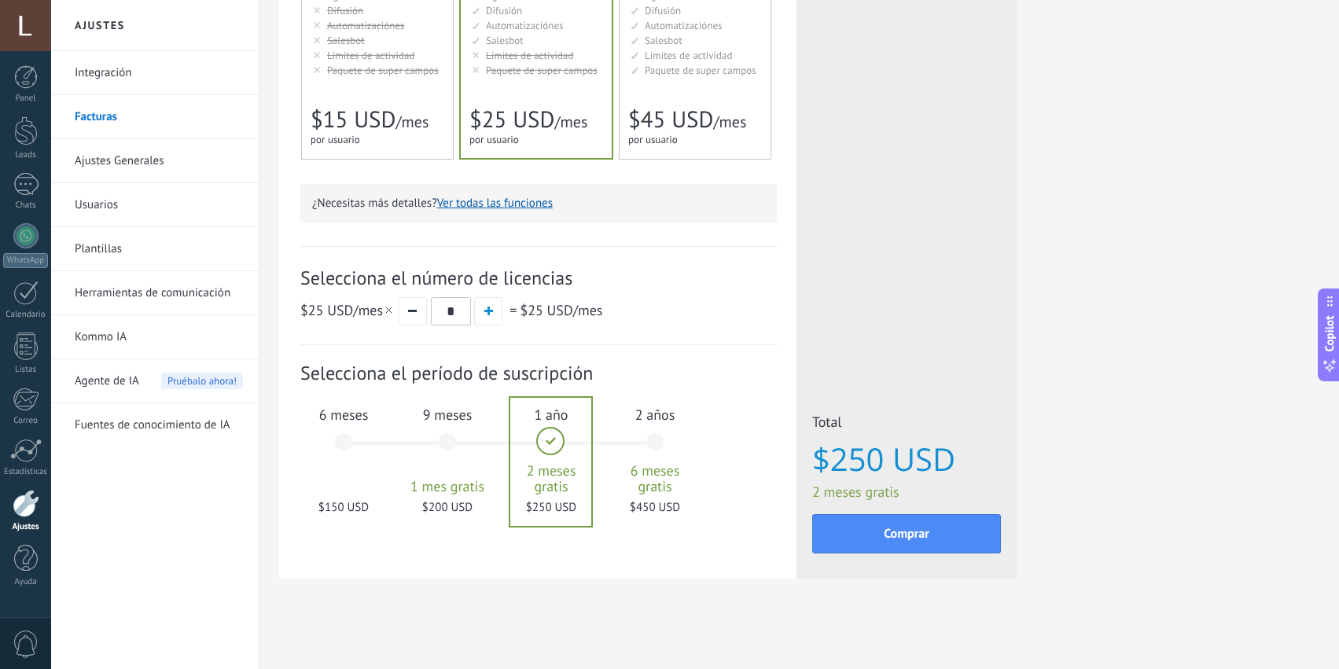
click at [488, 443] on div "9 meses 1 mes gratis $200 USD" at bounding box center [447, 449] width 85 height 111
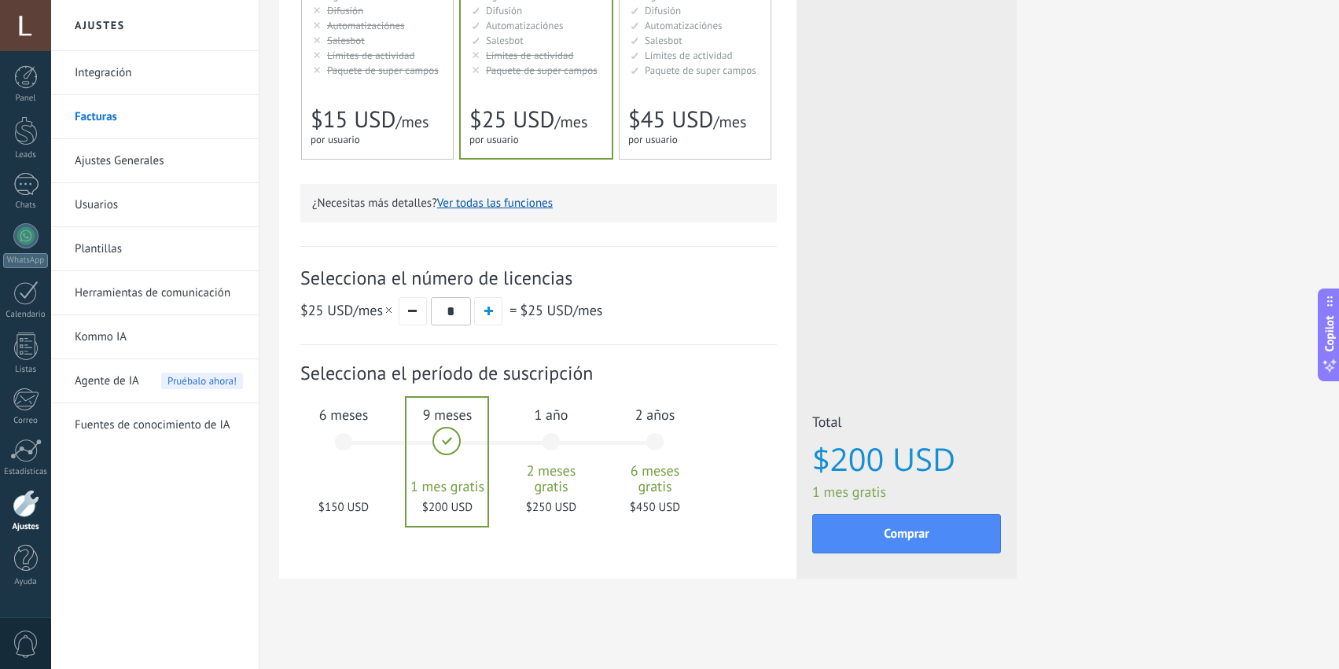
click at [351, 447] on div "6 meses $150 USD" at bounding box center [343, 449] width 85 height 111
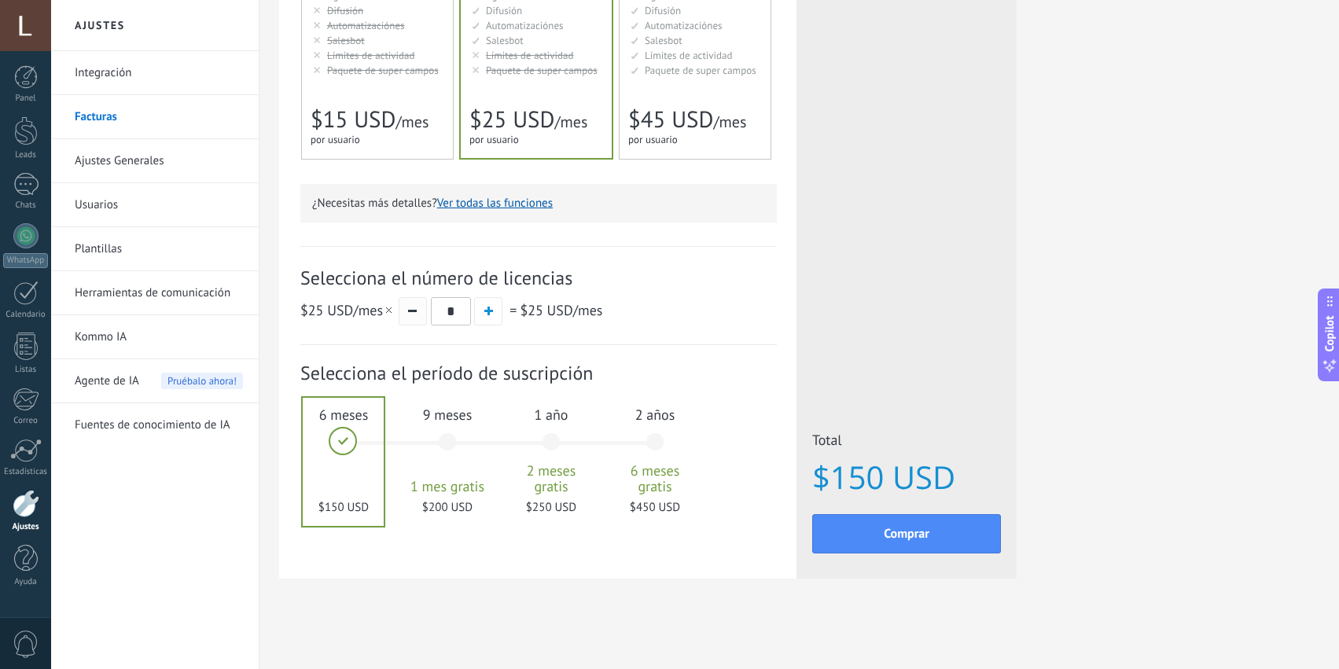
click at [409, 315] on button "button" at bounding box center [413, 311] width 28 height 28
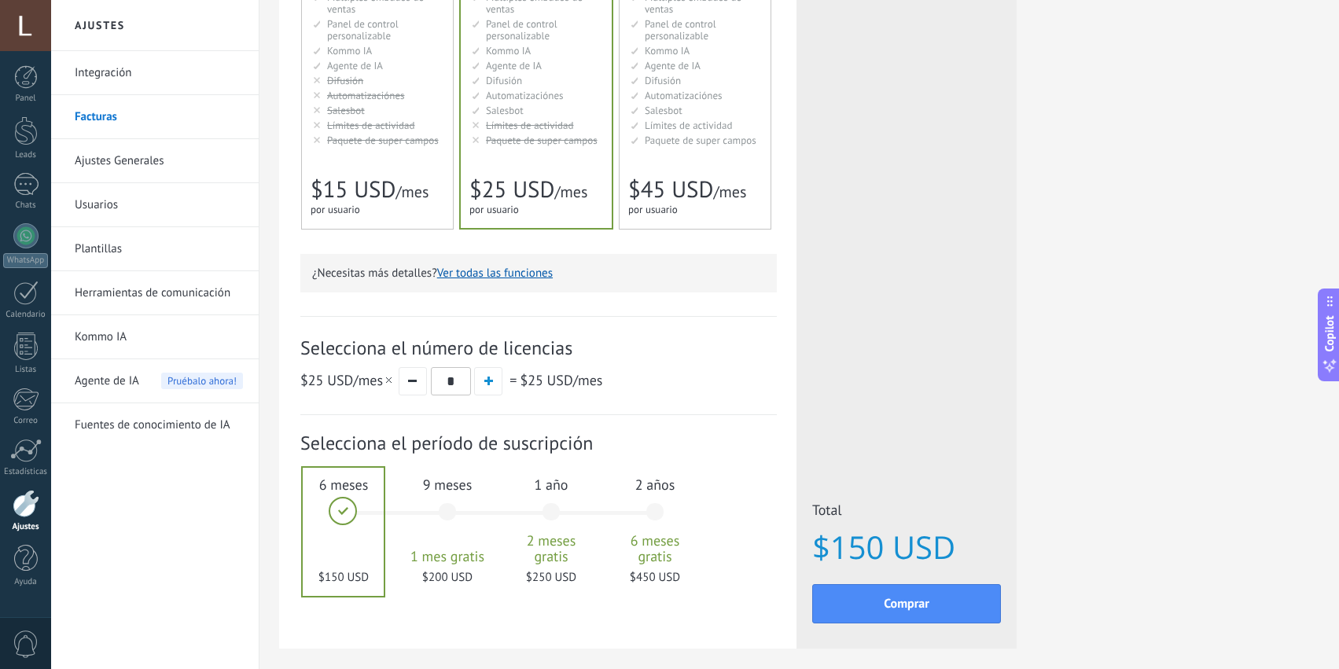
scroll to position [244, 0]
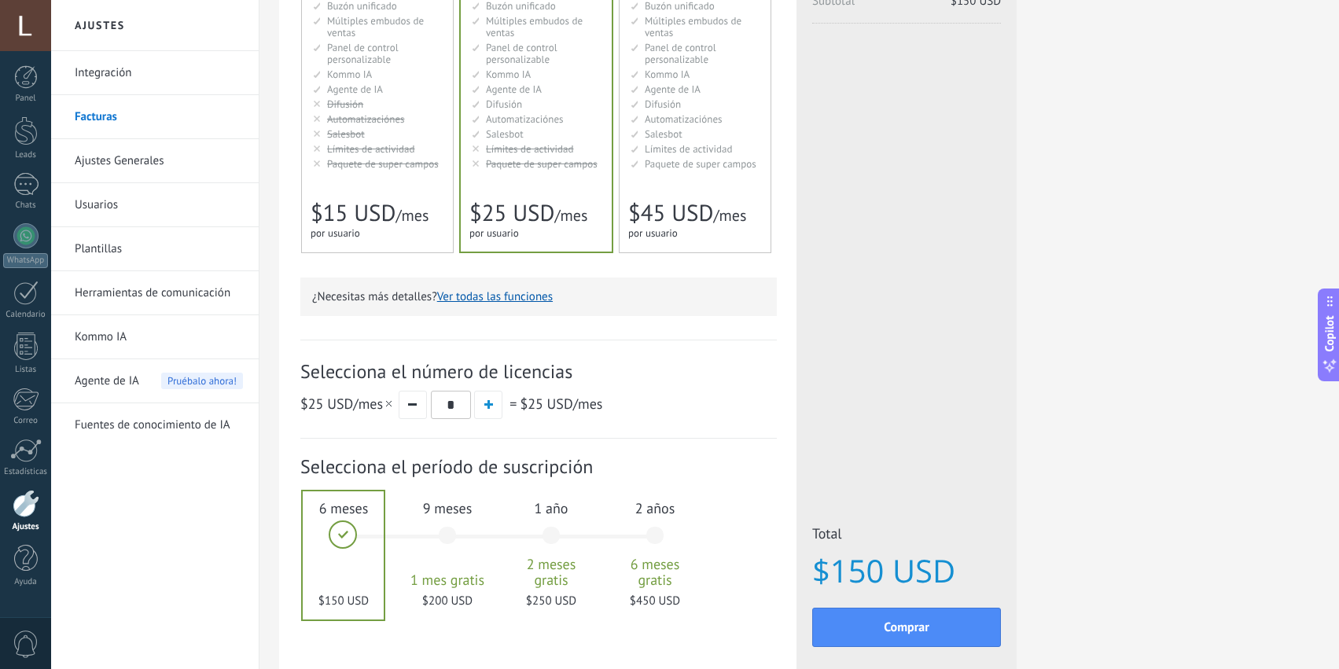
click at [370, 160] on span "Paquete de super campos" at bounding box center [383, 163] width 112 height 13
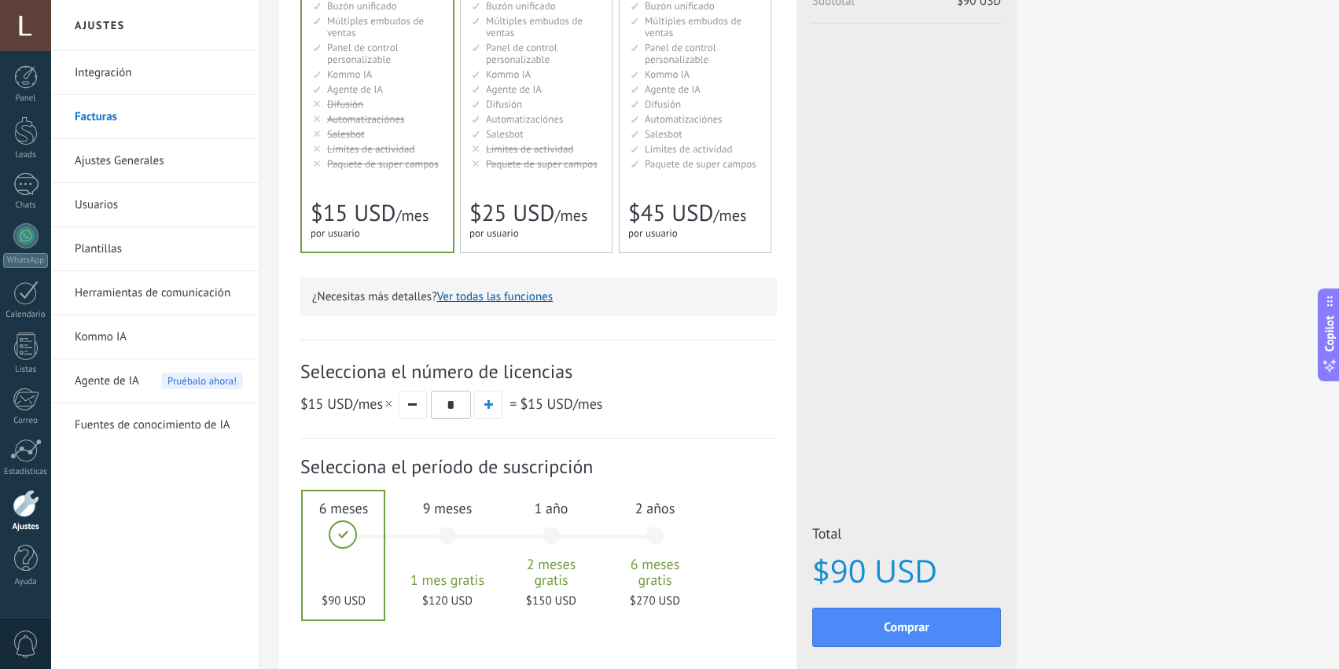
click at [472, 164] on li "Опция «Супер-поля» Super fields pack Paquete de super campos Super fields pack …" at bounding box center [537, 164] width 131 height 12
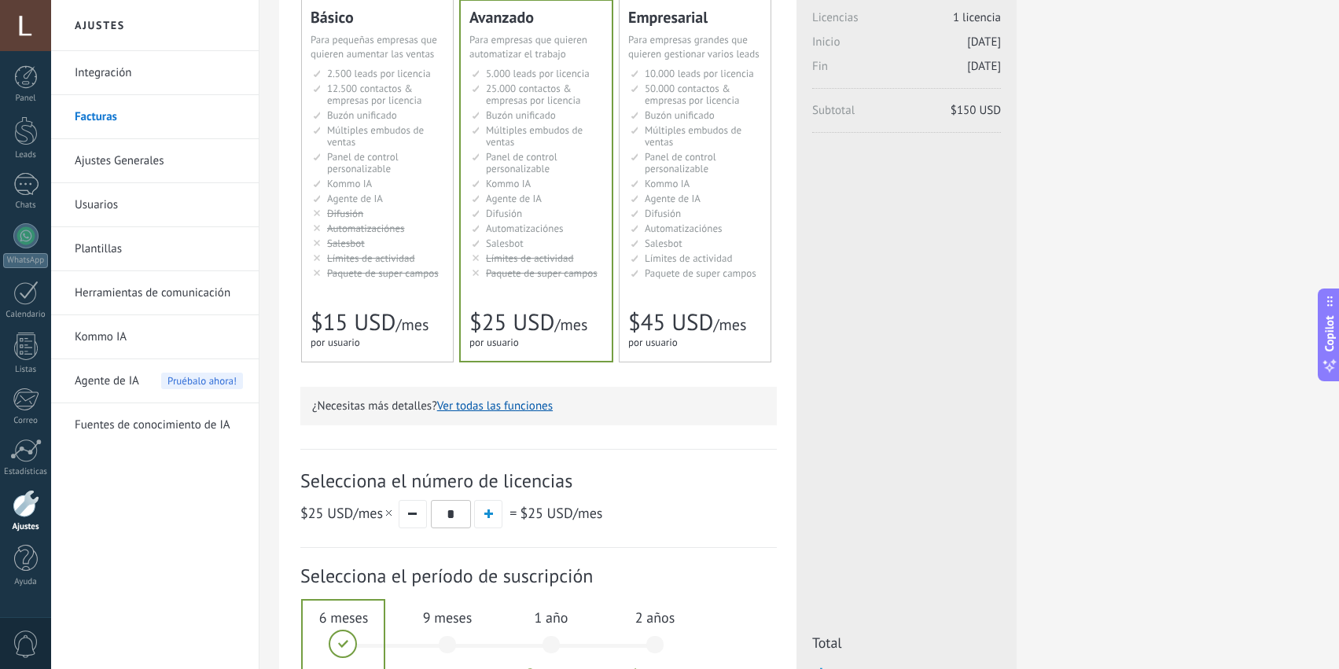
scroll to position [0, 0]
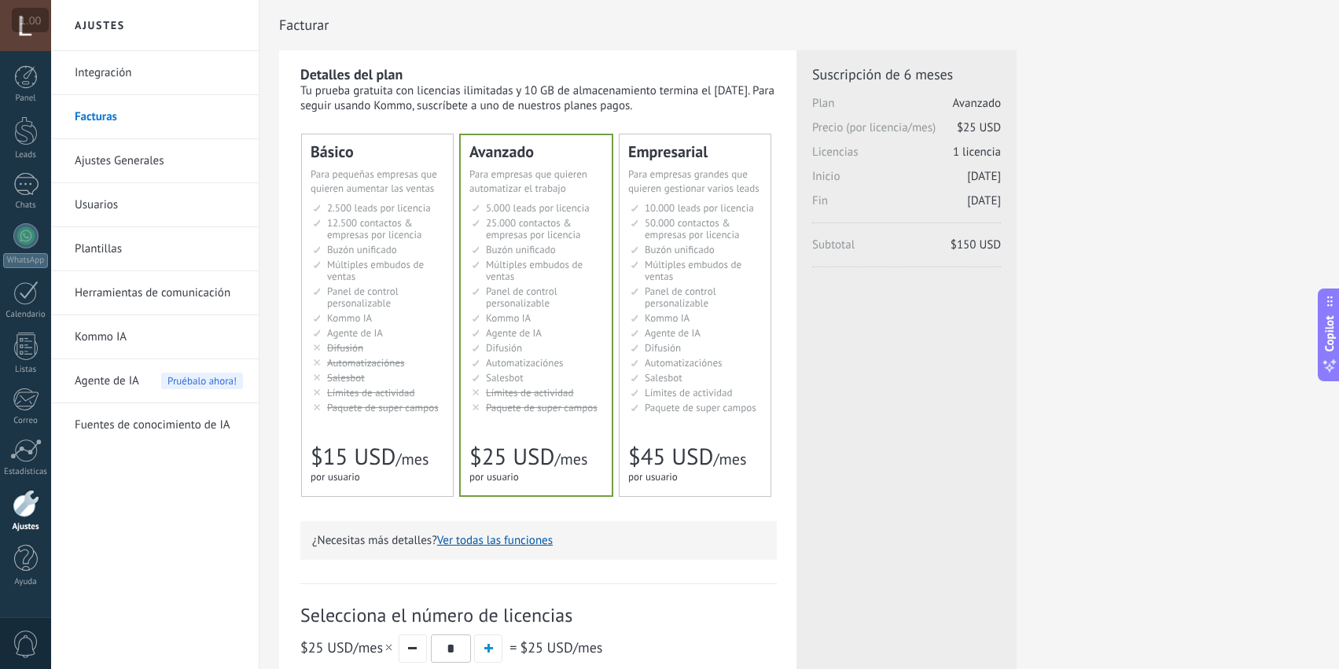
click at [693, 239] on span "50.000 contactos & empresas por licencia" at bounding box center [692, 228] width 94 height 25
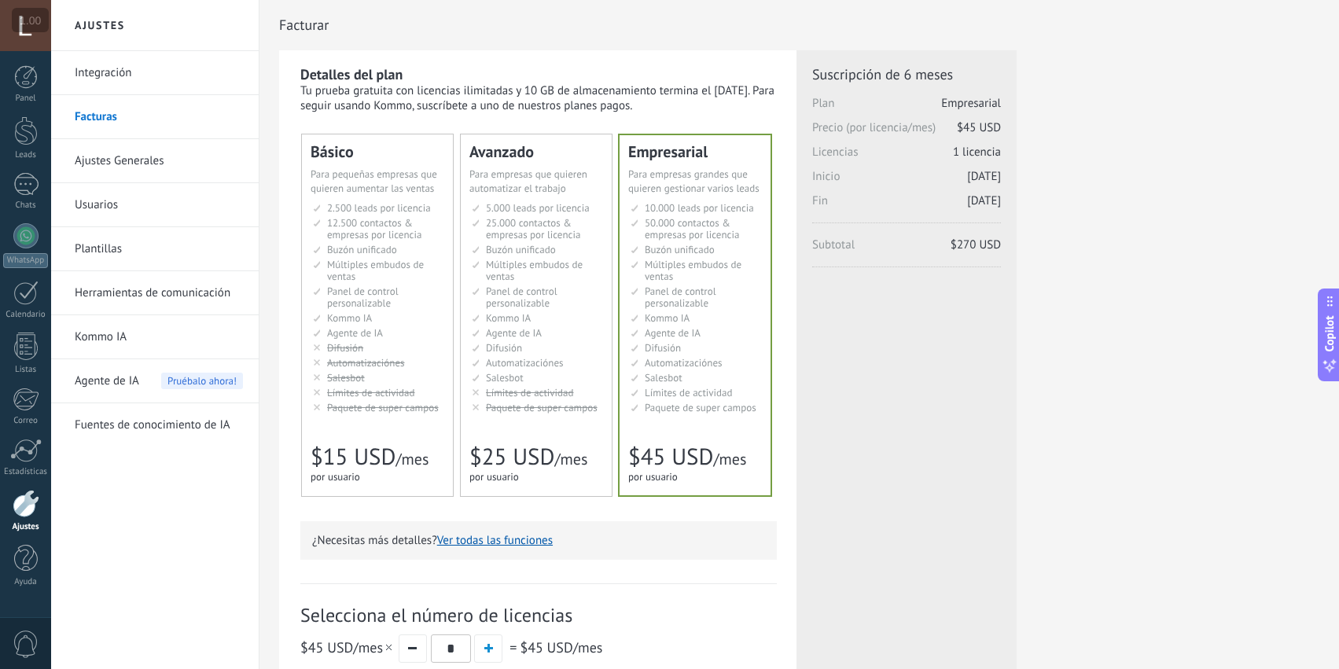
click at [524, 259] on span "Múltiples embudos de ventas" at bounding box center [534, 270] width 97 height 25
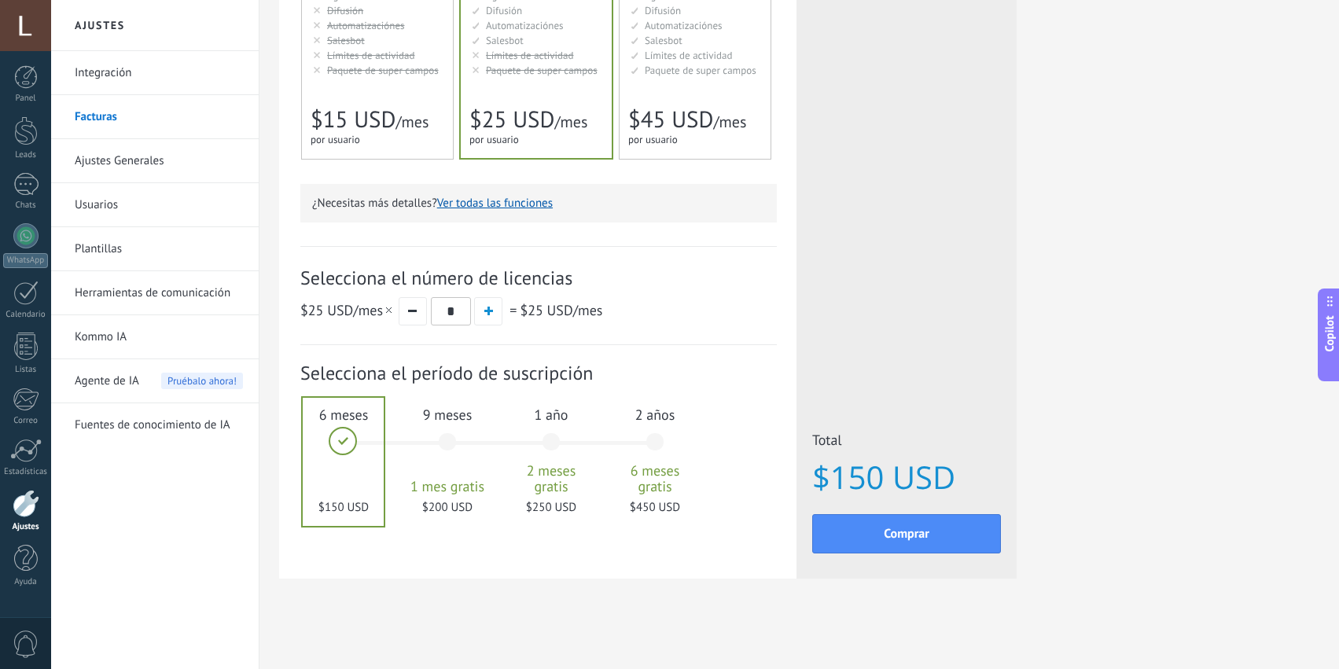
scroll to position [340, 0]
click at [437, 420] on span "9 meses" at bounding box center [447, 415] width 85 height 18
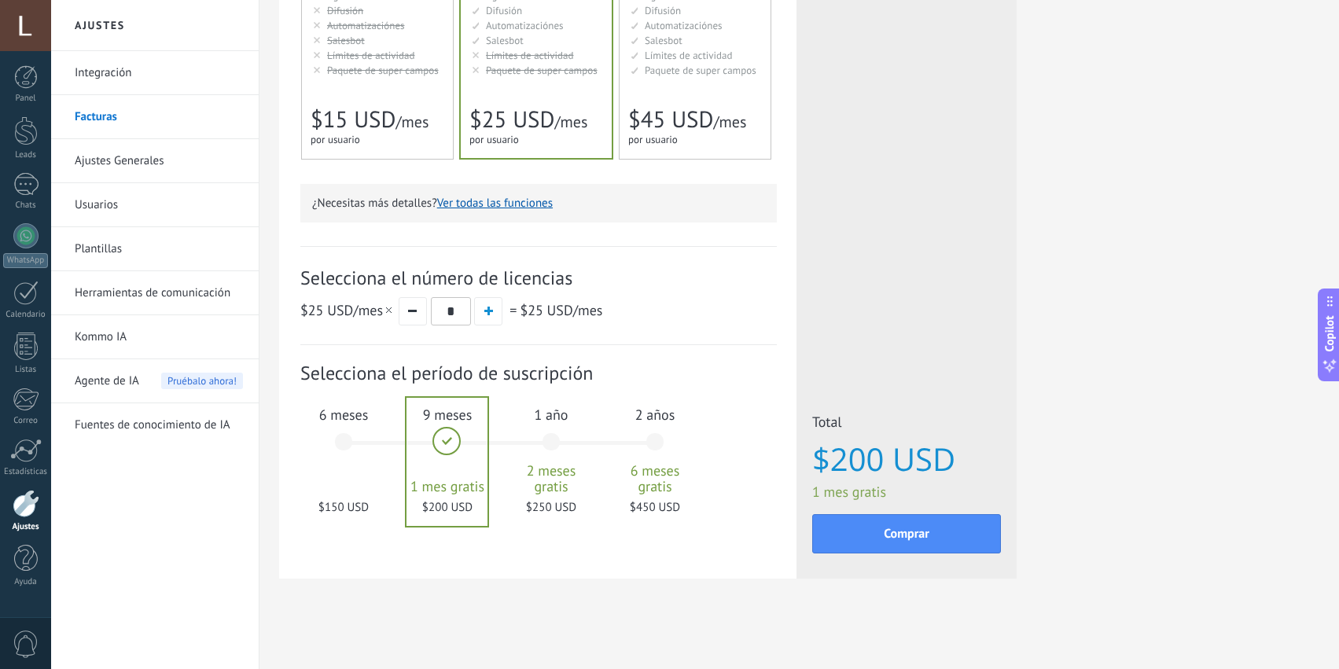
click at [590, 444] on div "1 año 2 meses gratis $250 USD" at bounding box center [551, 449] width 85 height 111
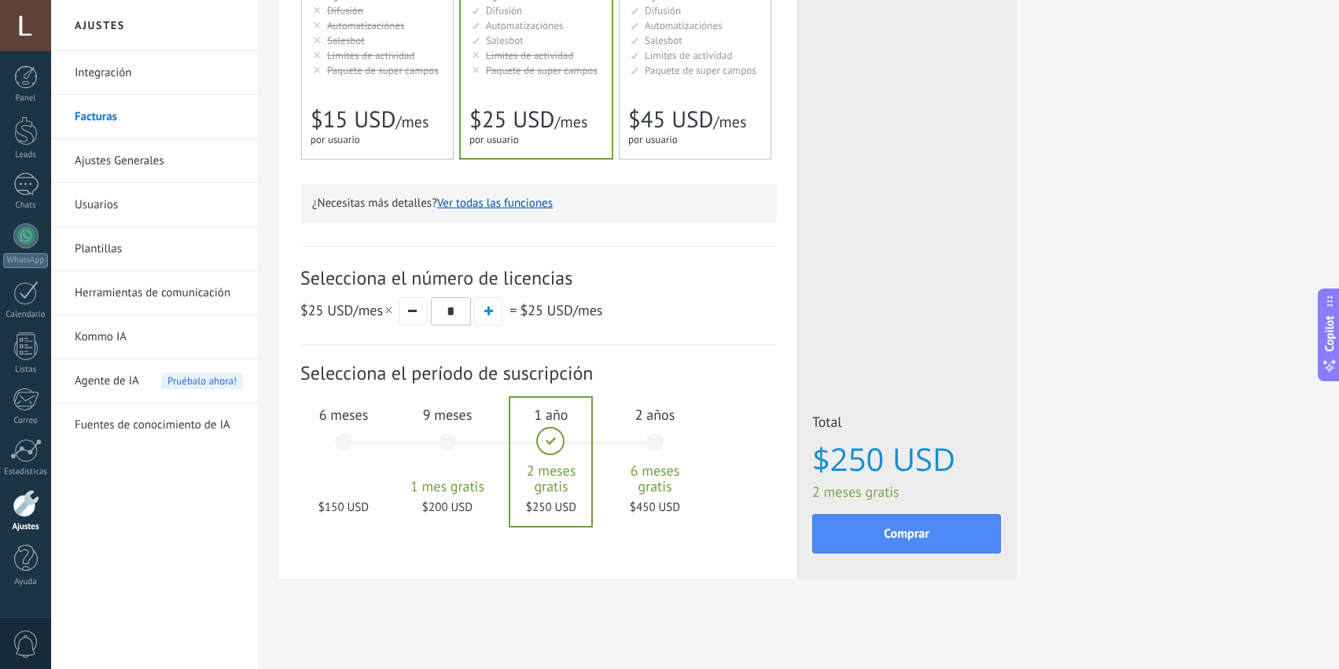
click at [676, 469] on span "6 meses gratis" at bounding box center [655, 478] width 85 height 31
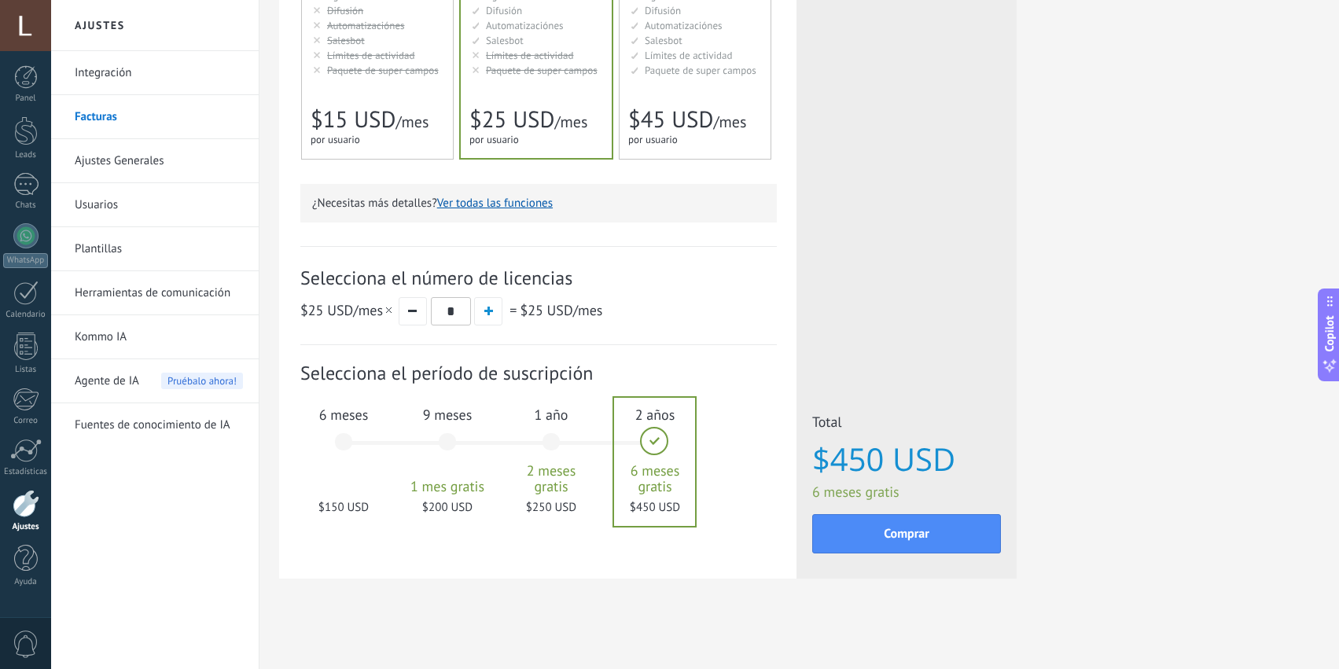
click at [348, 458] on div "6 meses $150 USD" at bounding box center [343, 449] width 85 height 111
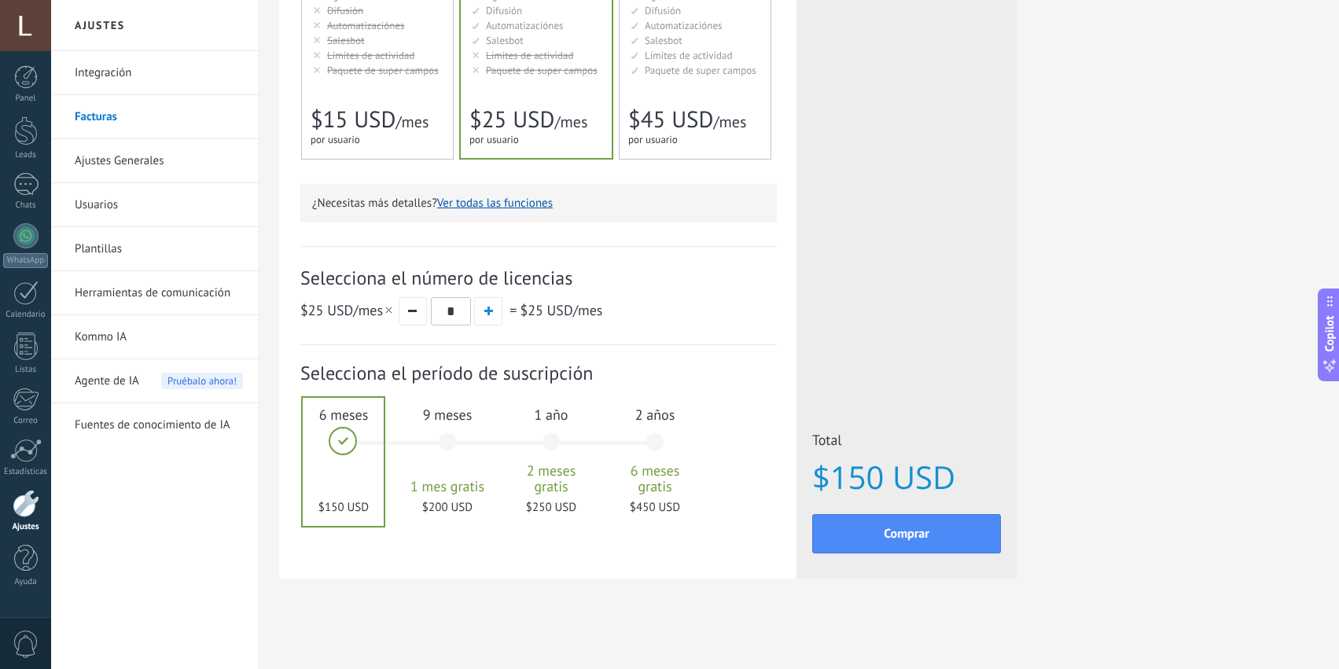
click at [464, 277] on span "Selecciona el número de licencias" at bounding box center [538, 278] width 477 height 24
click at [524, 279] on span "Selecciona el número de licencias" at bounding box center [538, 278] width 477 height 24
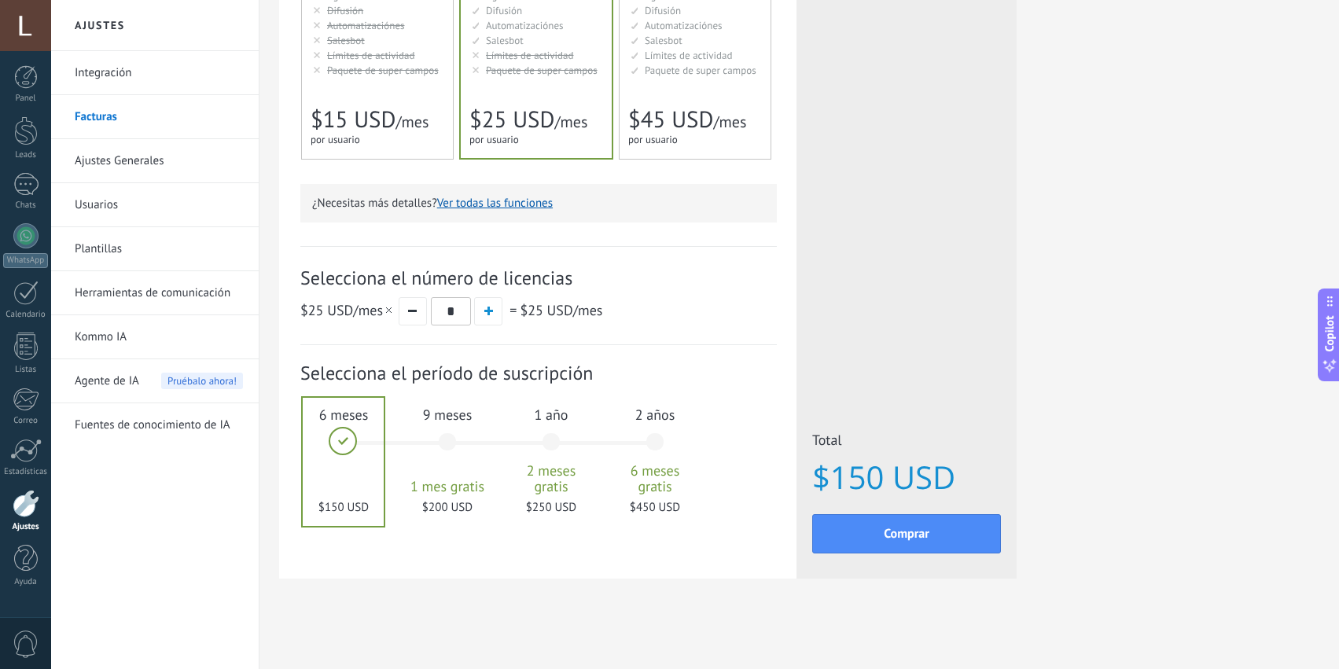
click at [433, 451] on div "9 meses 1 mes gratis $200 USD" at bounding box center [447, 449] width 85 height 111
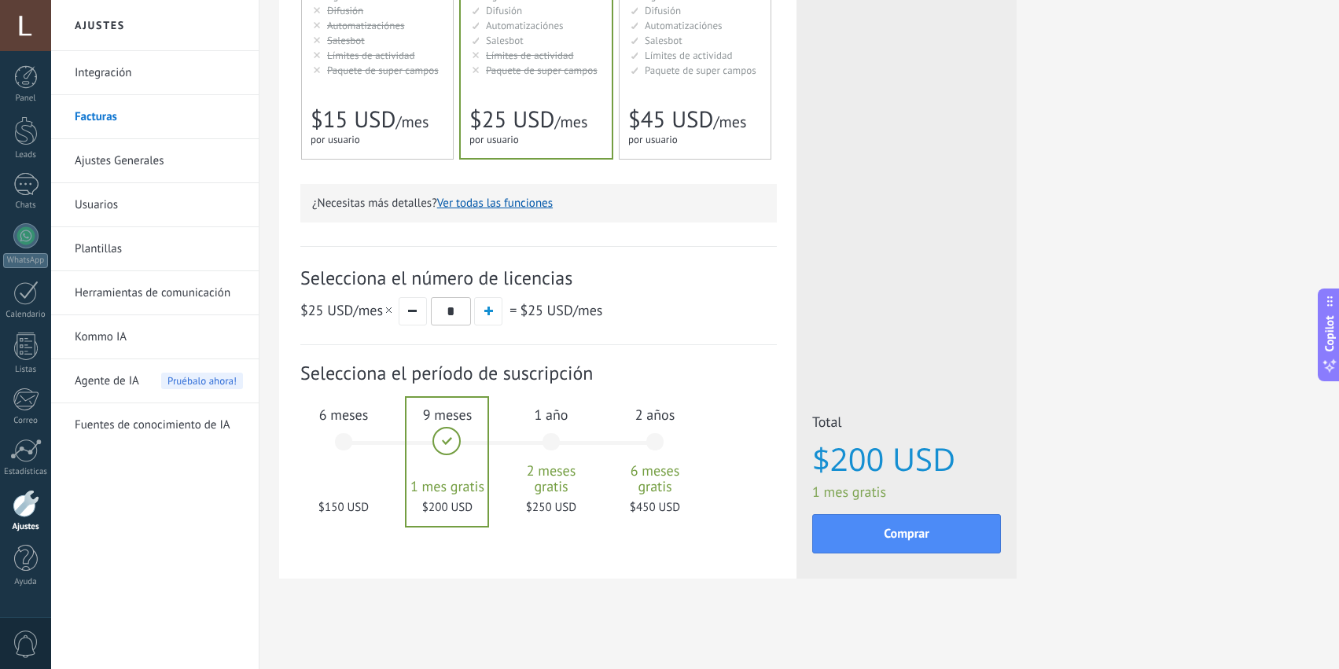
click at [548, 485] on span "2 meses gratis" at bounding box center [551, 478] width 85 height 31
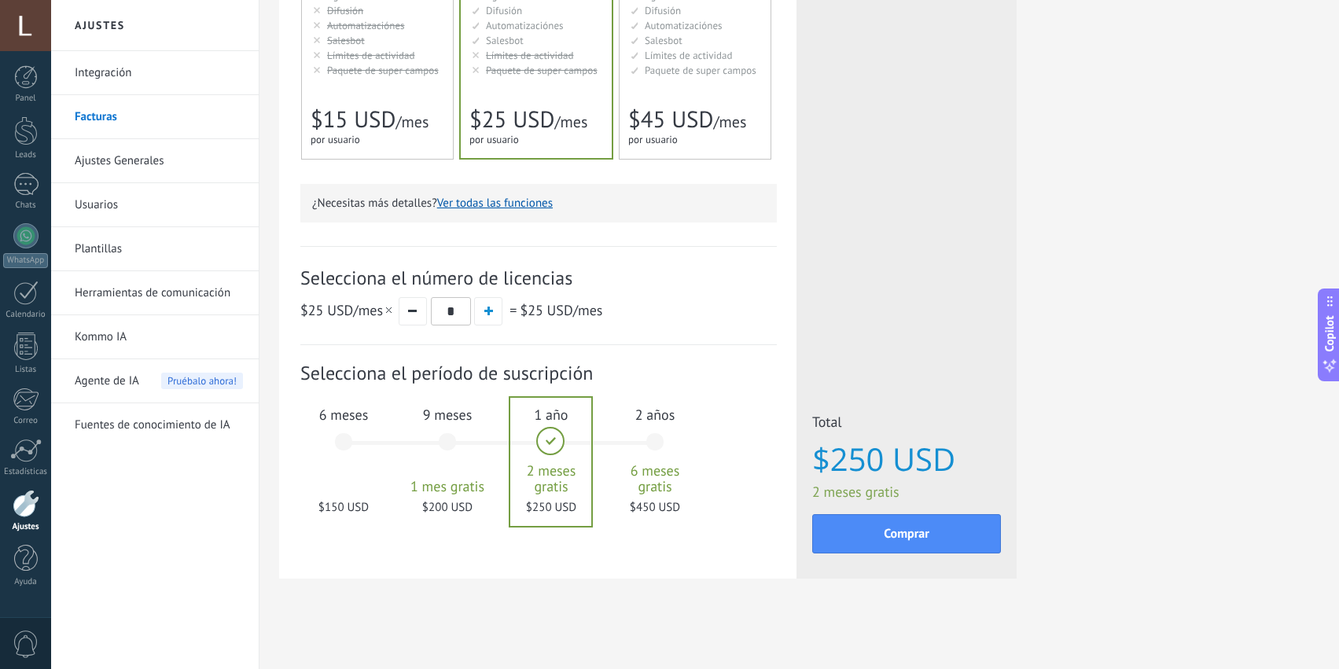
click at [657, 477] on span "6 meses gratis" at bounding box center [655, 478] width 85 height 31
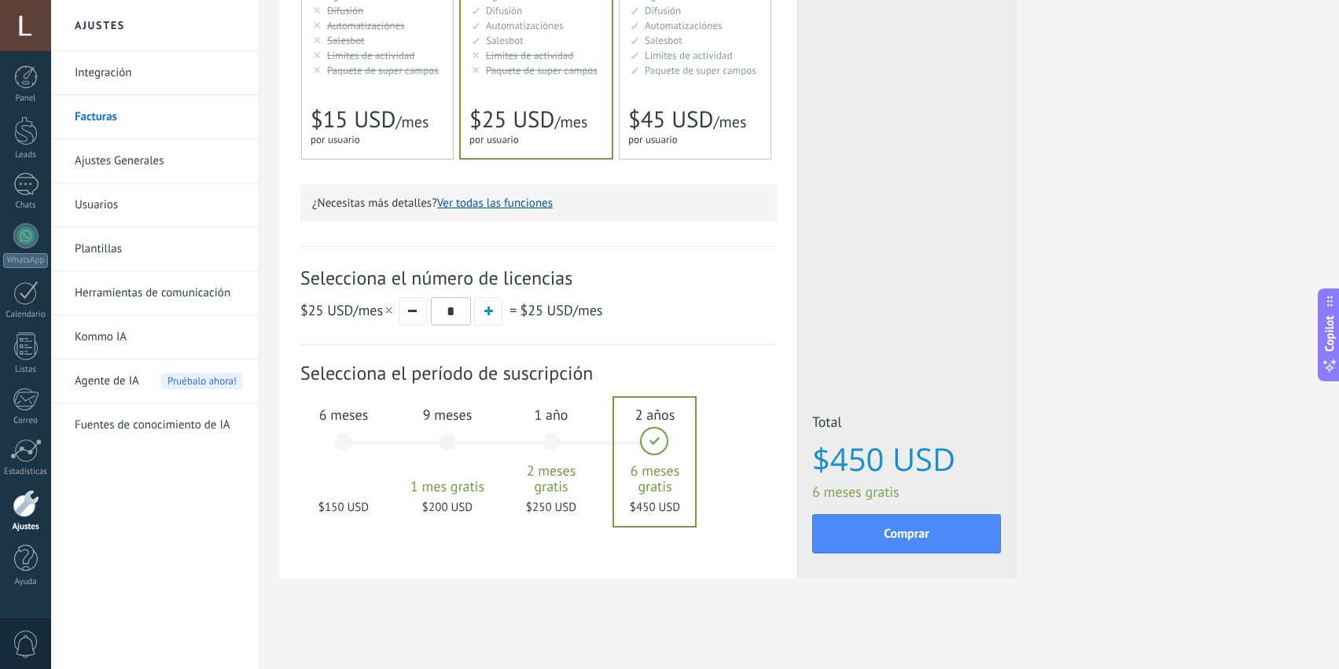
click at [352, 456] on div "6 meses $150 USD" at bounding box center [343, 449] width 85 height 111
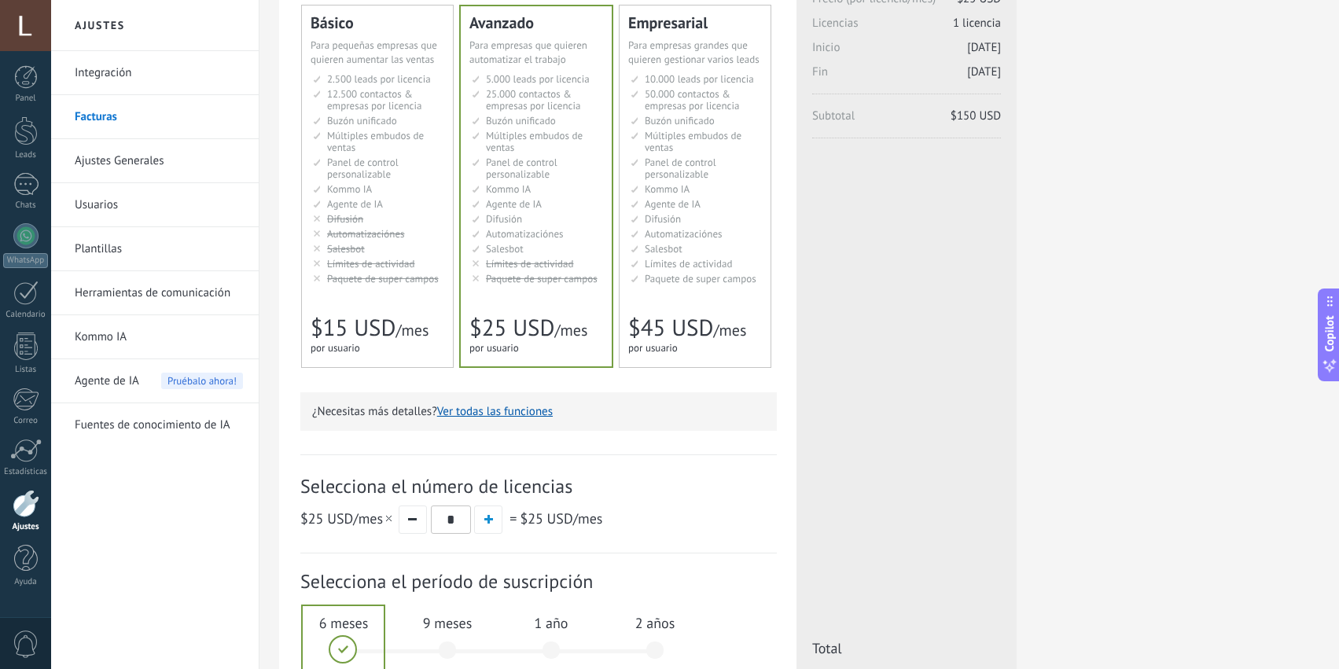
scroll to position [0, 0]
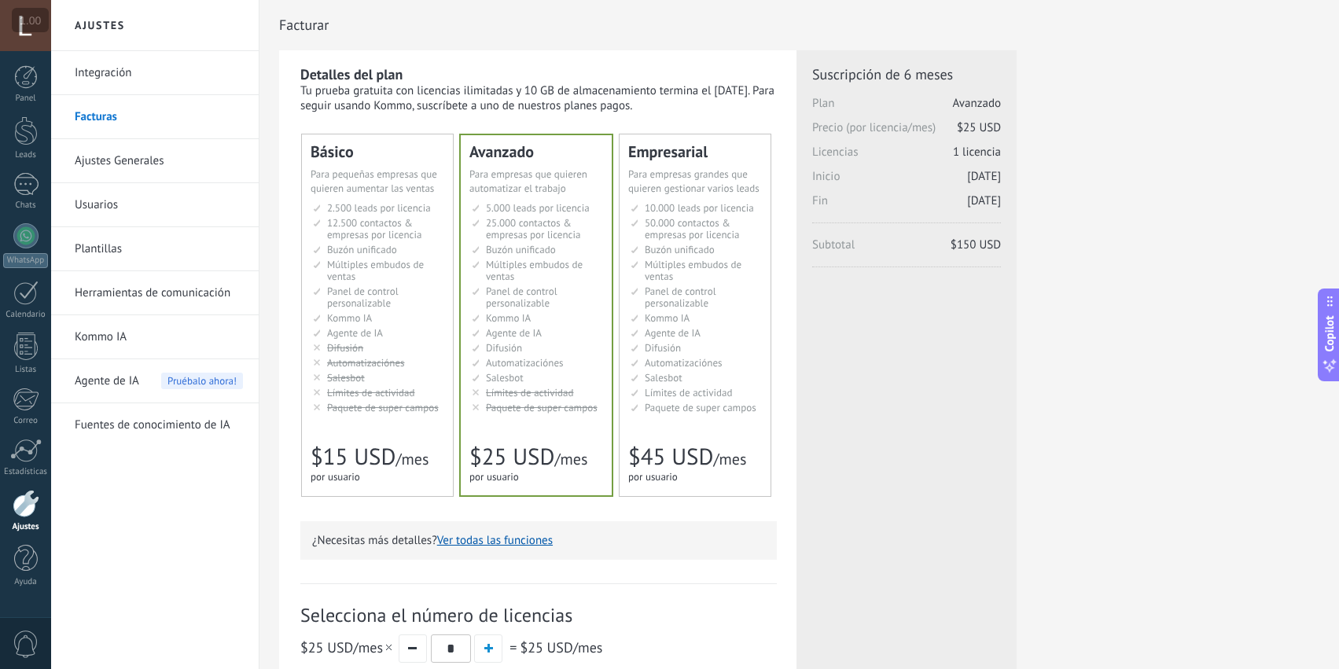
click at [153, 79] on link "Integración" at bounding box center [159, 73] width 168 height 44
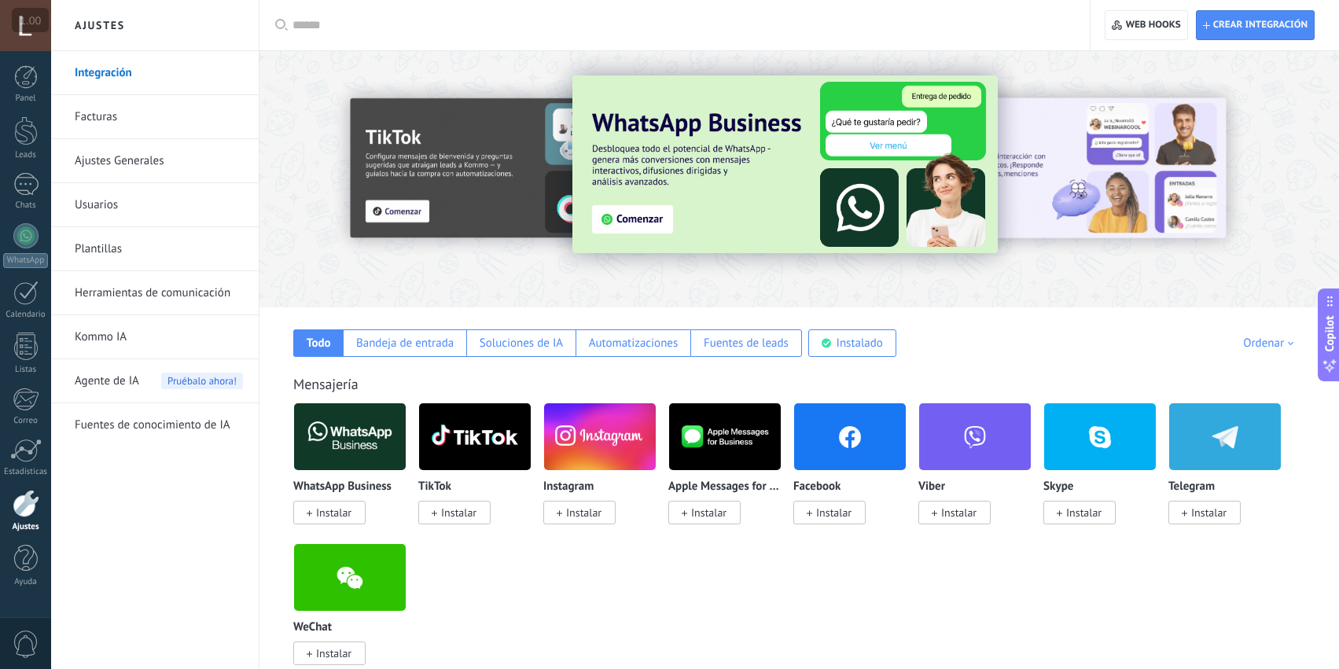
click at [176, 100] on link "Facturas" at bounding box center [159, 117] width 168 height 44
click at [130, 108] on link "Facturas" at bounding box center [159, 117] width 168 height 44
click at [117, 115] on link "Facturas" at bounding box center [159, 117] width 168 height 44
click at [17, 83] on div at bounding box center [26, 77] width 24 height 24
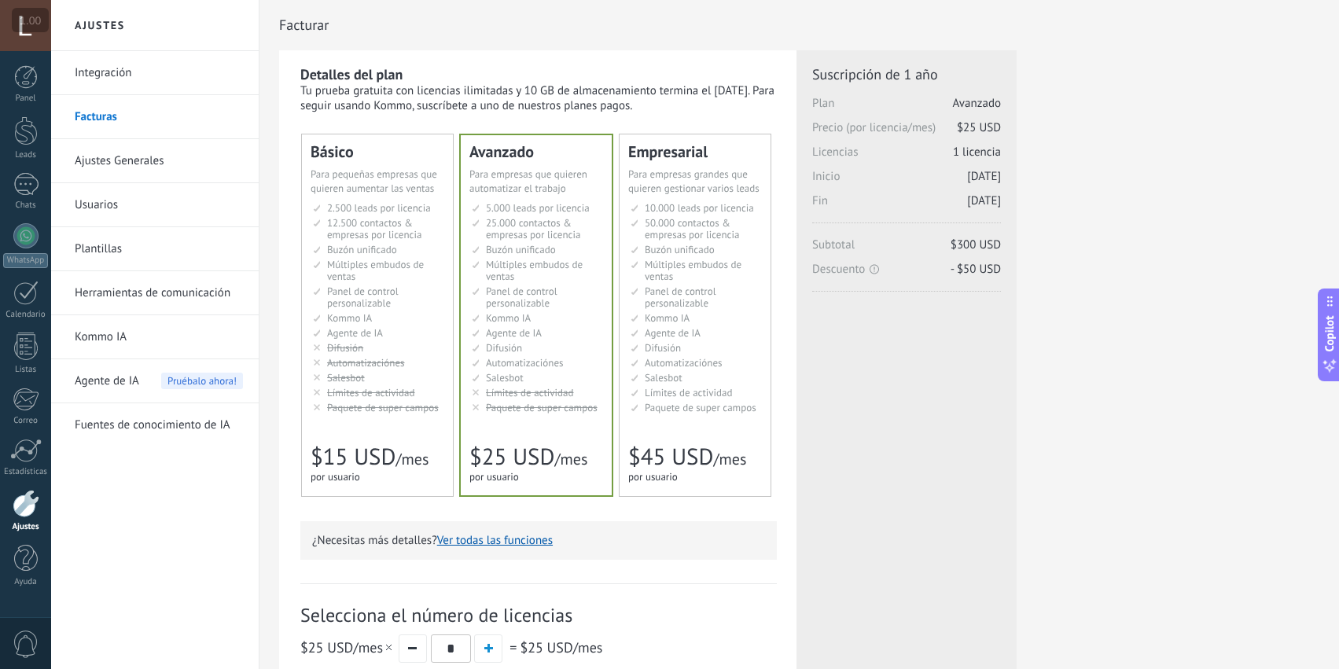
click at [31, 502] on div at bounding box center [26, 504] width 27 height 28
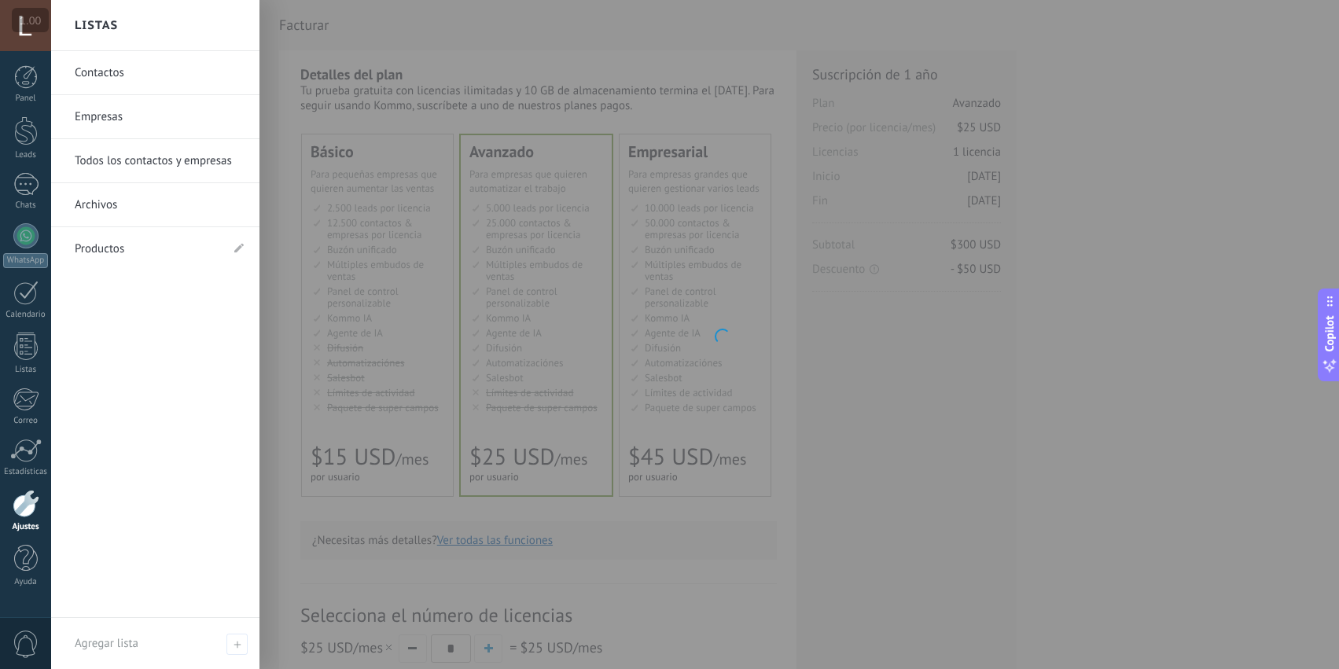
click at [112, 249] on link "Productos" at bounding box center [147, 249] width 145 height 44
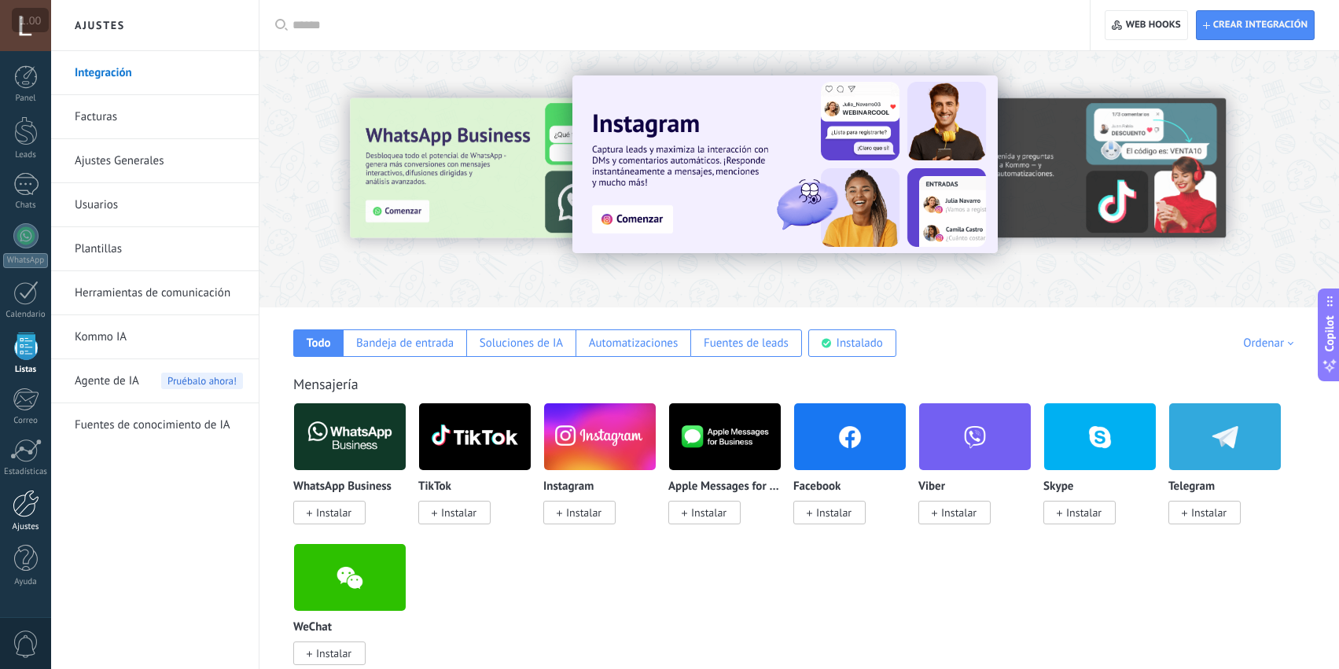
click at [25, 507] on div at bounding box center [26, 504] width 27 height 28
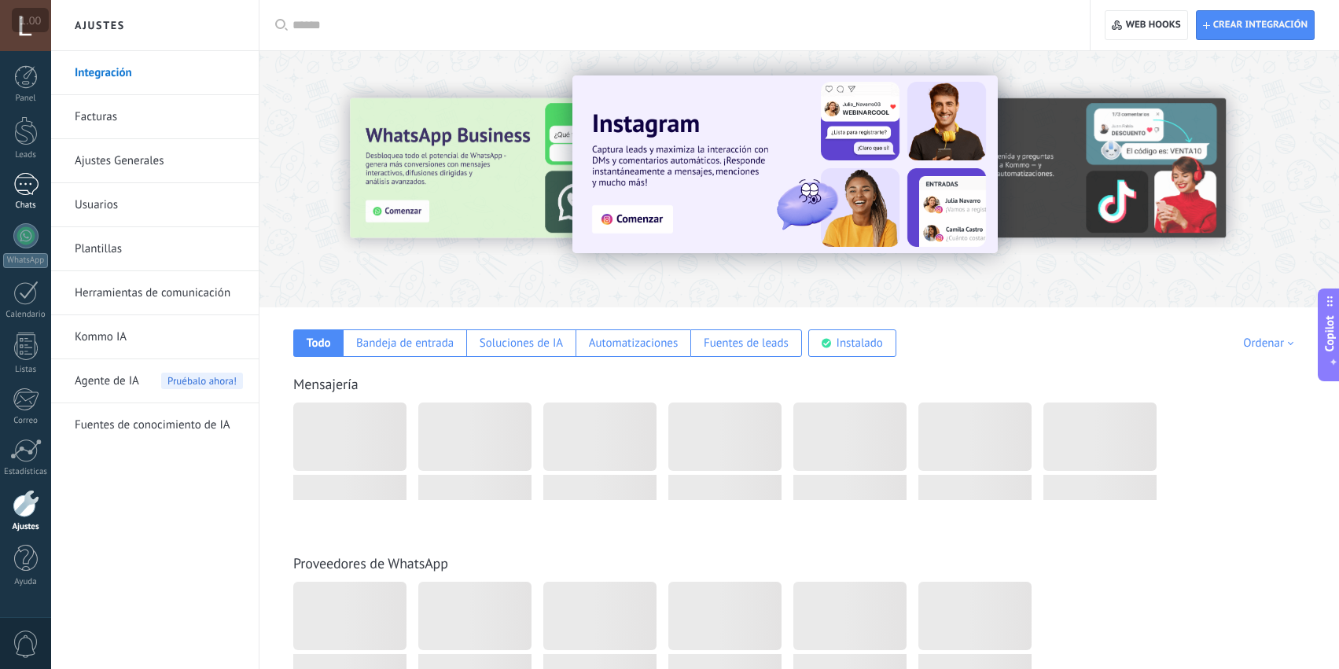
click at [32, 174] on div at bounding box center [25, 184] width 25 height 23
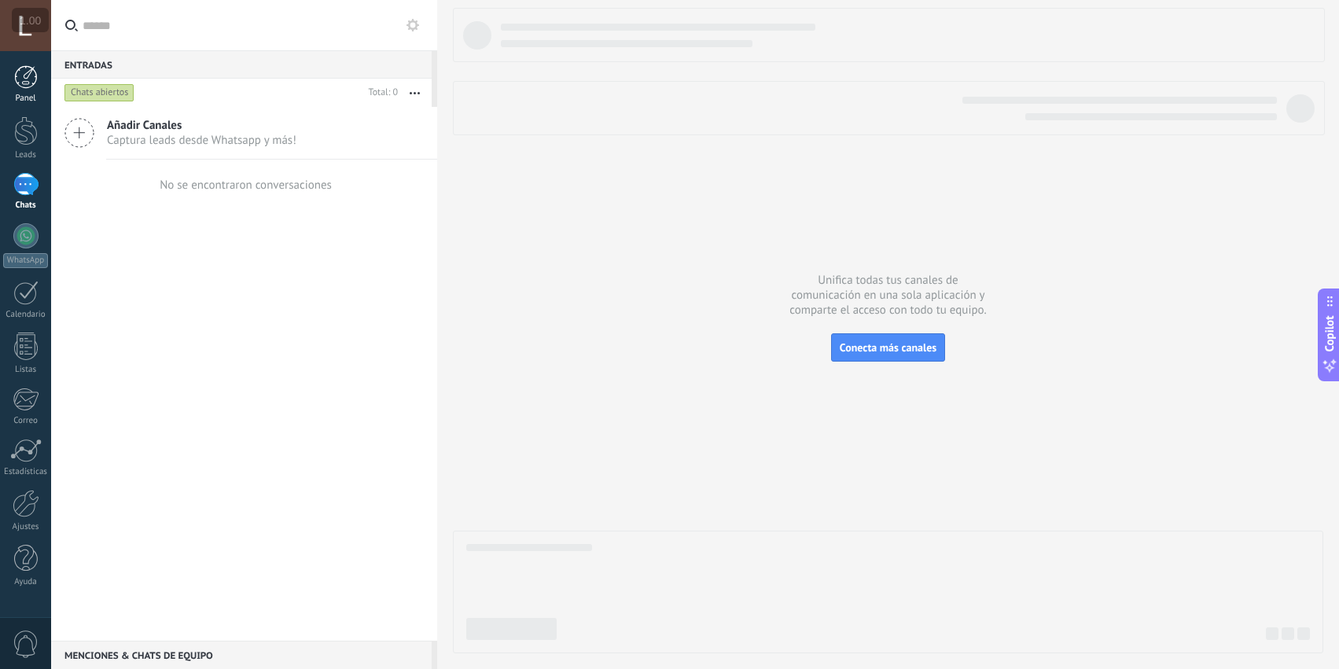
click at [24, 75] on div at bounding box center [26, 77] width 24 height 24
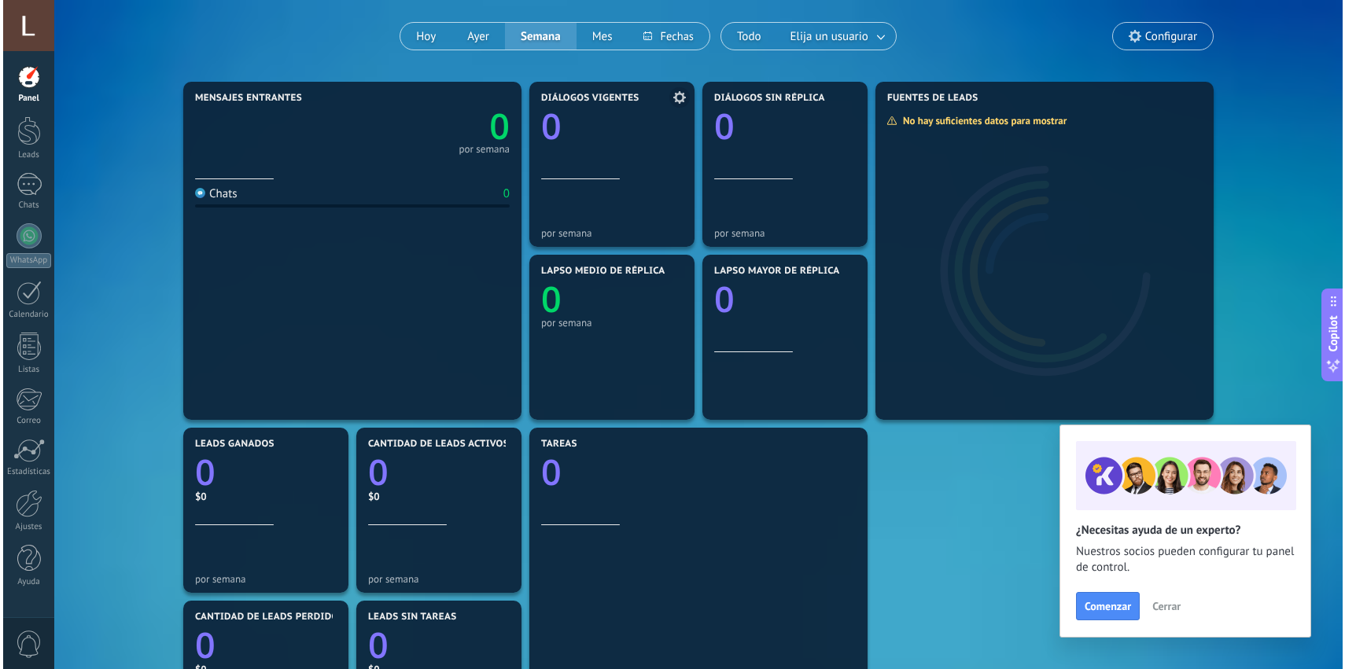
scroll to position [282, 0]
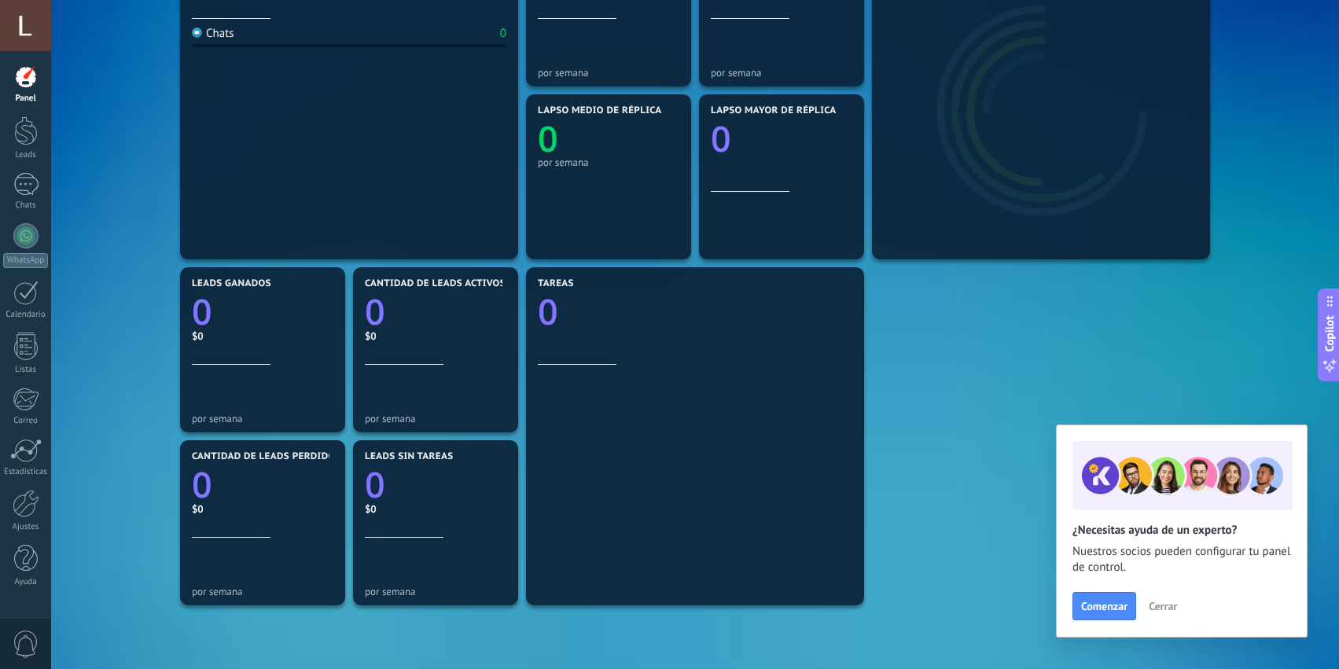
click at [1162, 610] on span "Cerrar" at bounding box center [1163, 606] width 28 height 11
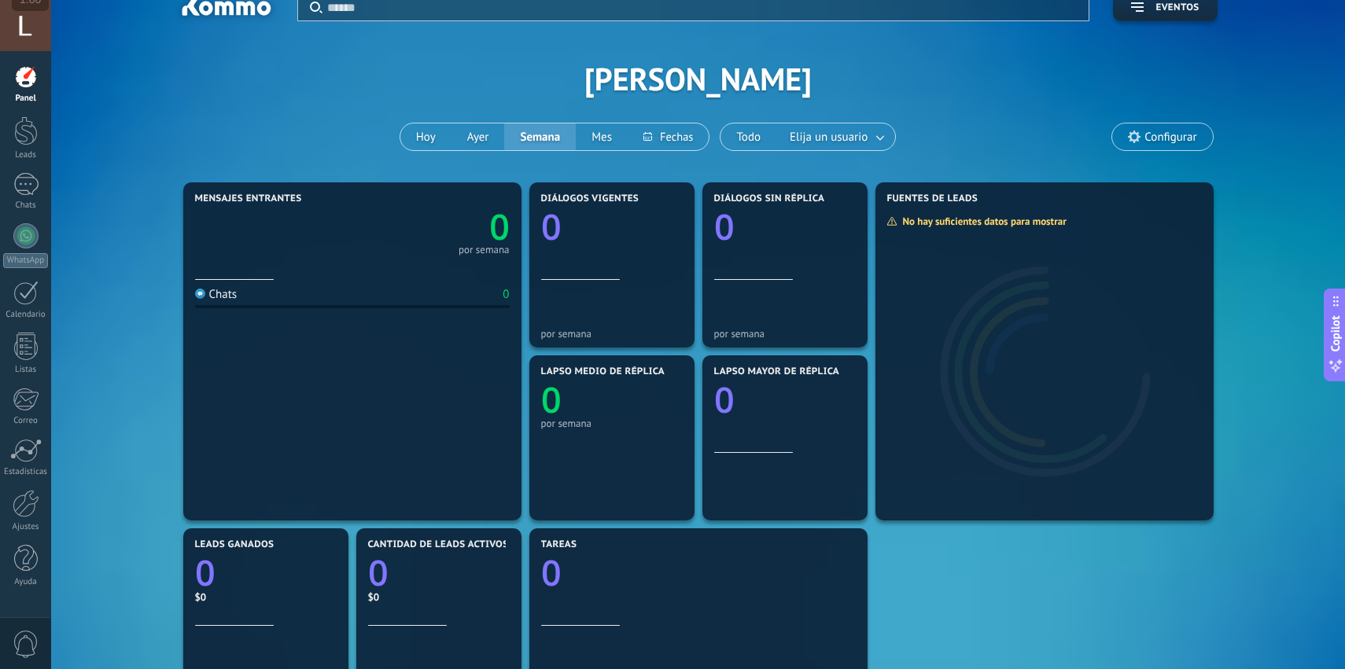
scroll to position [0, 0]
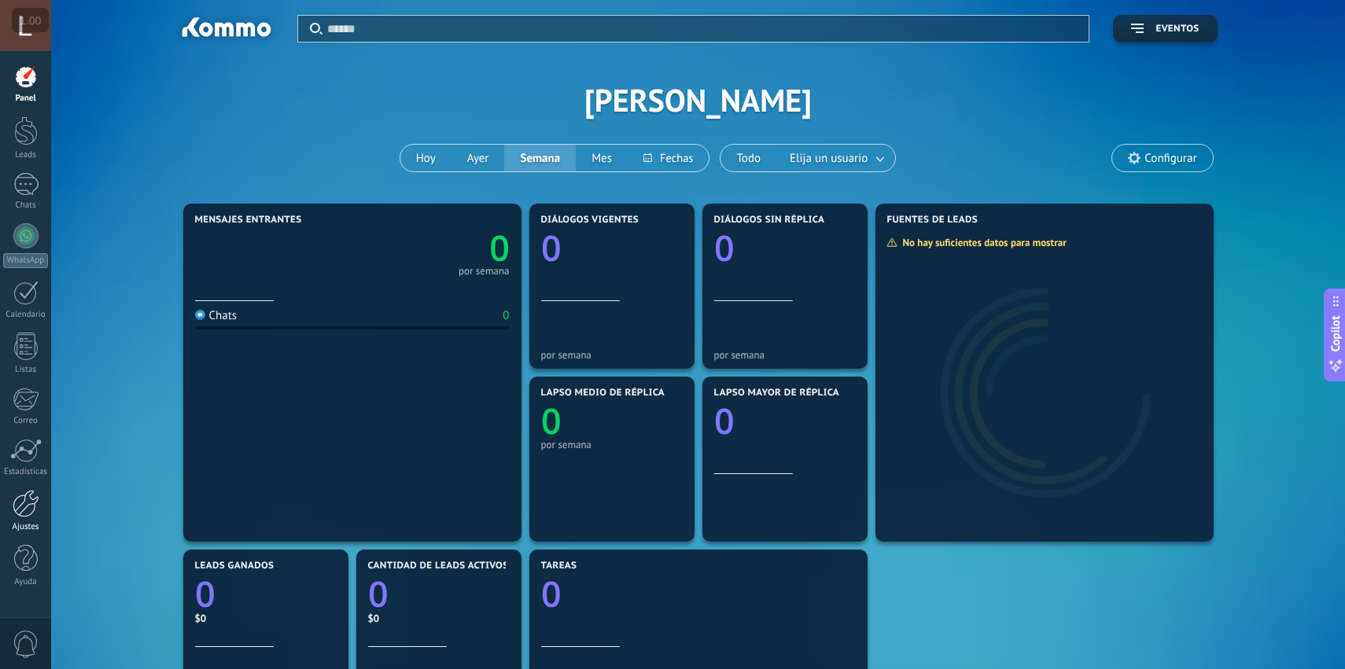
click at [35, 528] on div "Ajustes" at bounding box center [26, 527] width 46 height 10
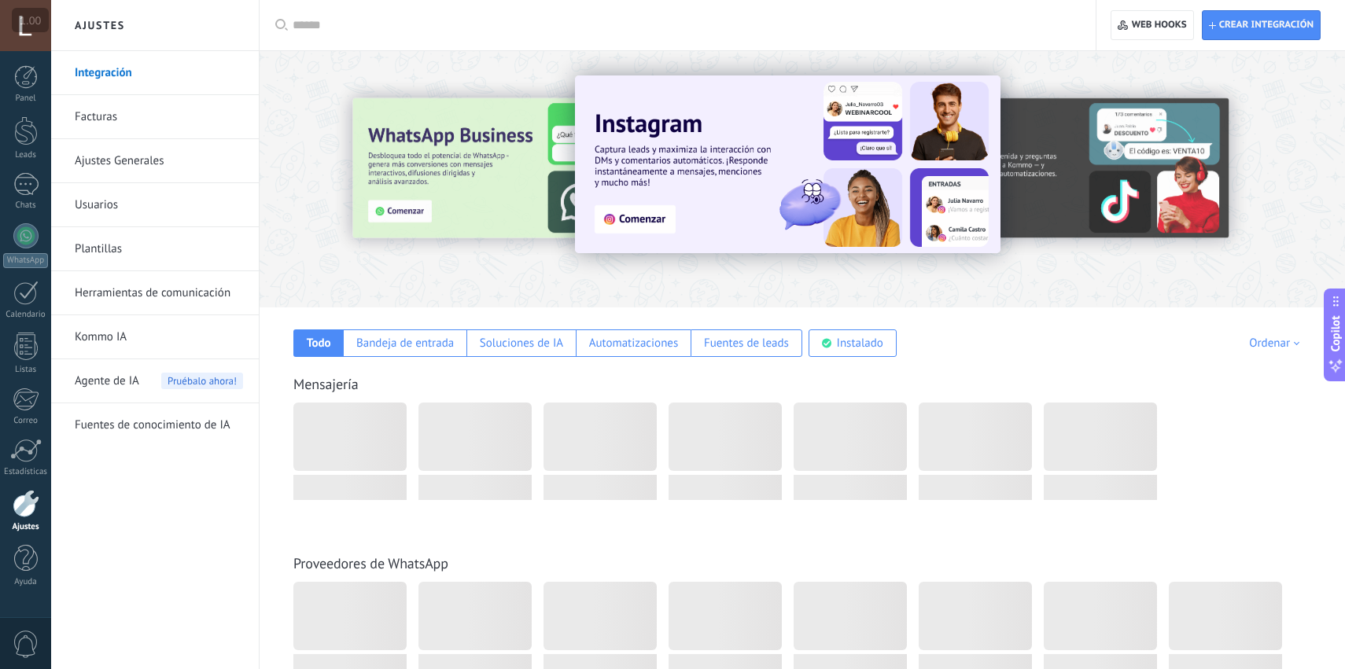
click at [18, 638] on span "0" at bounding box center [26, 645] width 27 height 28
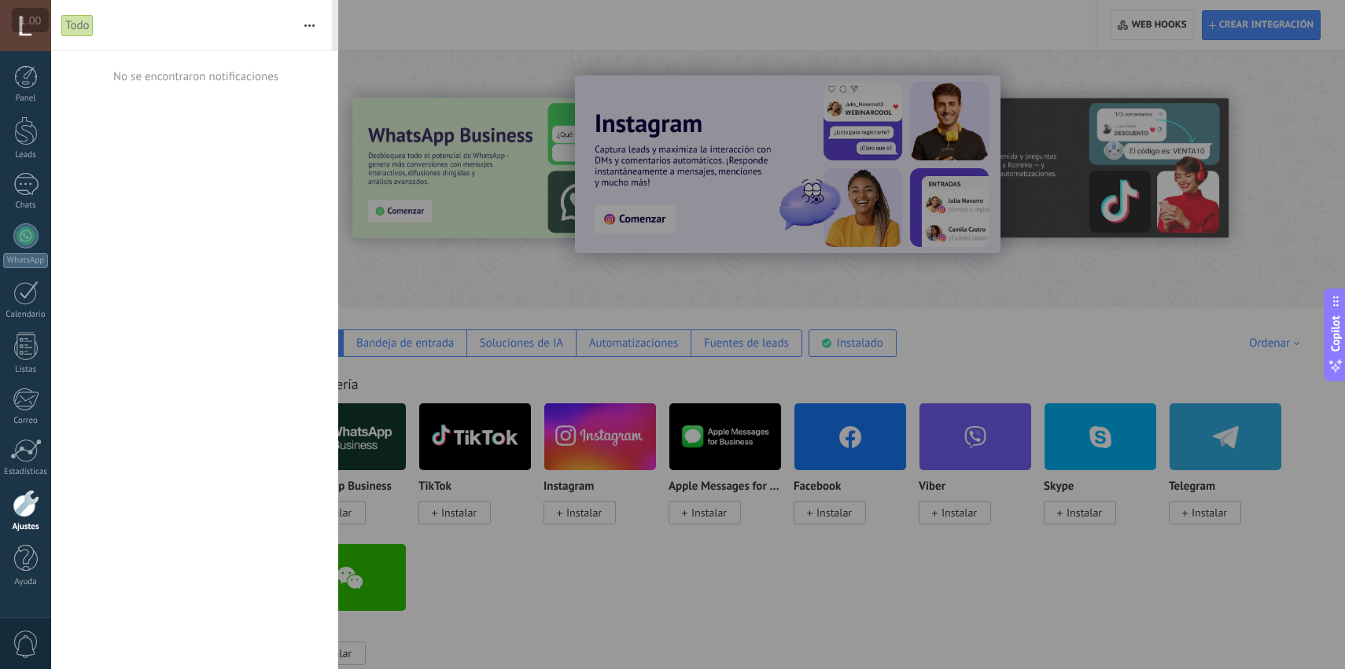
click at [18, 638] on span "0" at bounding box center [26, 645] width 27 height 28
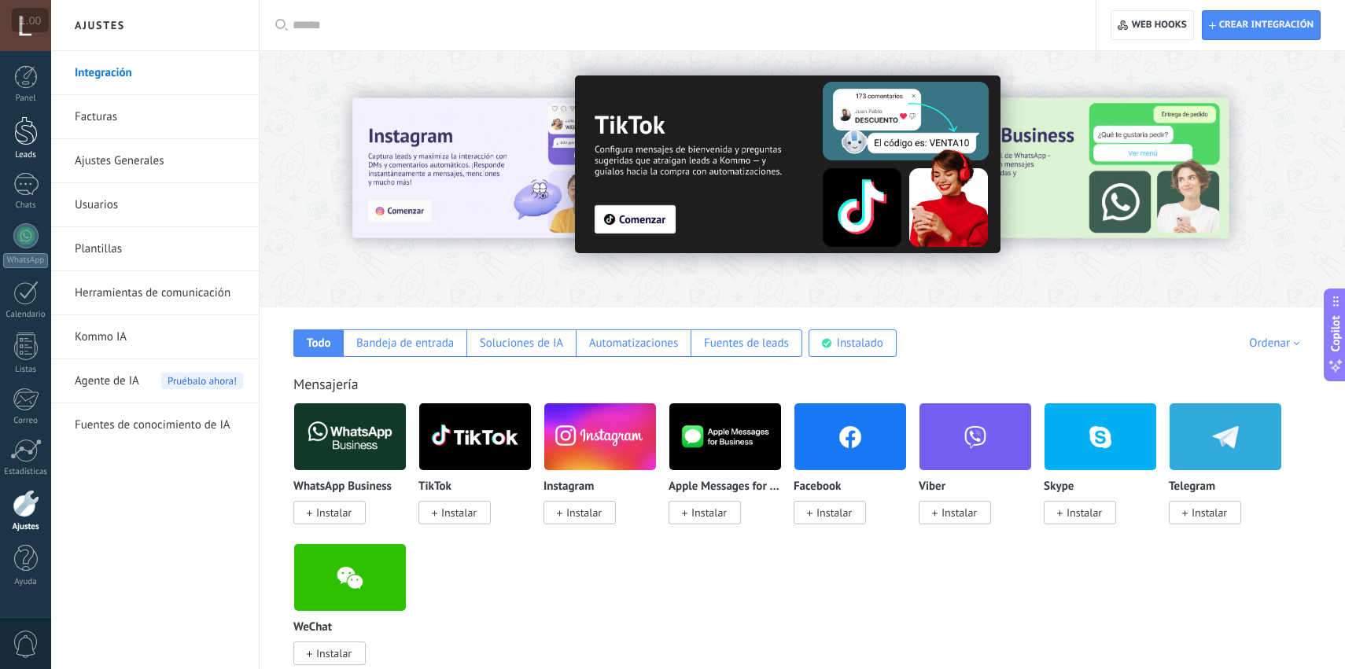
click at [25, 149] on link "Leads" at bounding box center [25, 138] width 51 height 44
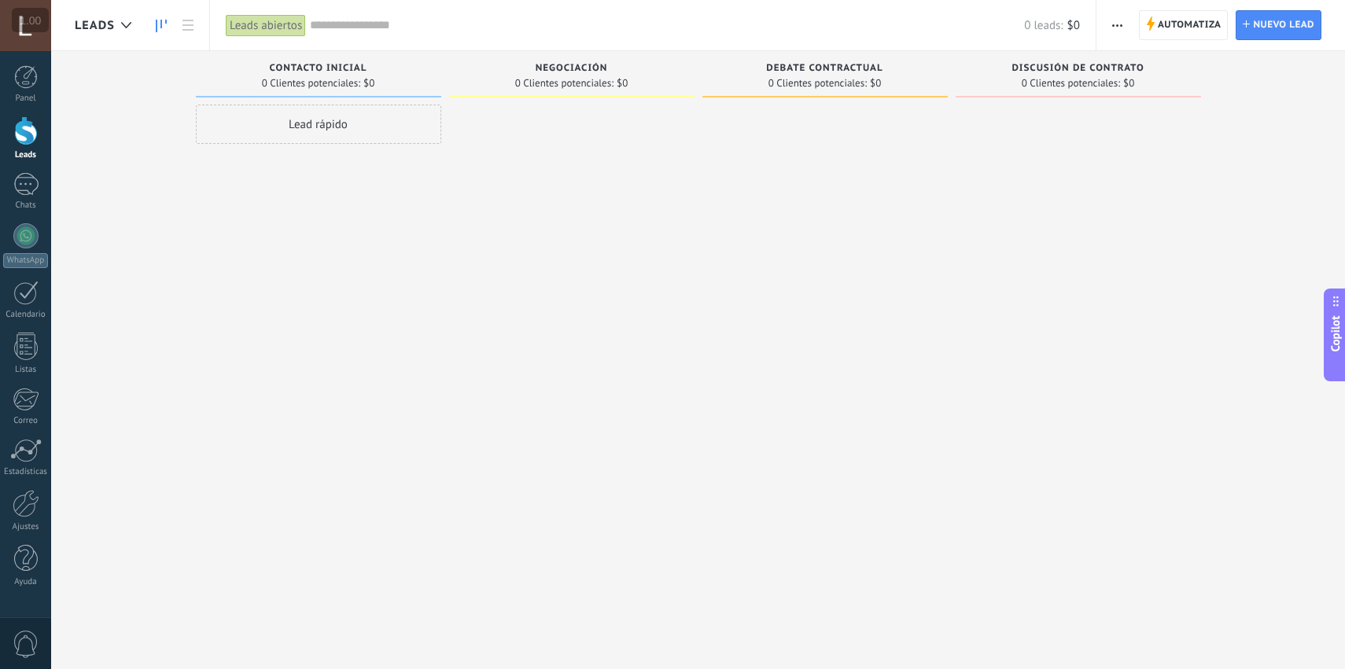
click at [348, 143] on div "Lead rápido" at bounding box center [318, 124] width 245 height 39
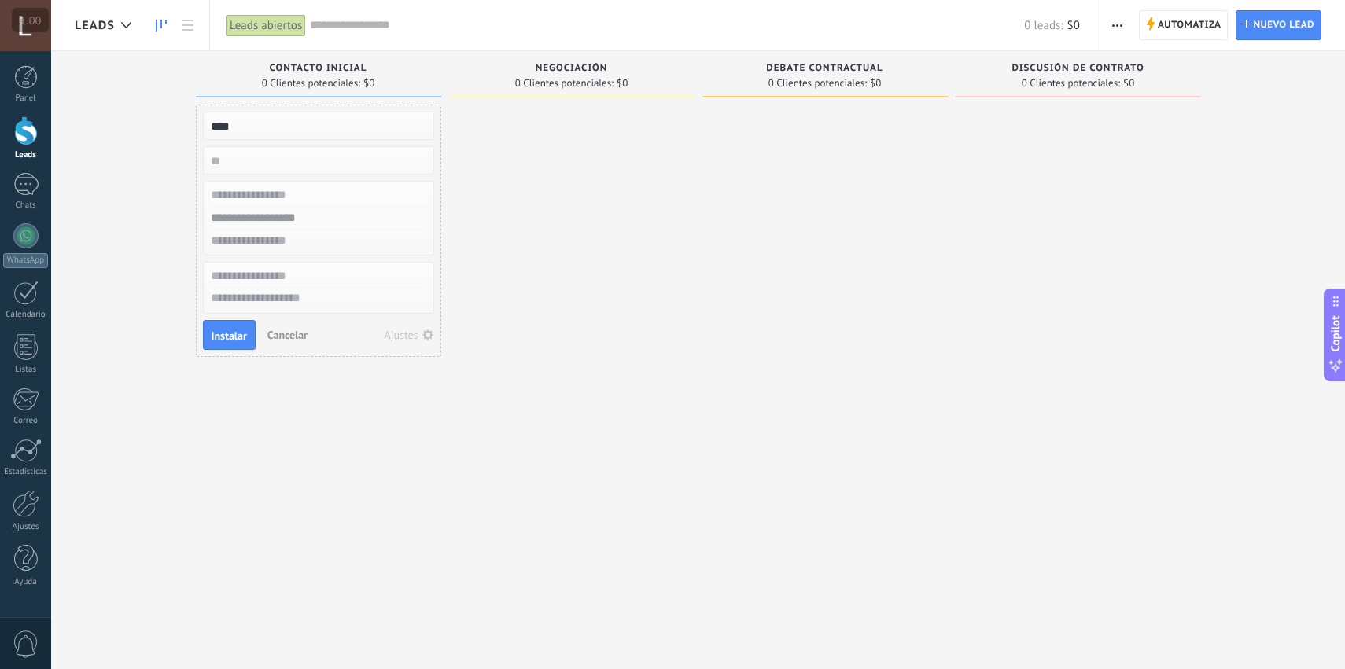
type input "****"
type input "*******"
type input "****"
type input "***"
click at [214, 349] on button "Instalar" at bounding box center [229, 335] width 53 height 30
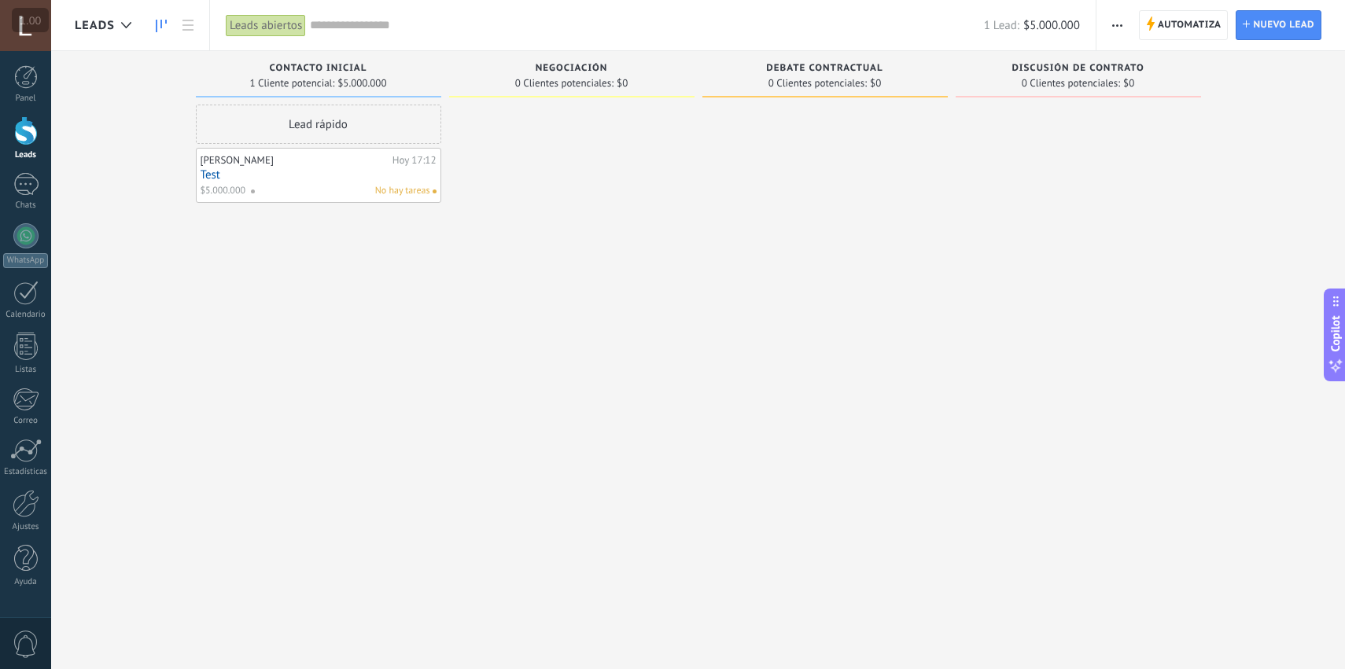
click at [414, 173] on link "Test" at bounding box center [319, 174] width 236 height 13
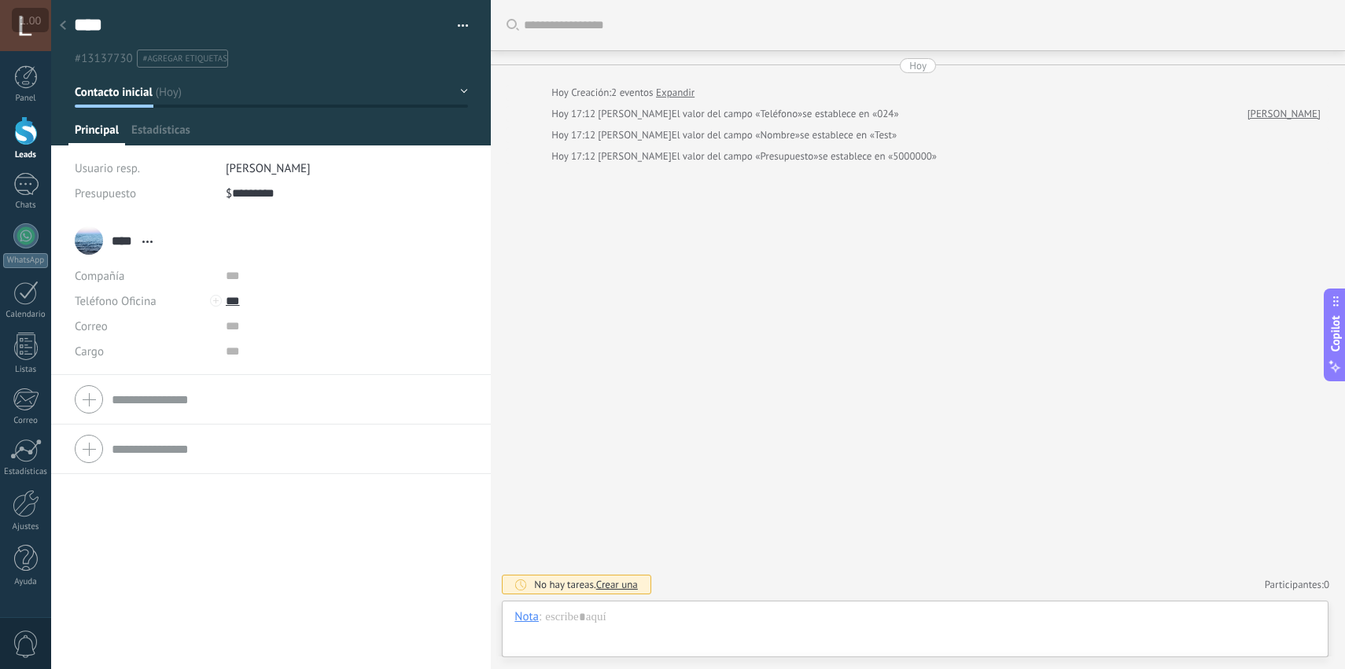
scroll to position [24, 0]
click at [214, 123] on span "Archivos" at bounding box center [224, 134] width 42 height 23
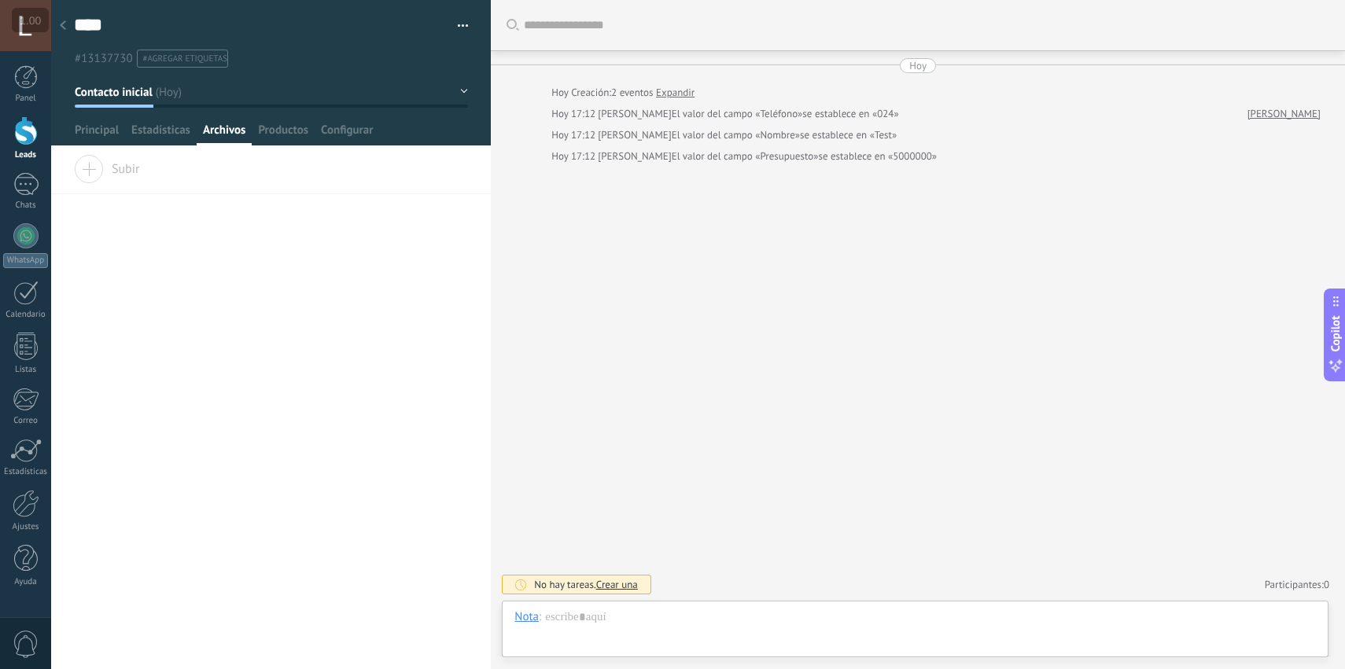
click at [239, 256] on div "Arrastra y suelte los archivos aquí para adjuntarlos. Suelte el botón del ratón…" at bounding box center [271, 411] width 440 height 513
click at [116, 177] on span "Subir" at bounding box center [107, 166] width 66 height 22
click at [0, 0] on input "Subir" at bounding box center [0, 0] width 0 height 0
click at [457, 30] on button "button" at bounding box center [457, 26] width 23 height 24
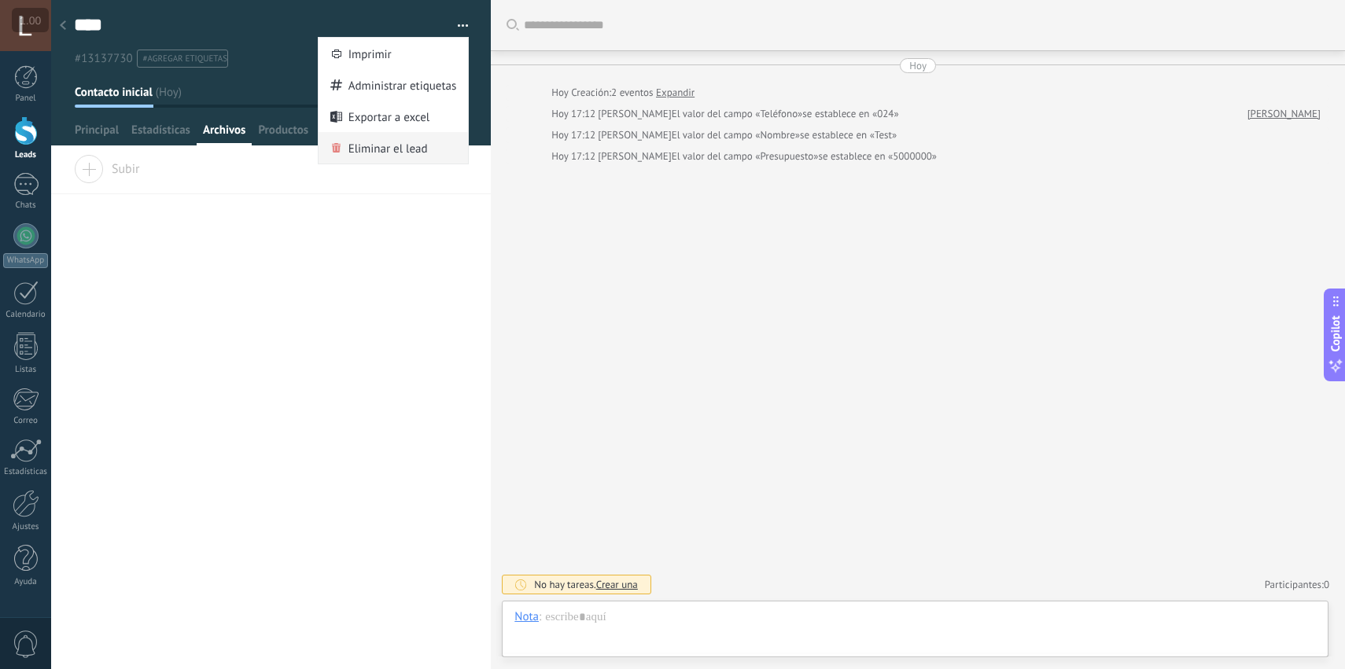
click at [388, 146] on span "Eliminar el lead" at bounding box center [387, 147] width 79 height 31
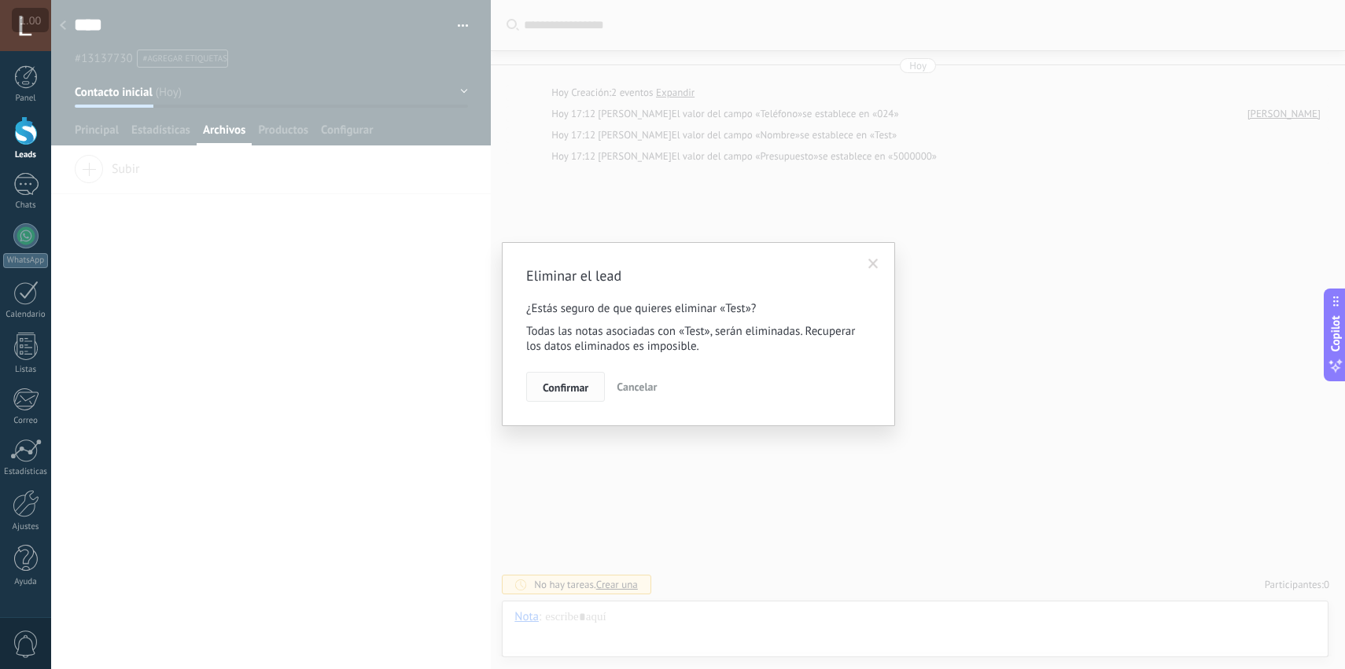
click at [583, 377] on button "Confirmar" at bounding box center [565, 387] width 79 height 30
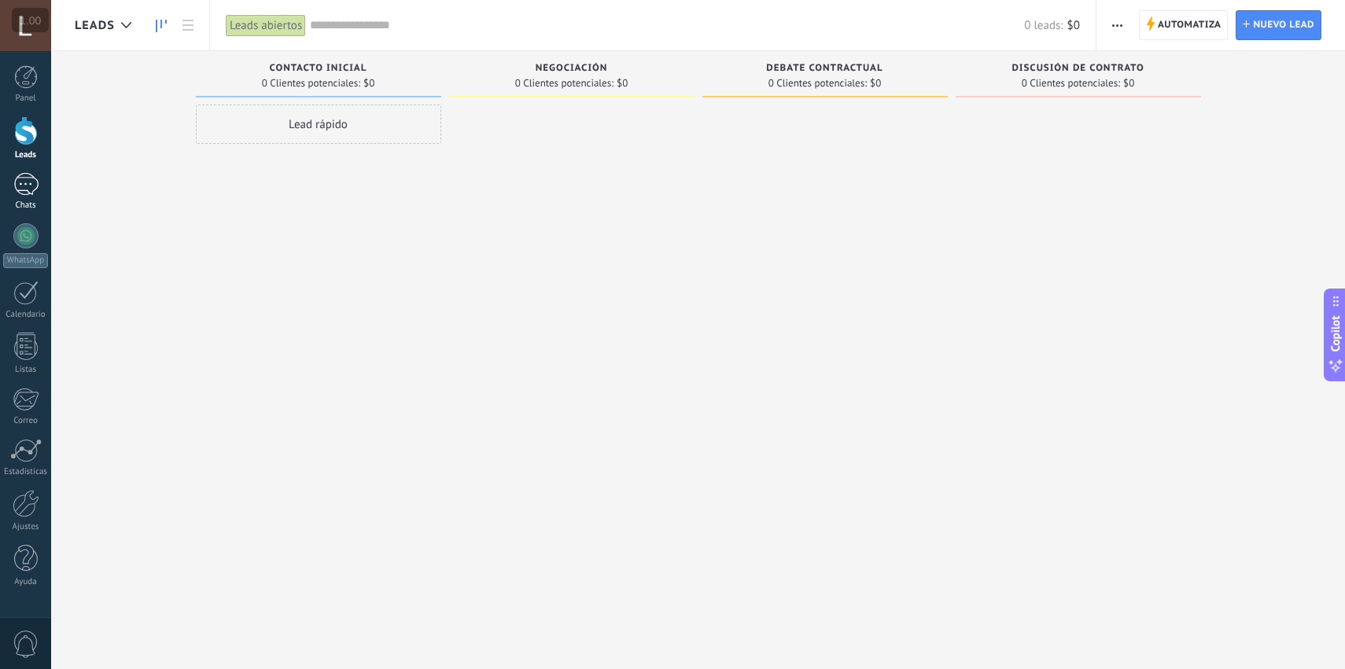
click at [9, 181] on link "Chats" at bounding box center [25, 192] width 51 height 38
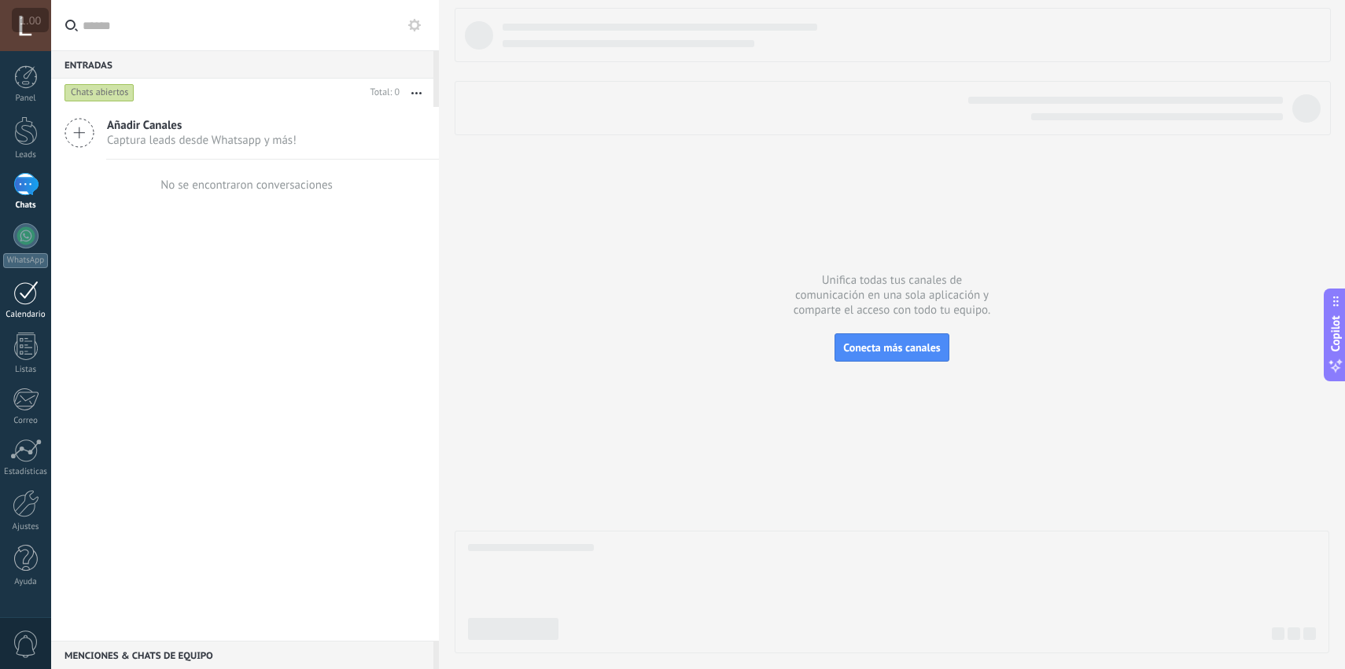
click at [43, 311] on div "Calendario" at bounding box center [26, 315] width 46 height 10
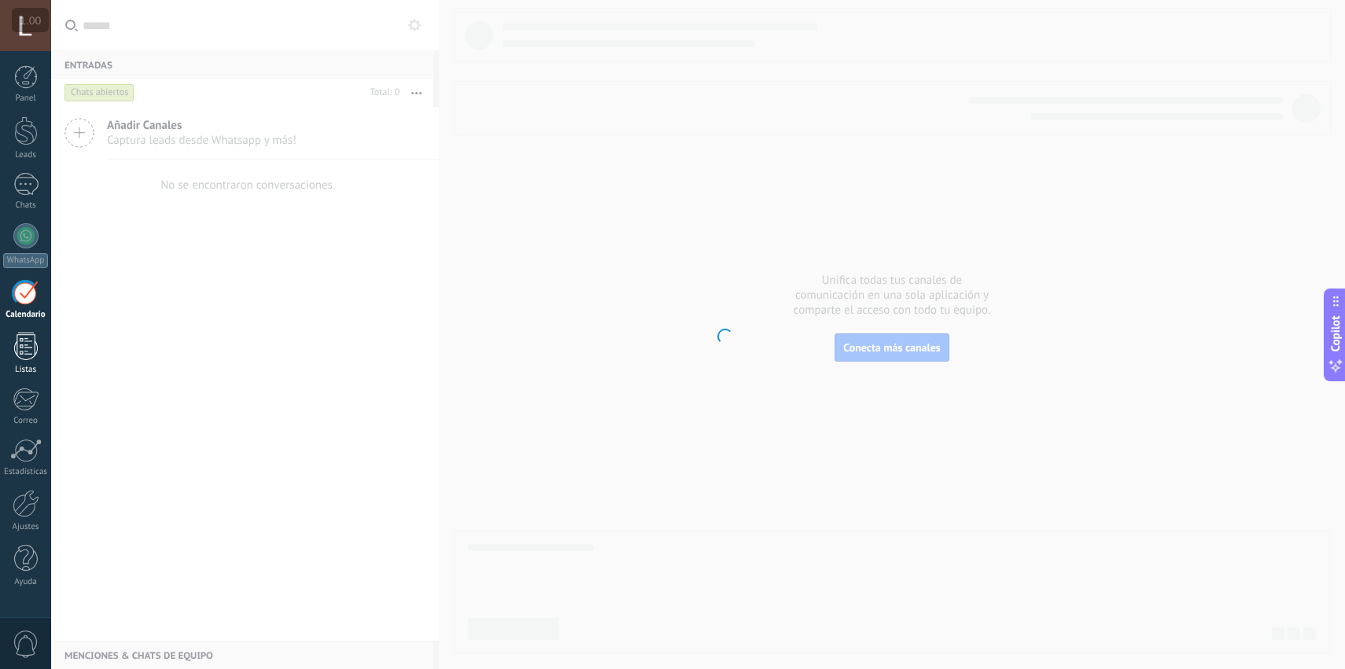
click at [23, 356] on div at bounding box center [26, 347] width 24 height 28
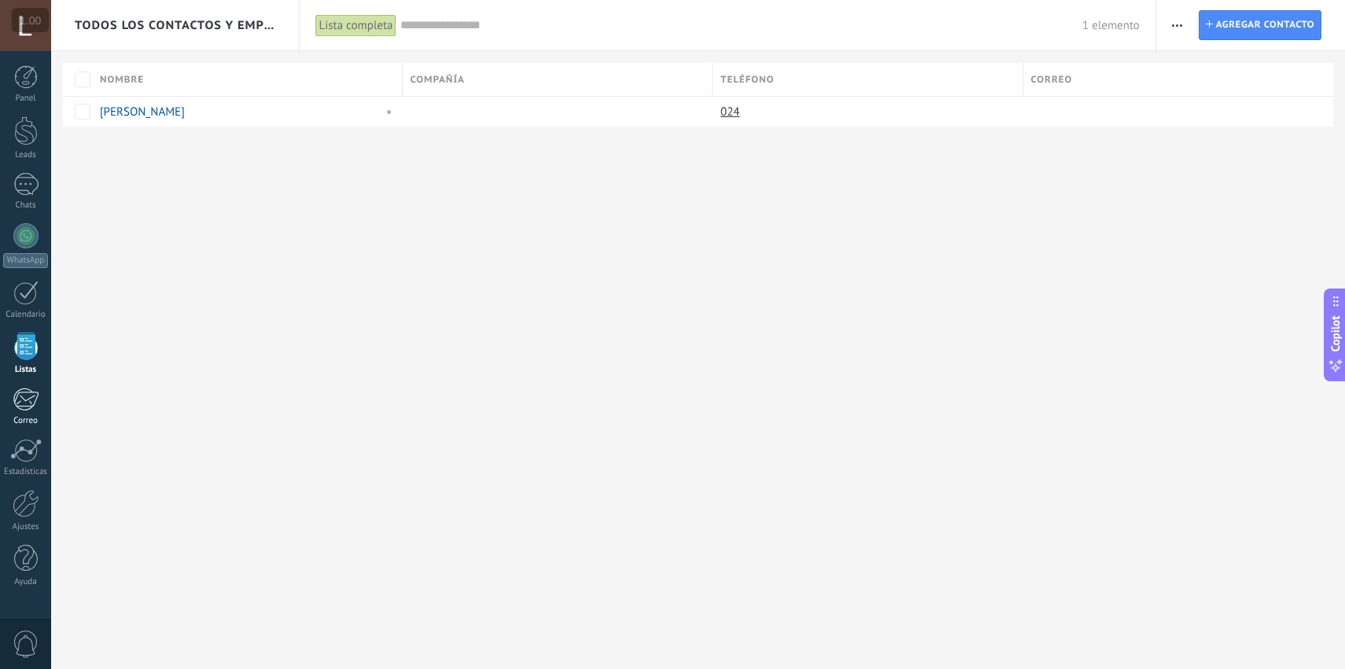
click at [20, 388] on div at bounding box center [26, 400] width 26 height 24
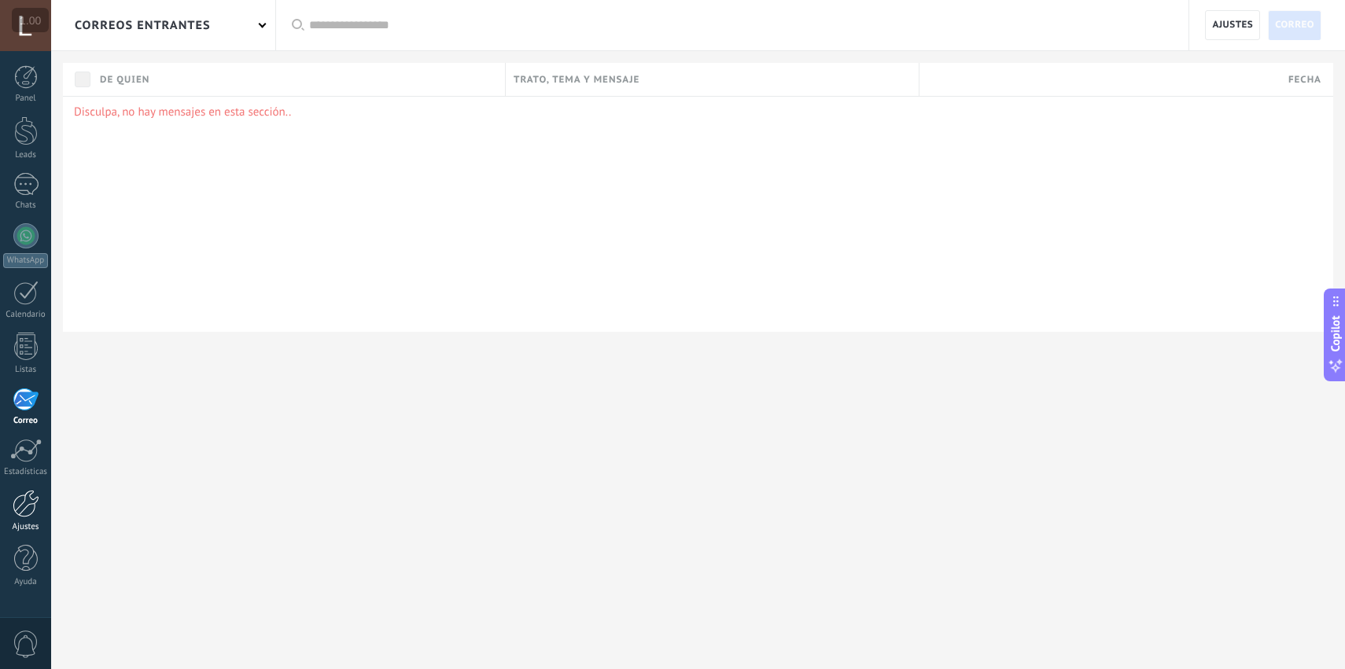
click at [23, 494] on div at bounding box center [26, 504] width 27 height 28
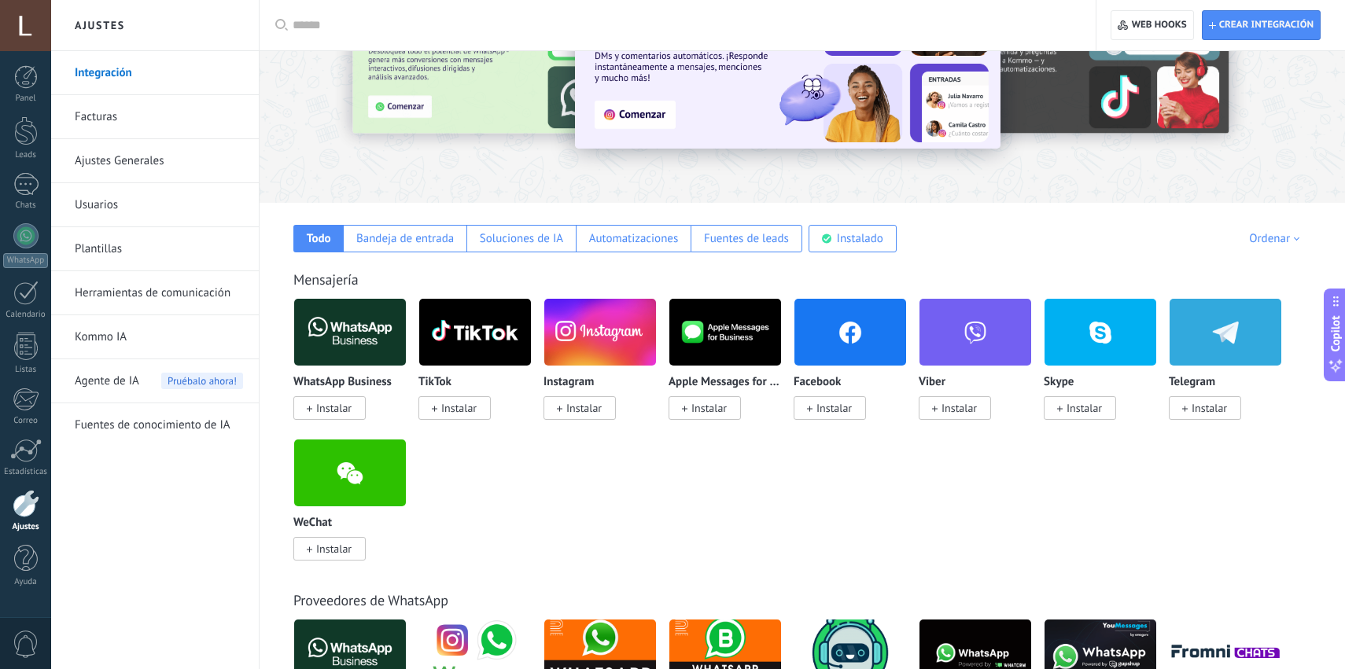
scroll to position [138, 0]
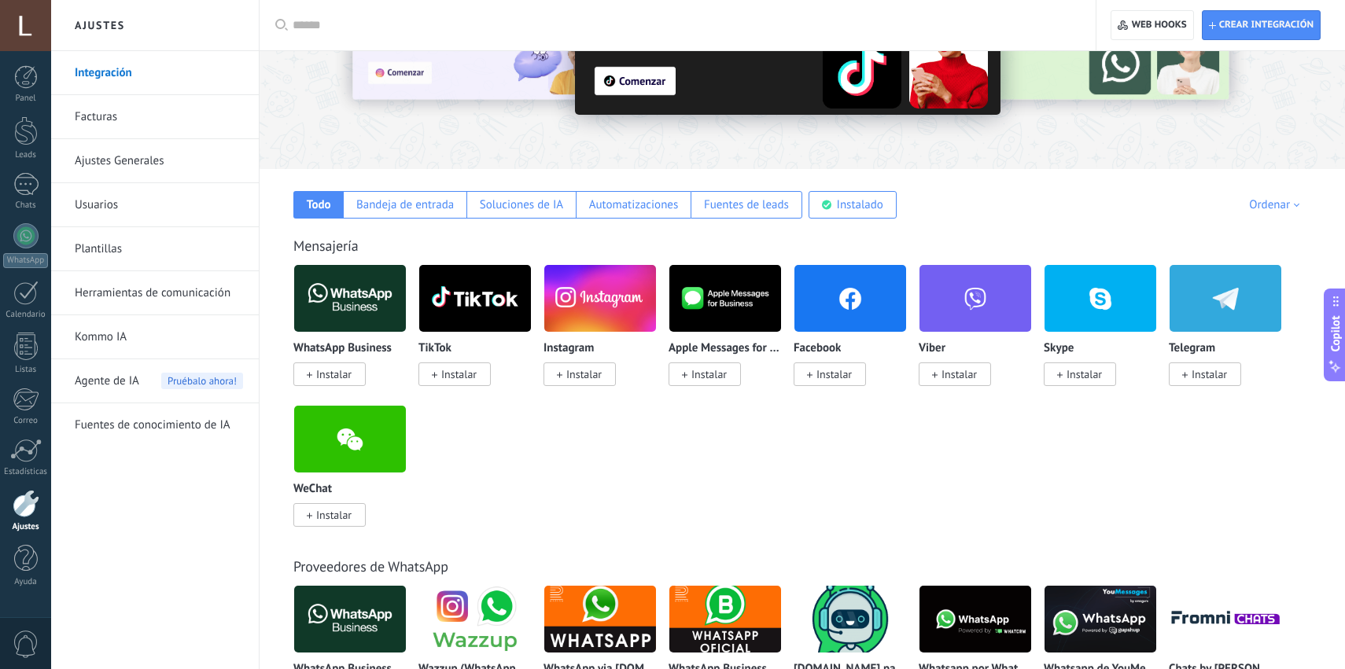
click at [550, 469] on div "WhatsApp Business Instalar TikTok Instalar Instagram Instalar Apple Messages fo…" at bounding box center [810, 405] width 1034 height 282
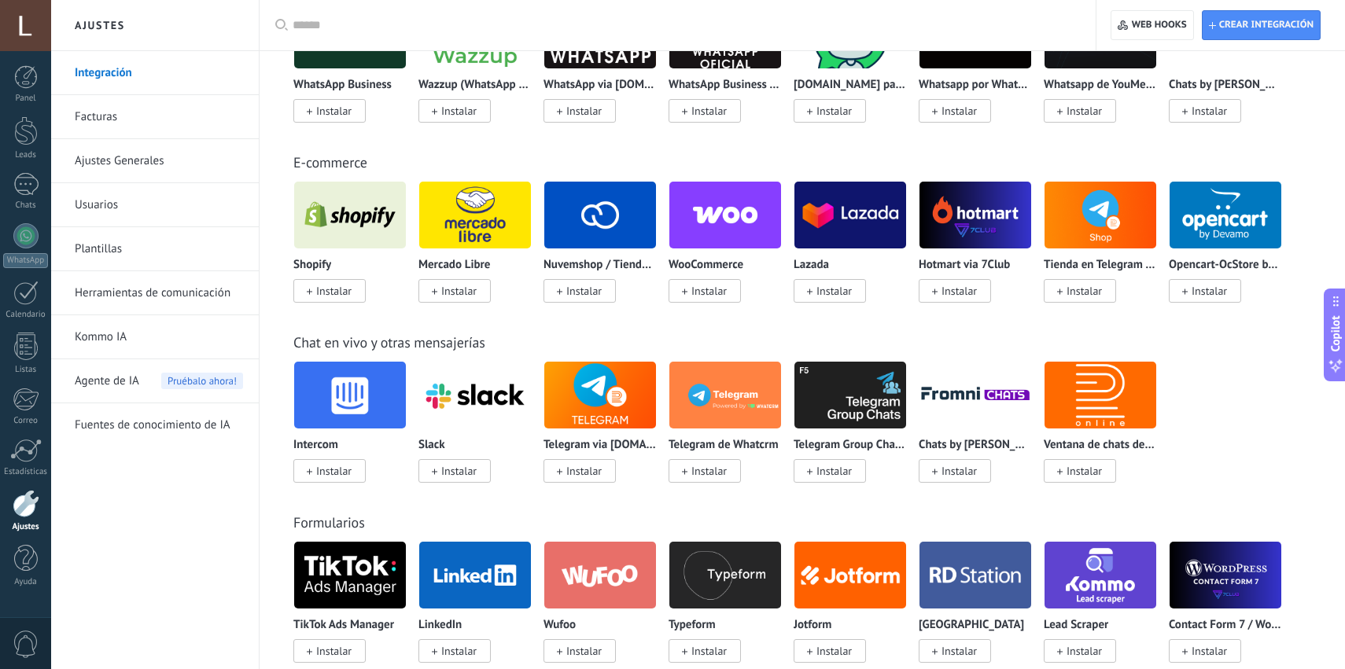
scroll to position [822, 0]
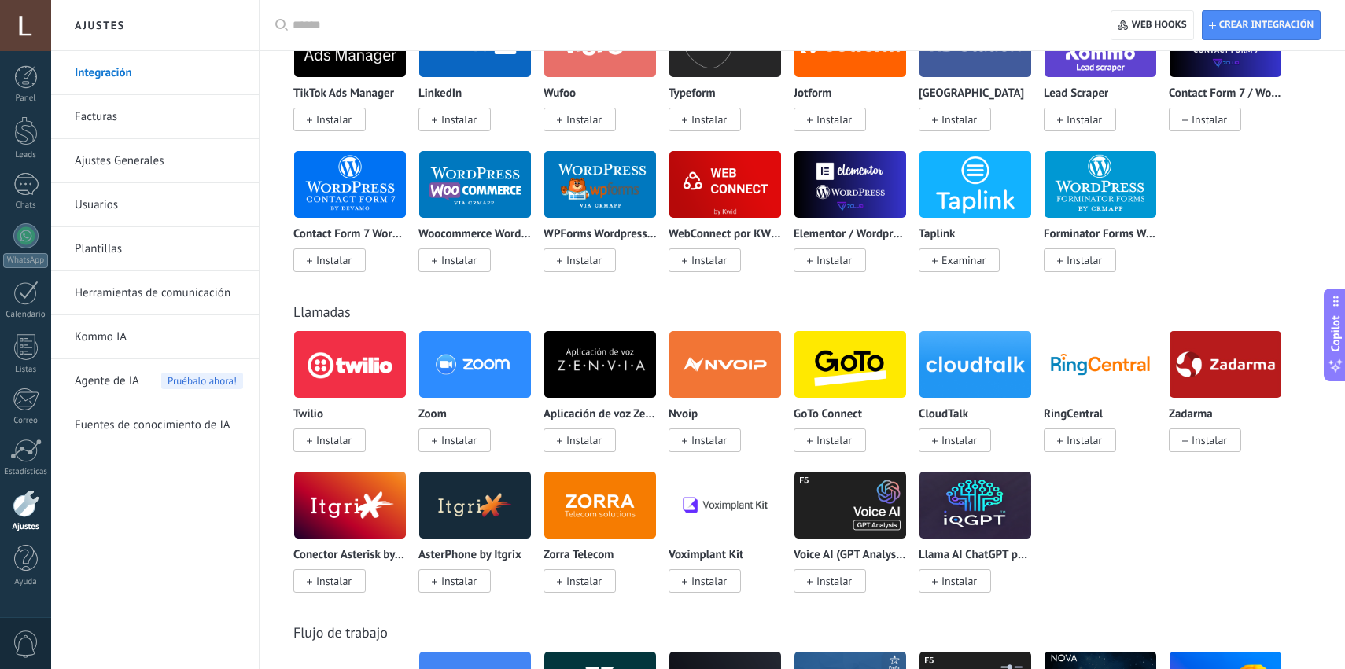
click at [1109, 396] on img at bounding box center [1100, 364] width 112 height 76
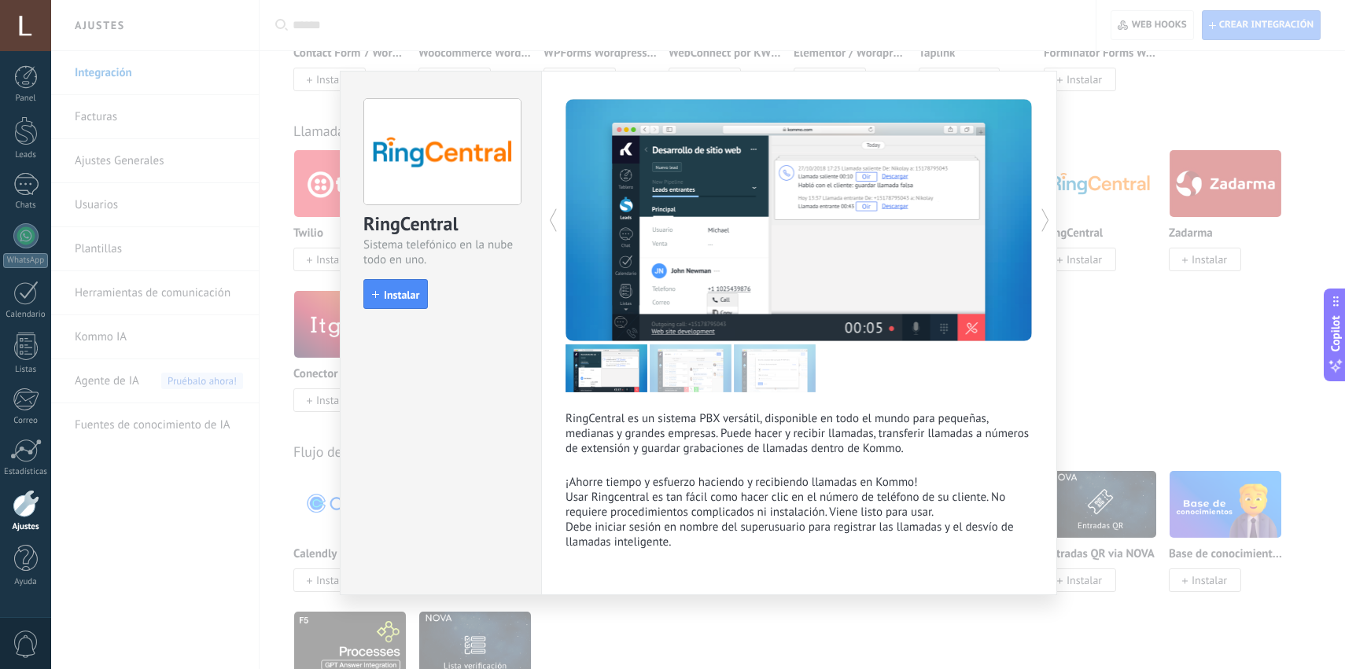
scroll to position [1437, 0]
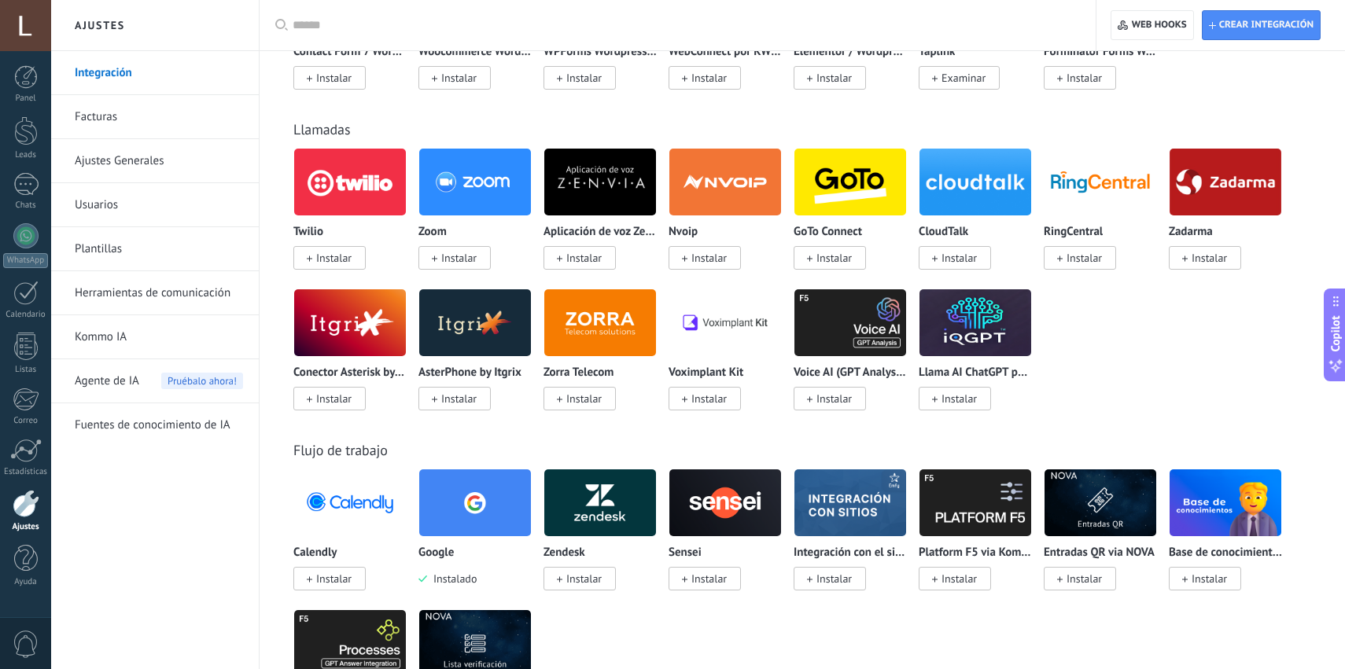
click at [1179, 335] on div "Twilio Instalar Zoom Instalar Aplicación de voz [PERSON_NAME] Instalar Nvoip In…" at bounding box center [810, 289] width 1034 height 282
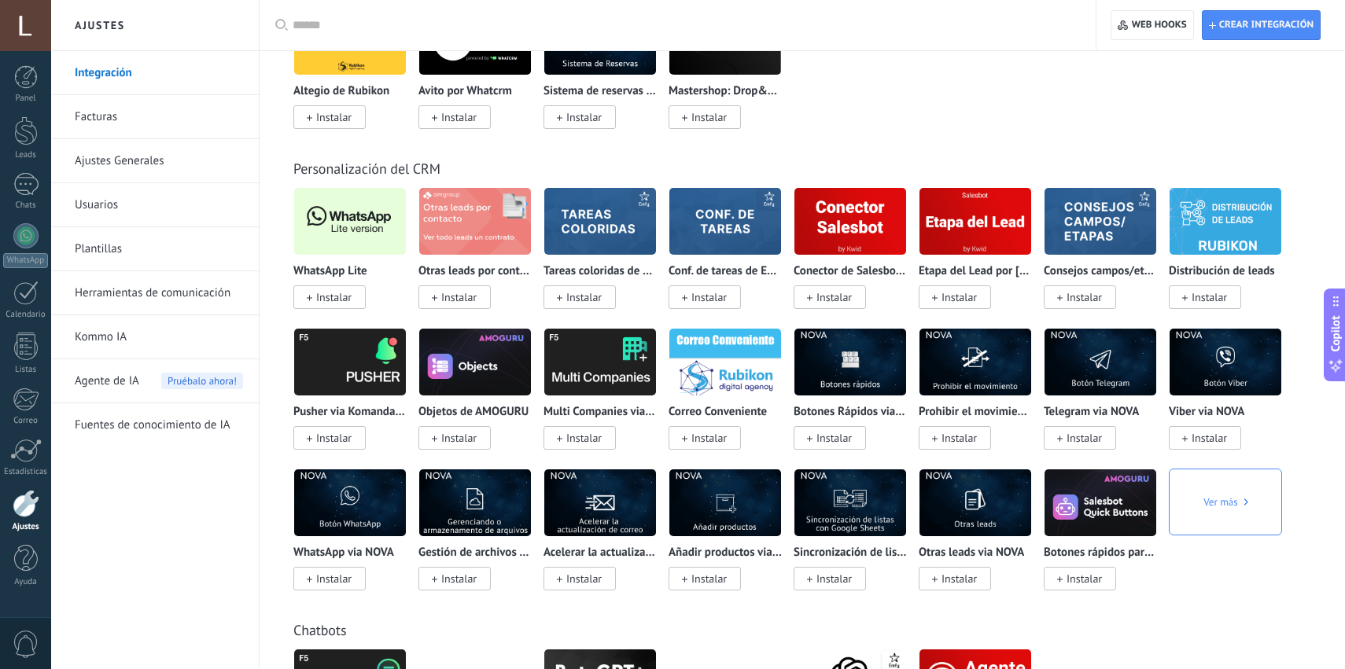
type input "*"
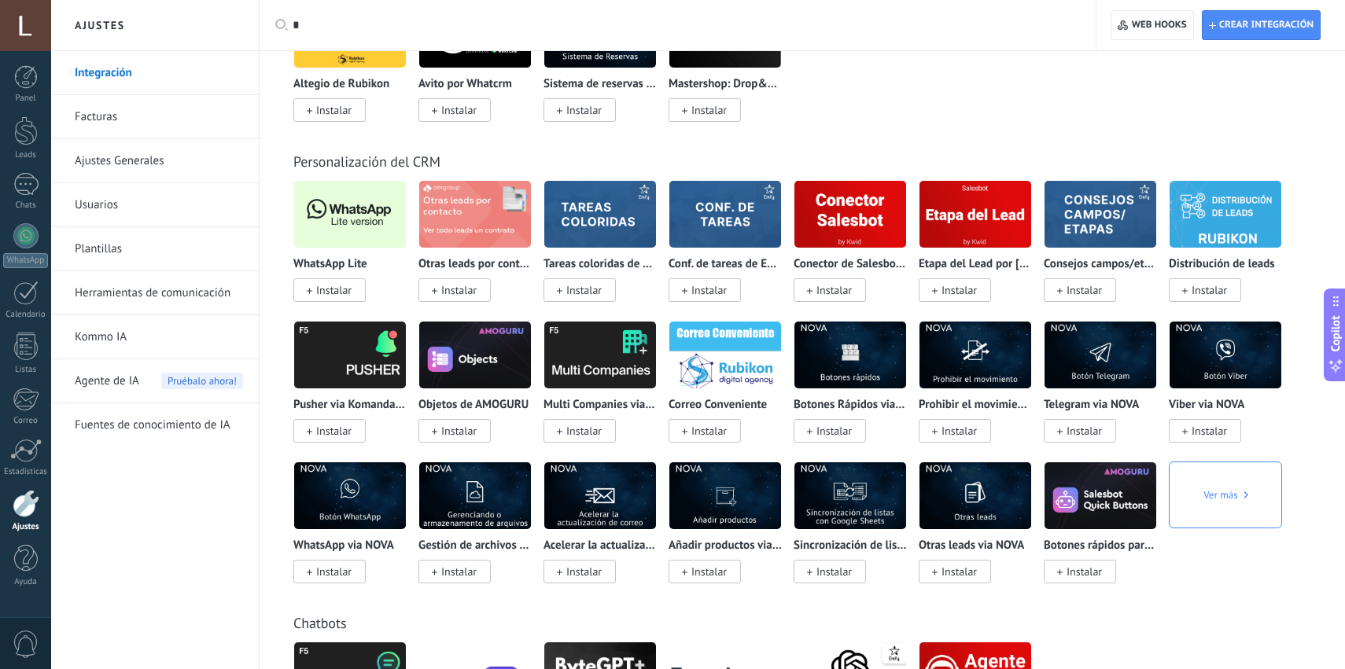
scroll to position [0, 0]
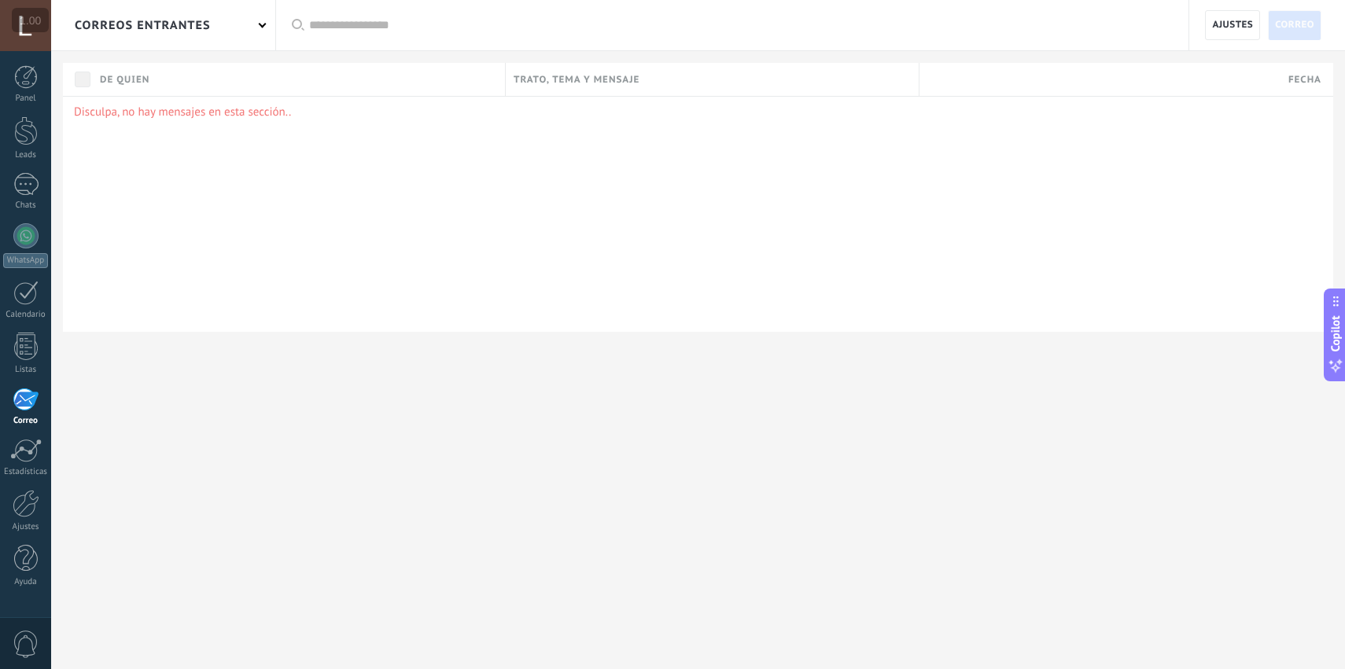
click at [28, 33] on div at bounding box center [25, 25] width 51 height 51
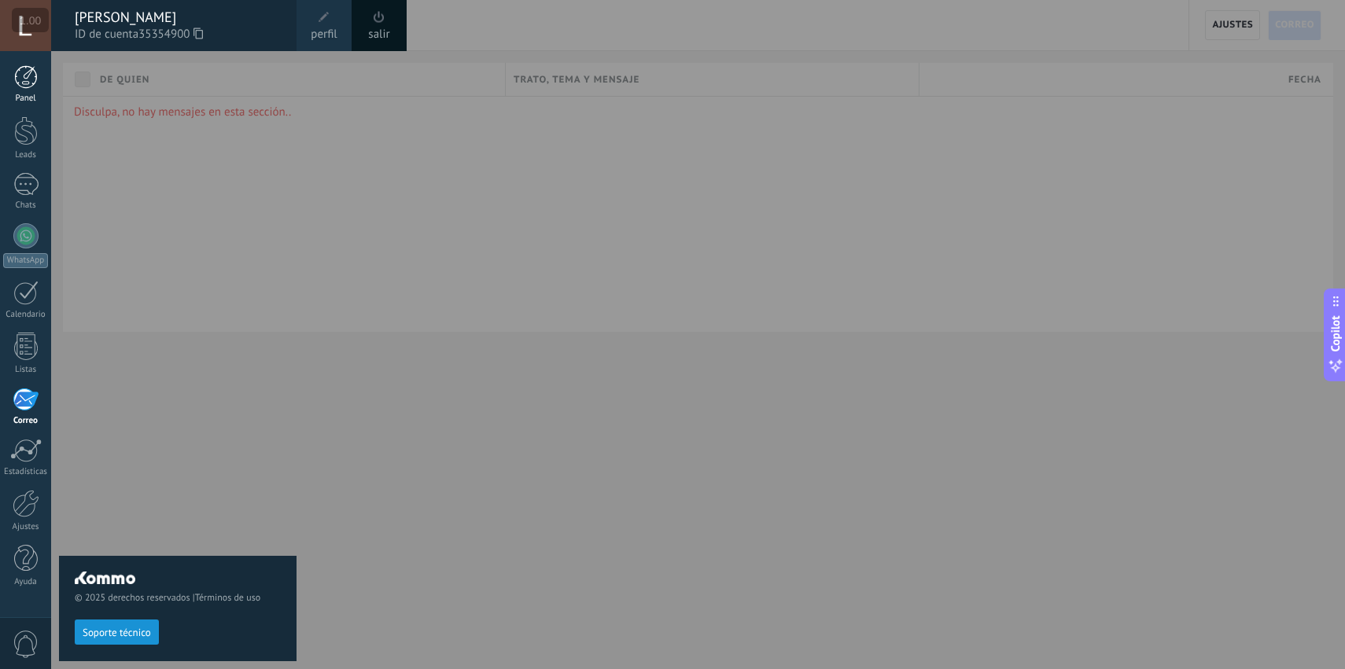
click at [9, 80] on link "Panel" at bounding box center [25, 84] width 51 height 39
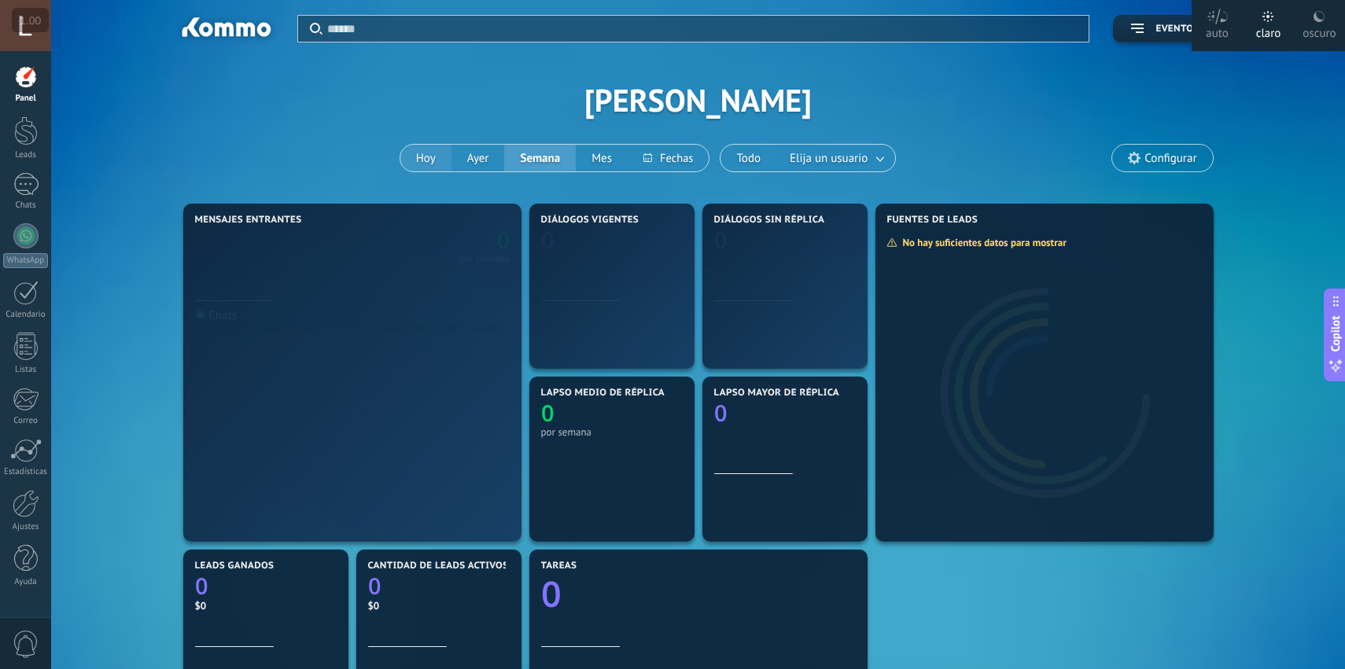
click at [430, 159] on button "Hoy" at bounding box center [425, 158] width 51 height 27
click at [477, 149] on button "Ayer" at bounding box center [477, 158] width 53 height 27
